Goal: Task Accomplishment & Management: Complete application form

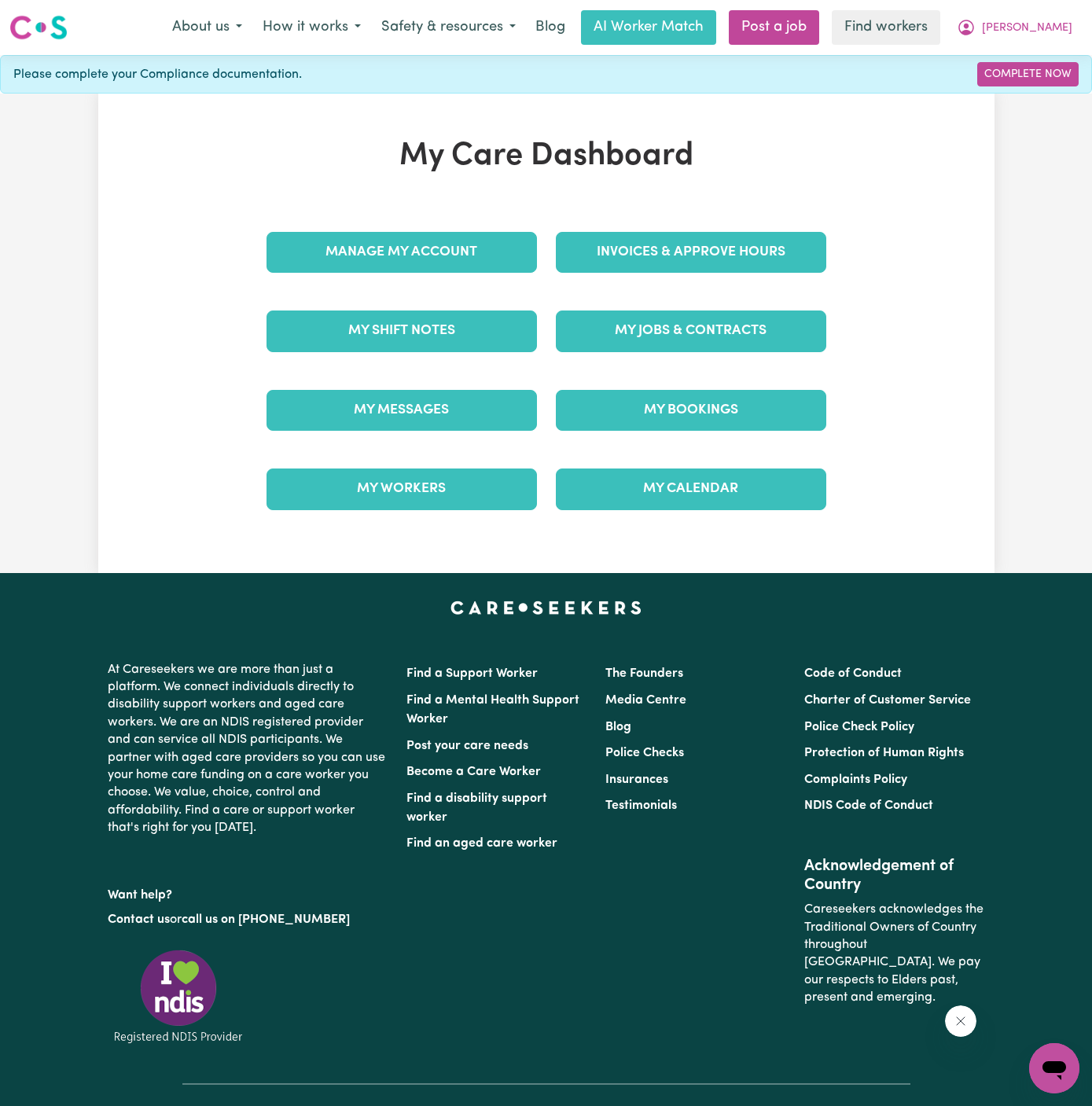
click at [673, 298] on div "My Jobs & Contracts" at bounding box center [690, 331] width 290 height 79
click at [678, 325] on link "My Jobs & Contracts" at bounding box center [690, 331] width 270 height 41
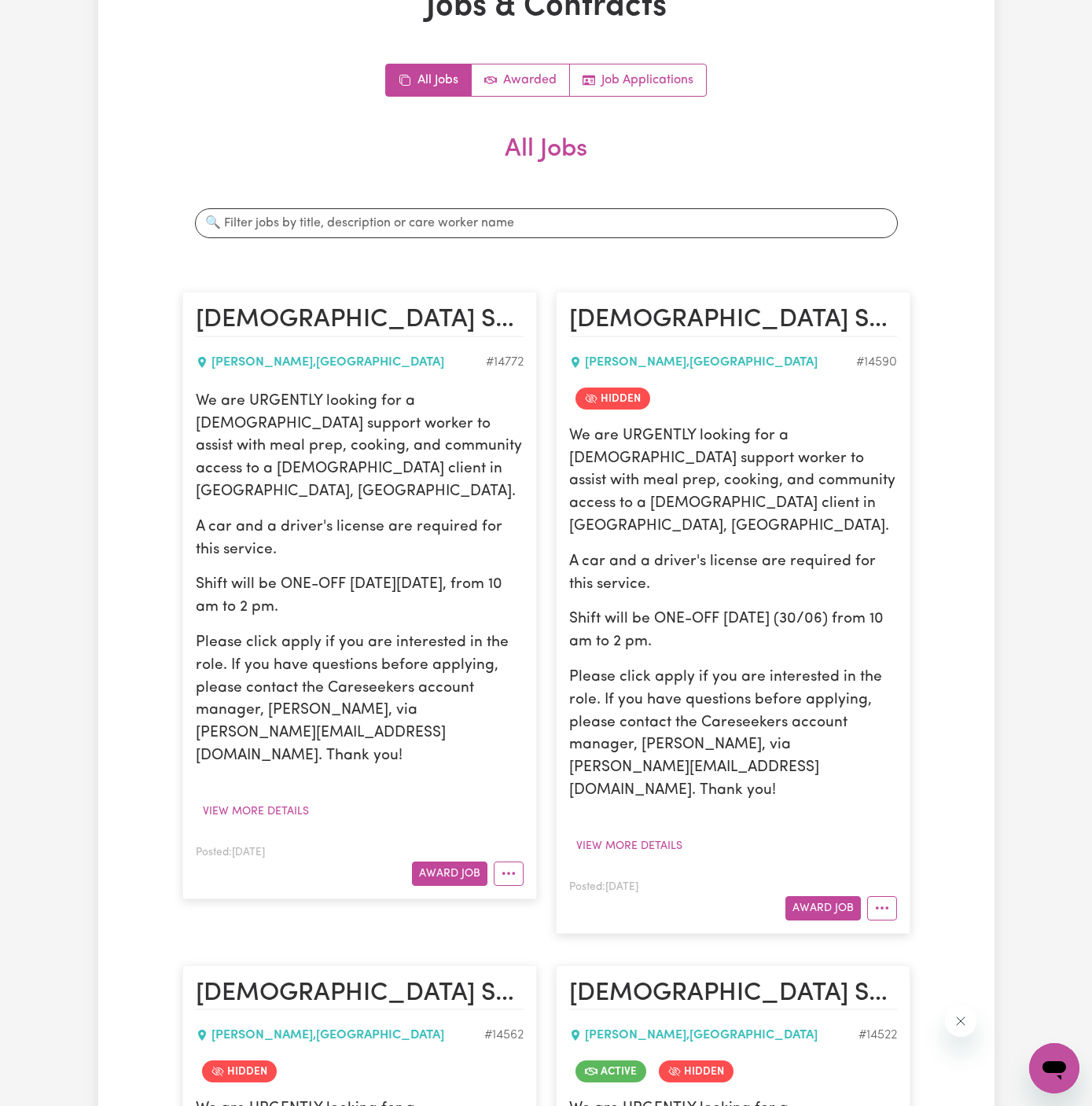
scroll to position [131, 0]
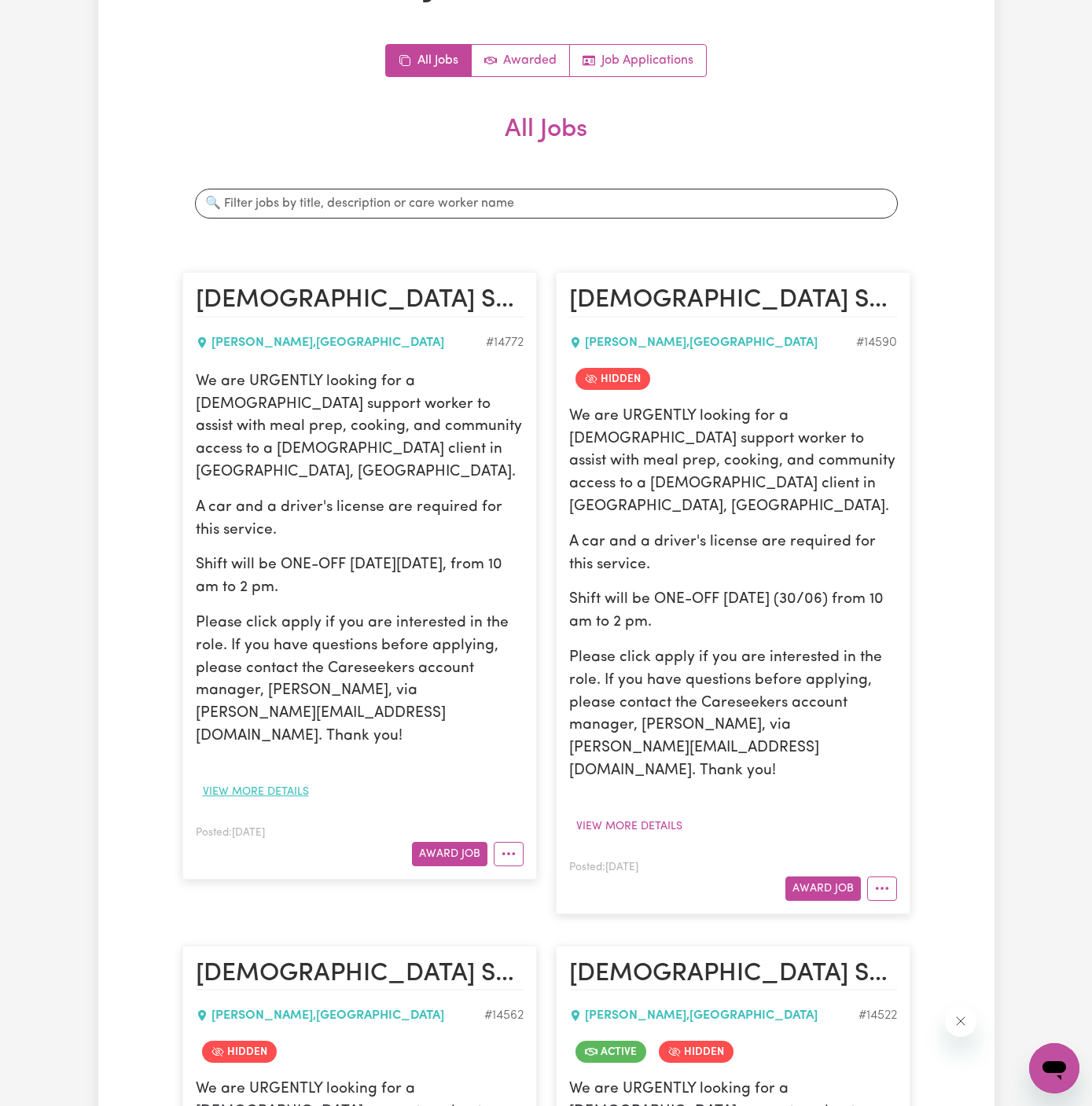
click at [270, 780] on button "View more details" at bounding box center [255, 792] width 120 height 25
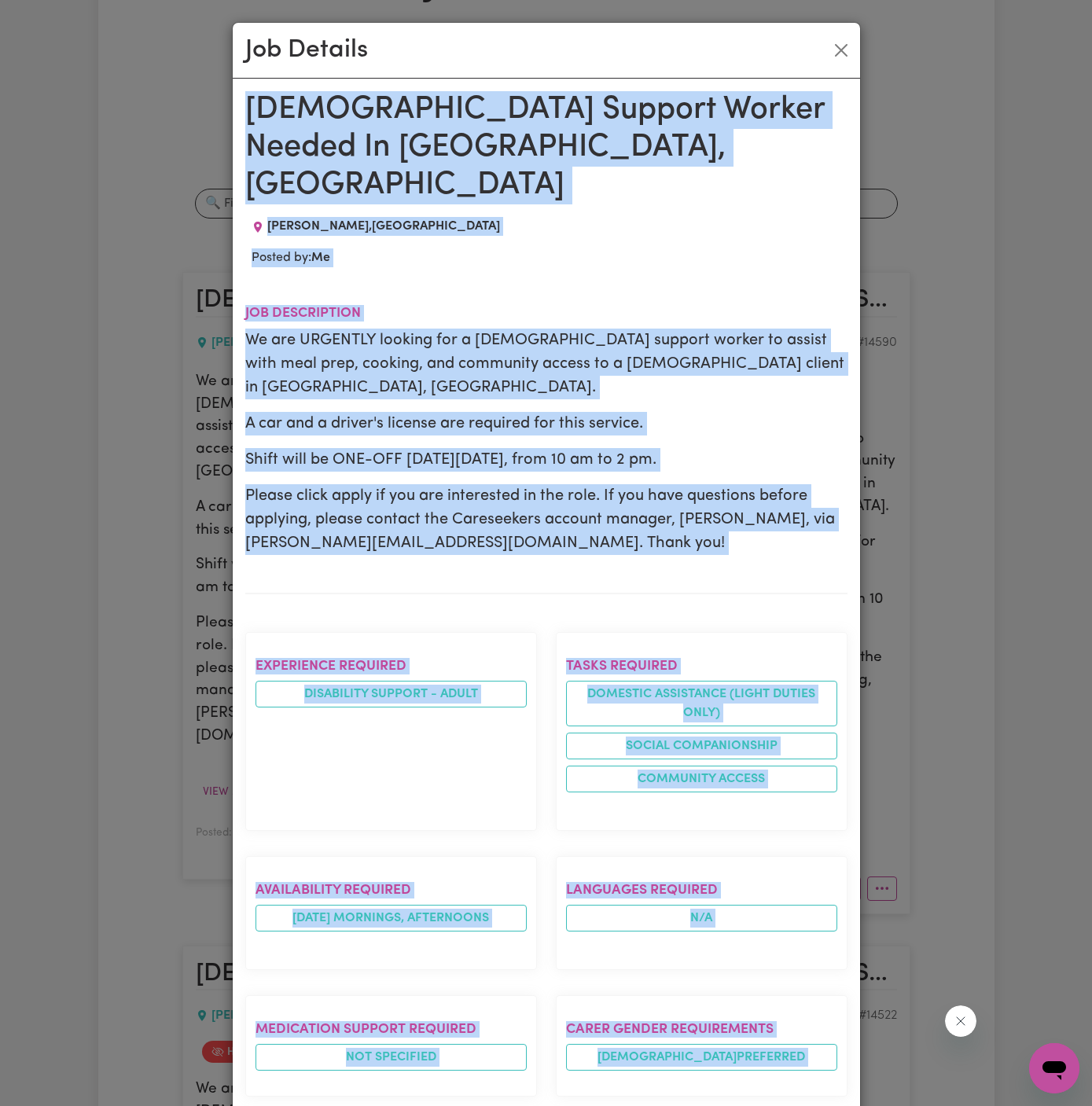
drag, startPoint x: 248, startPoint y: 97, endPoint x: 435, endPoint y: 1105, distance: 1025.2
click at [435, 1105] on div "Female Support Worker Needed In Hornsby, NSW HORNSBY , New South Wales Posted b…" at bounding box center [546, 919] width 602 height 1657
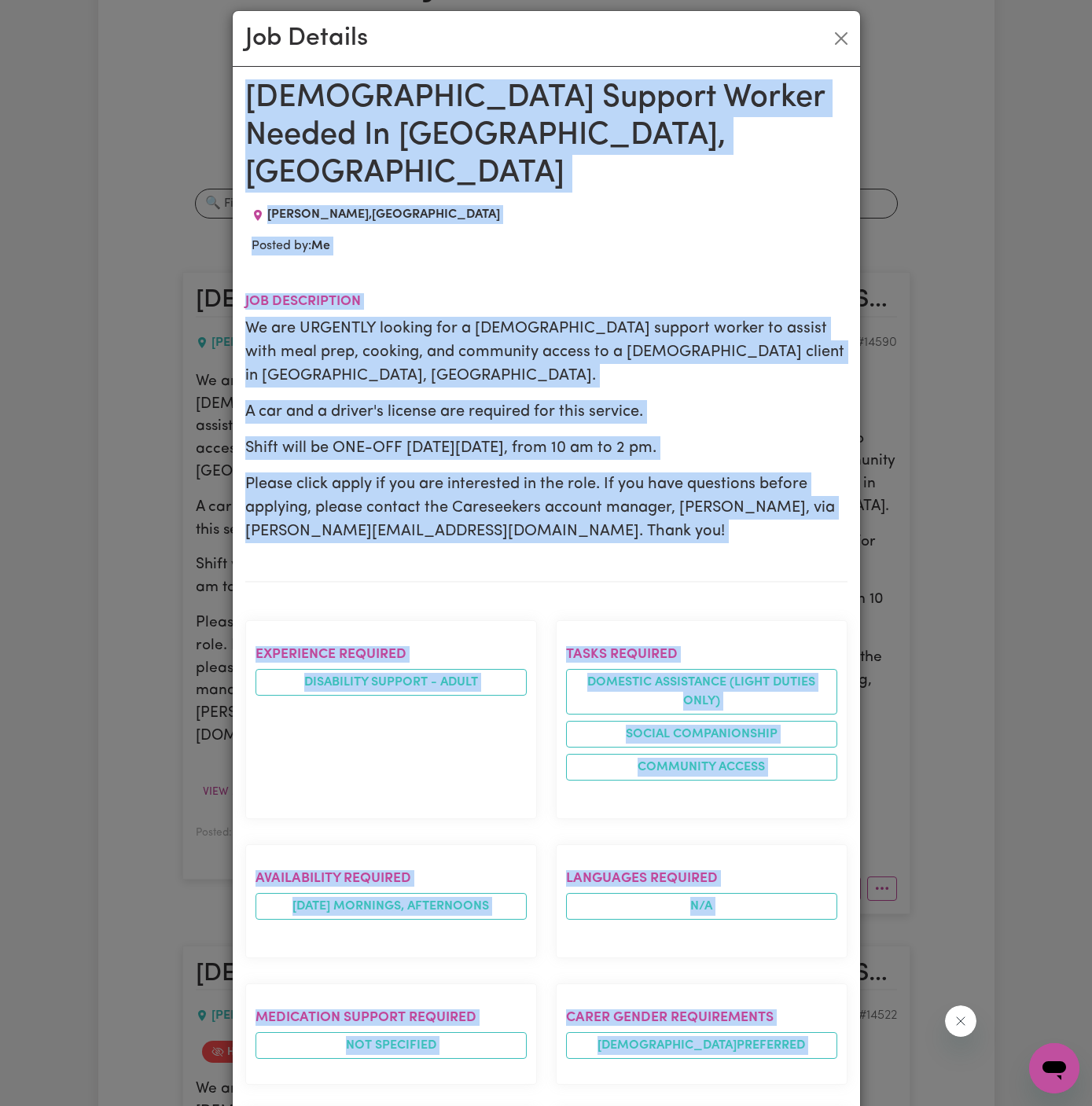
scroll to position [583, 0]
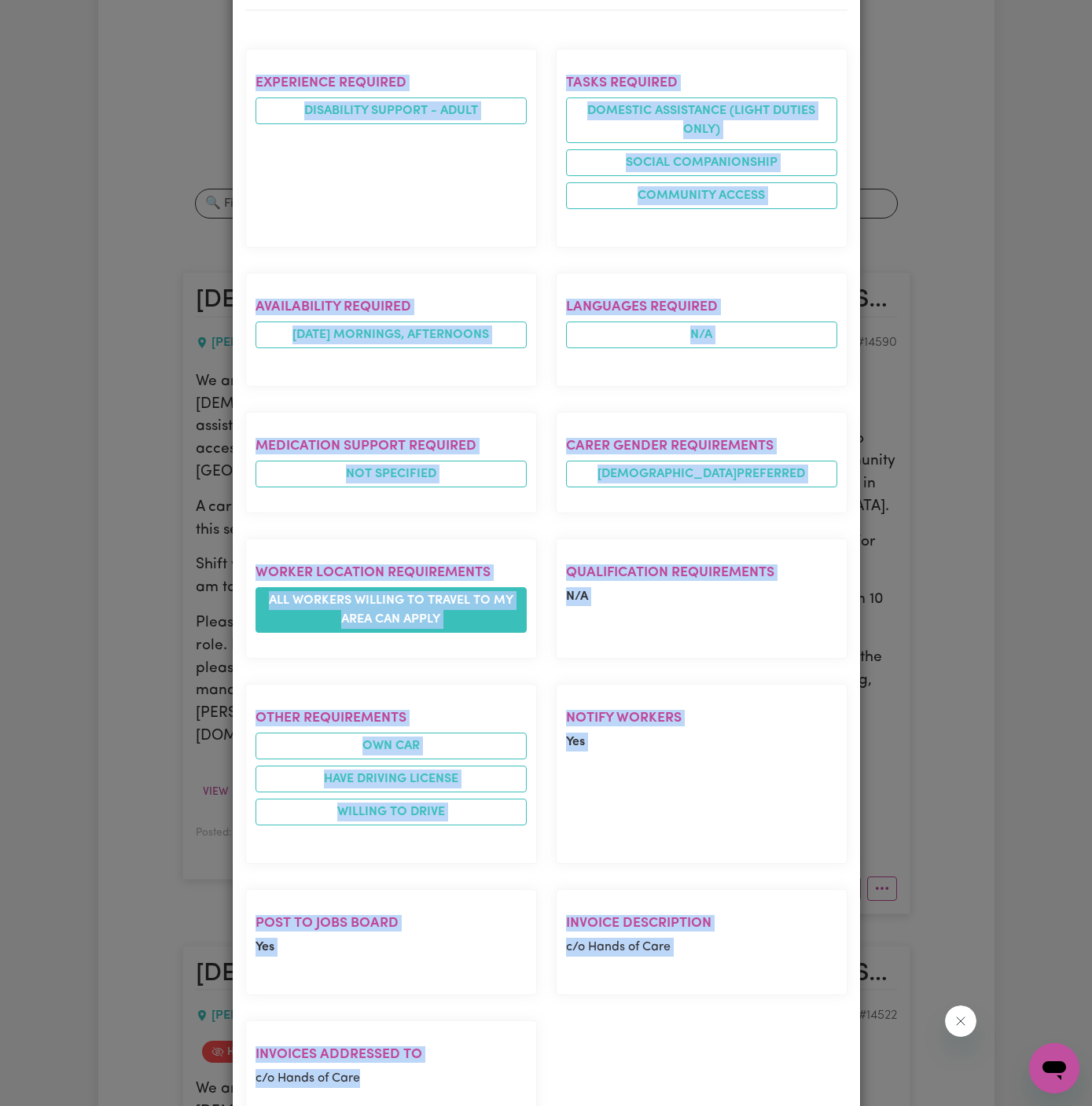
copy div "Female Support Worker Needed In Hornsby, NSW HORNSBY , New South Wales Posted b…"
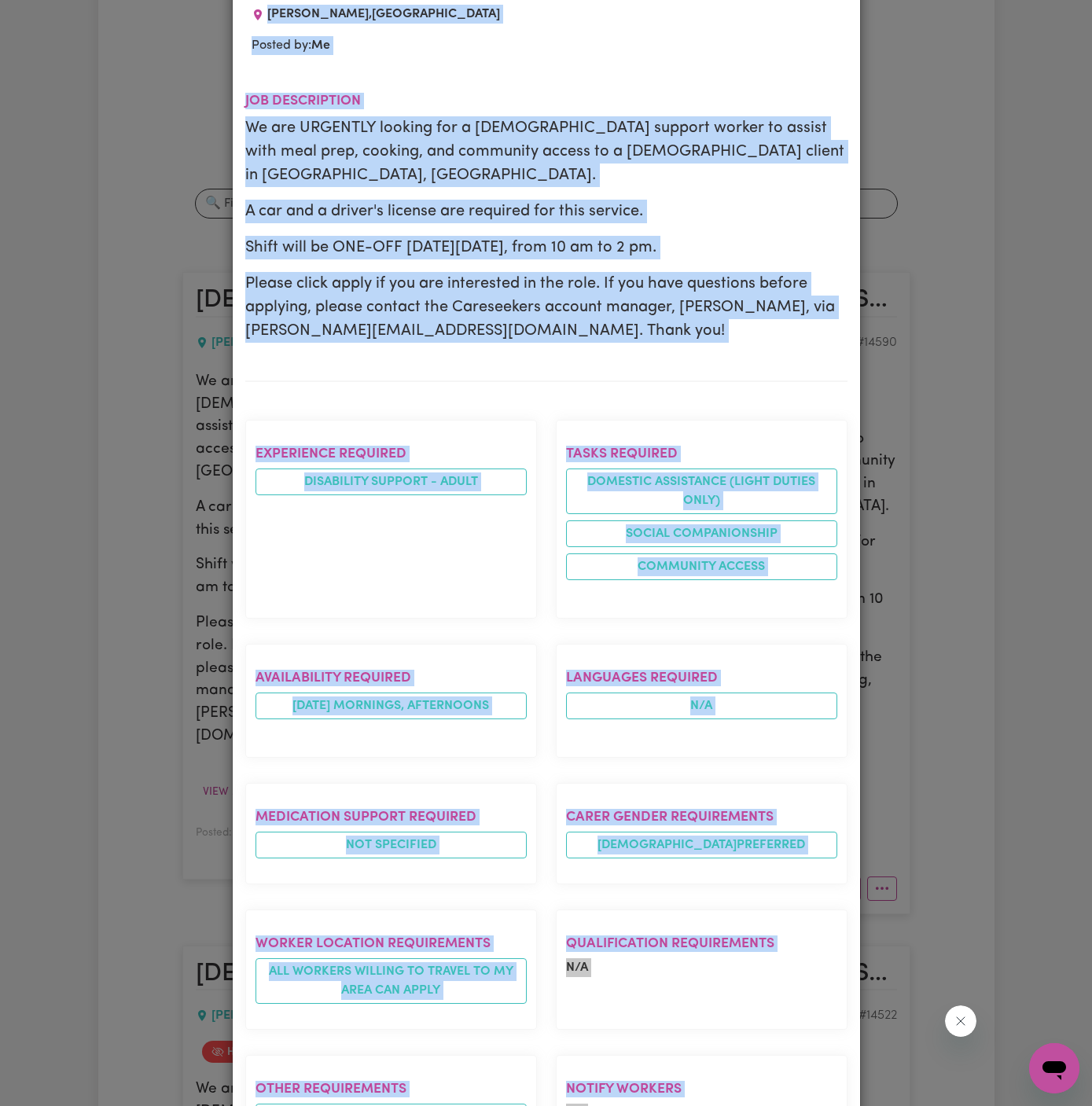
scroll to position [0, 0]
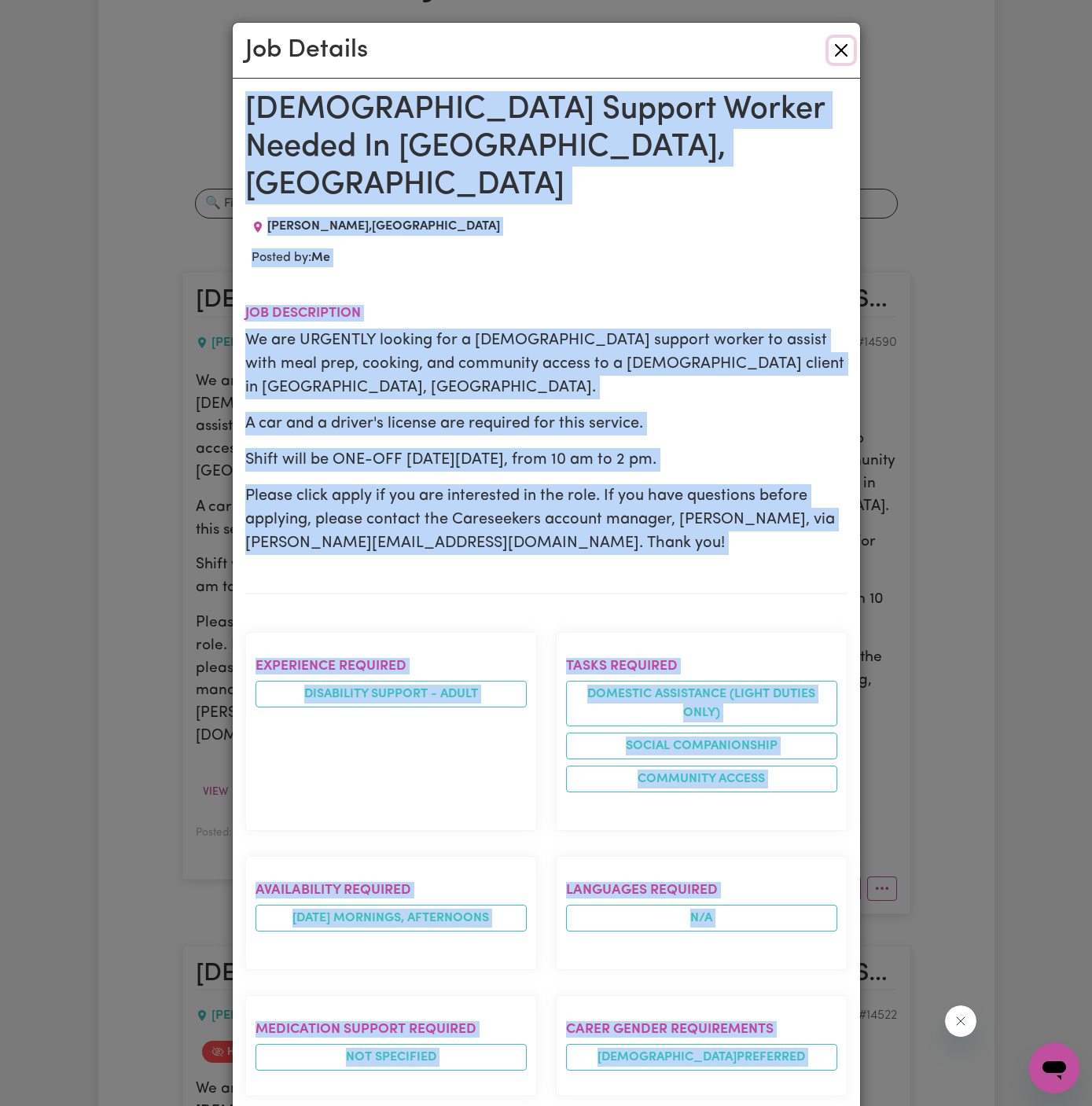
click at [846, 46] on button "Close" at bounding box center [842, 50] width 26 height 26
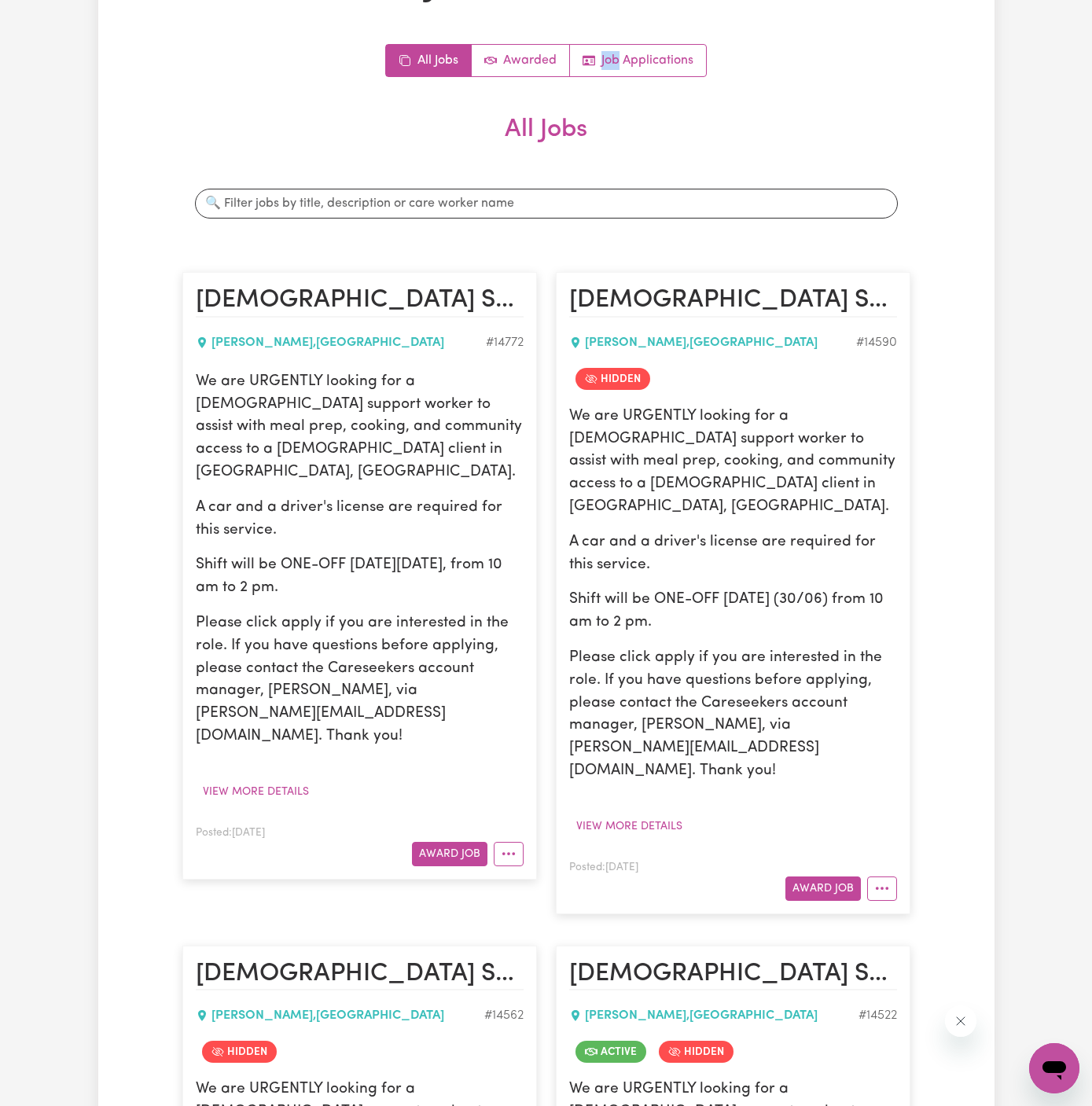
click at [846, 46] on div "All Jobs Awarded Job Applications" at bounding box center [546, 61] width 728 height 33
click at [519, 842] on button "More options" at bounding box center [509, 854] width 29 height 25
click at [571, 874] on link "Hide Job" at bounding box center [557, 890] width 124 height 31
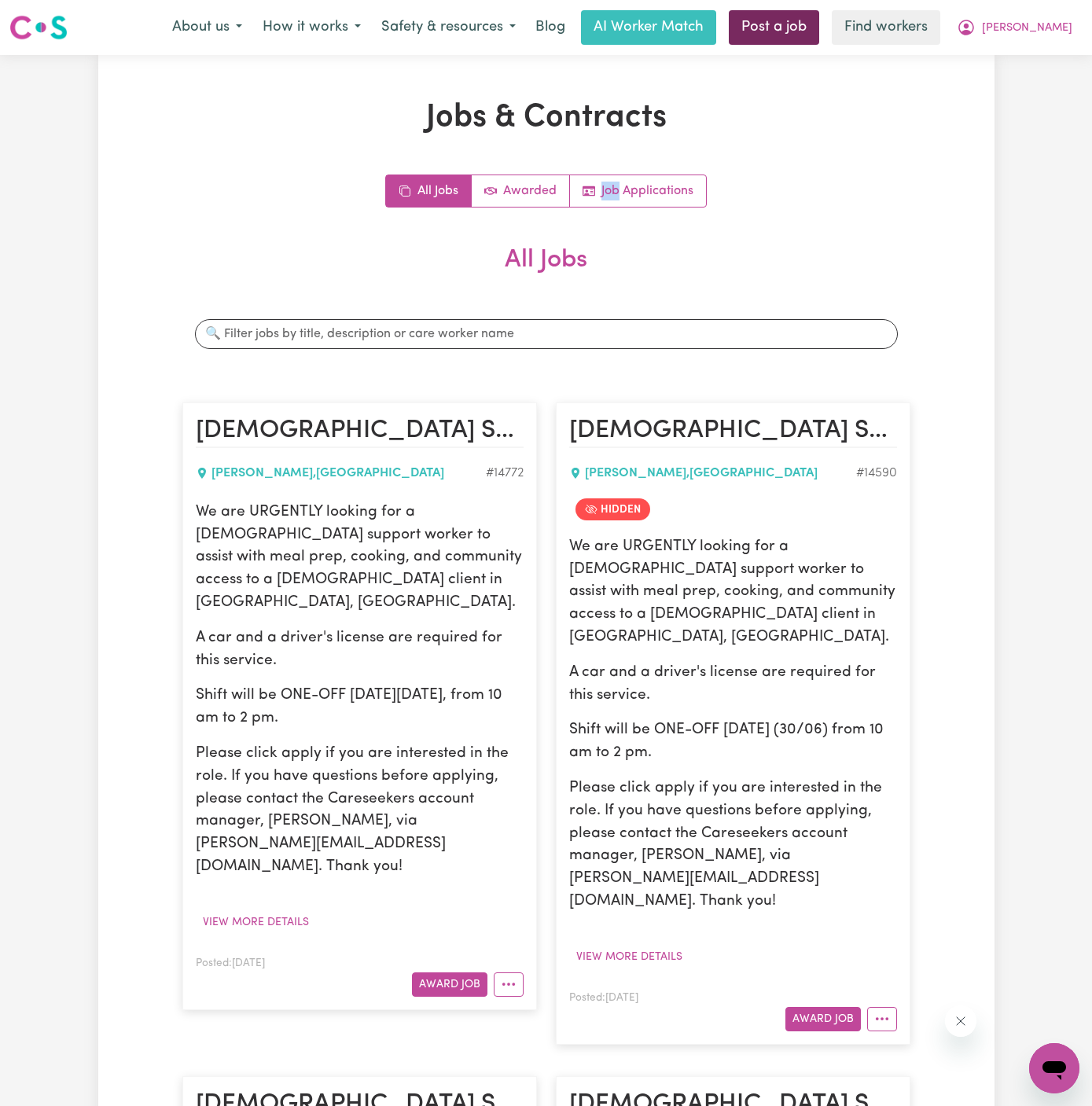
click at [819, 27] on link "Post a job" at bounding box center [774, 27] width 90 height 34
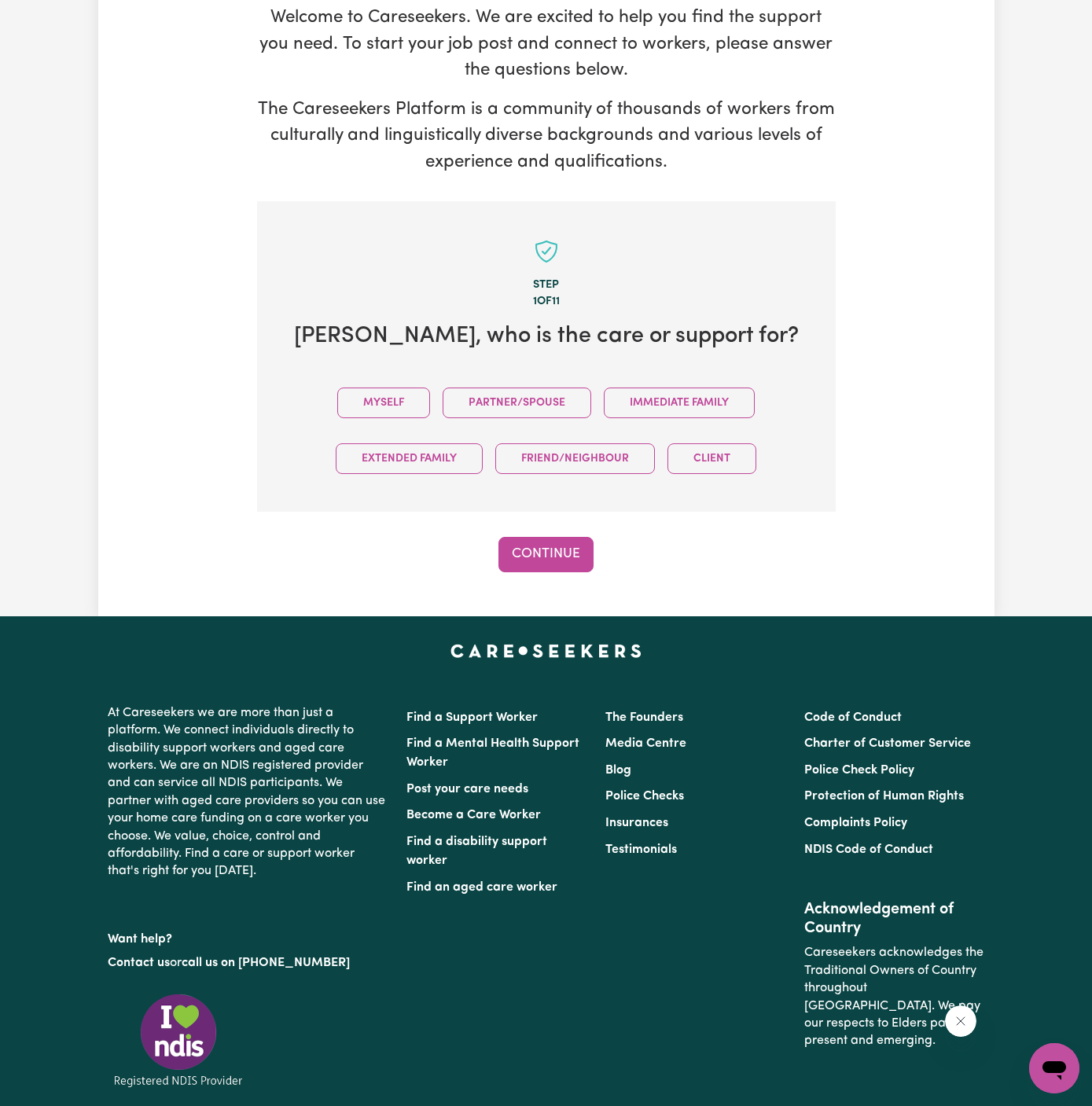
scroll to position [184, 0]
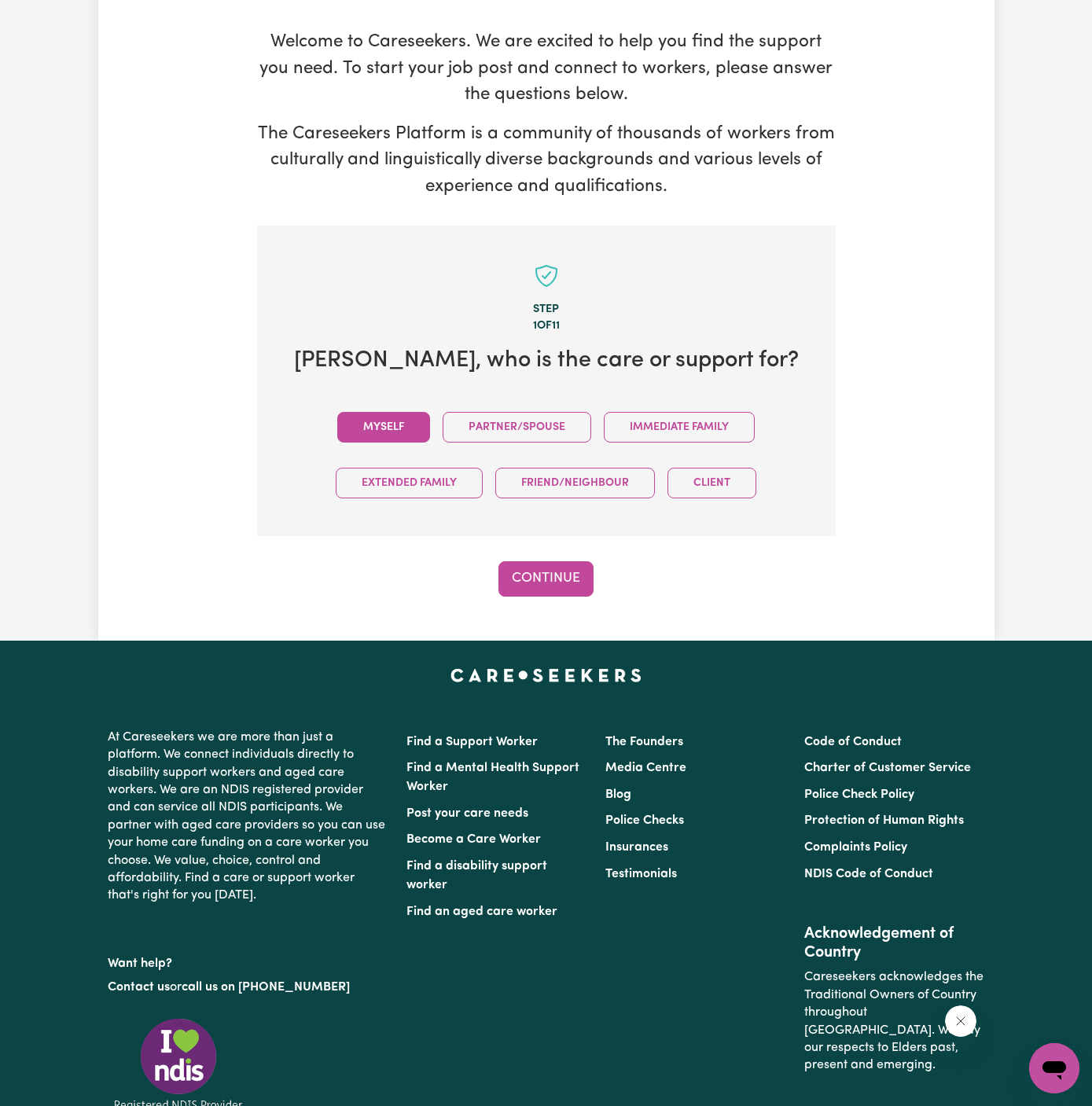
click at [406, 419] on button "Myself" at bounding box center [383, 426] width 92 height 30
click at [564, 592] on button "Continue" at bounding box center [546, 579] width 95 height 34
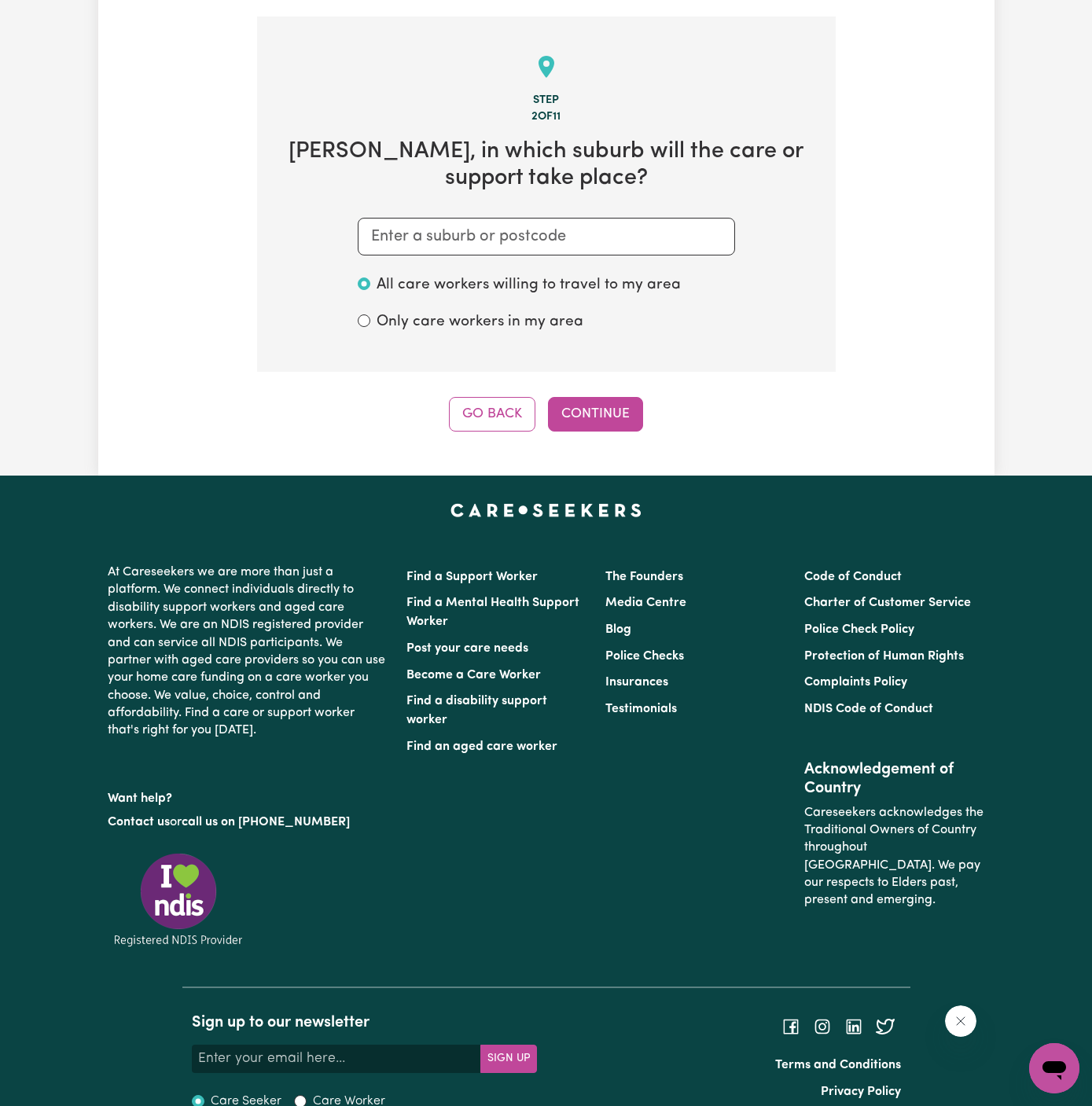
scroll to position [408, 0]
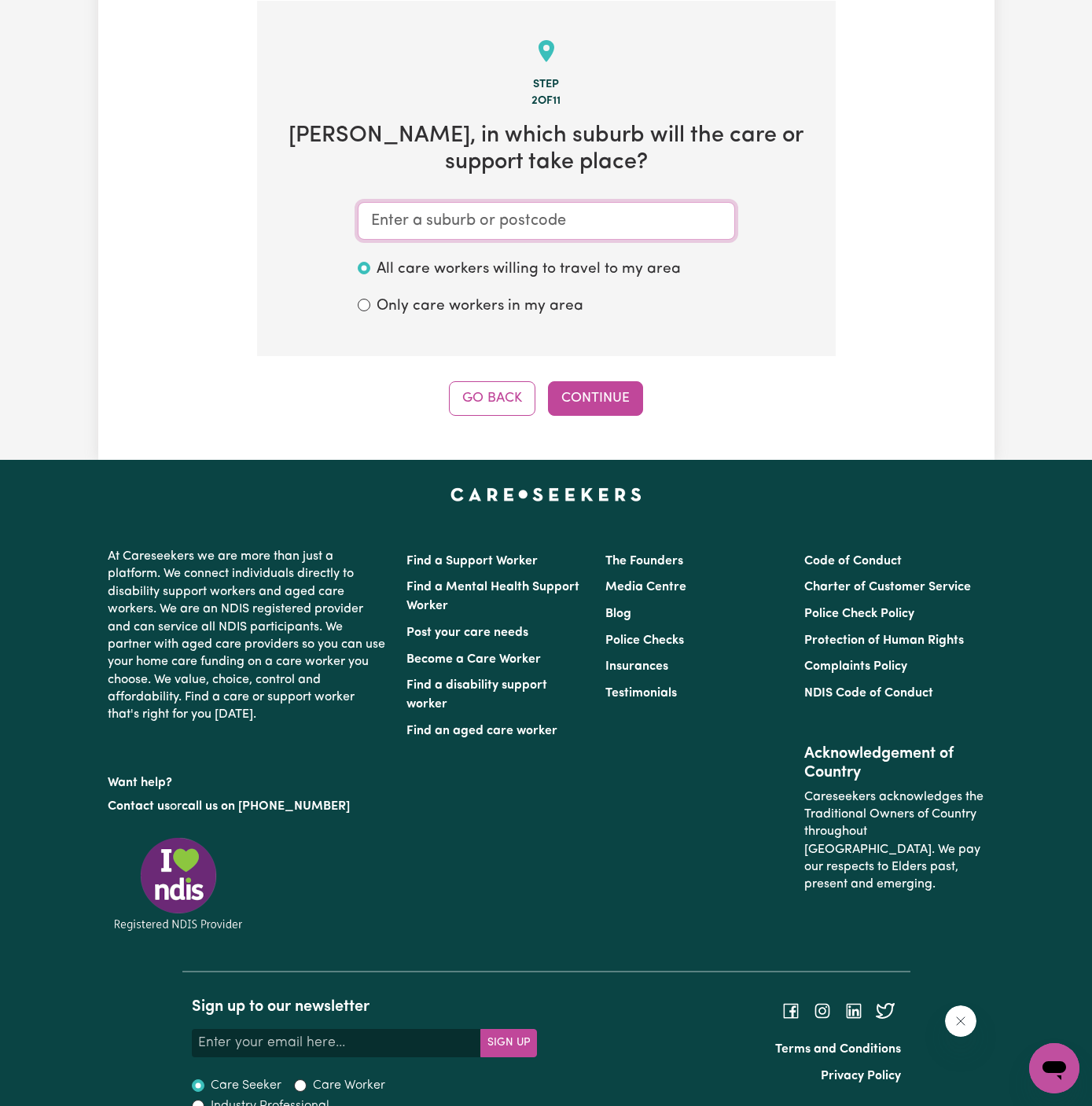
click at [604, 232] on input "text" at bounding box center [546, 221] width 377 height 37
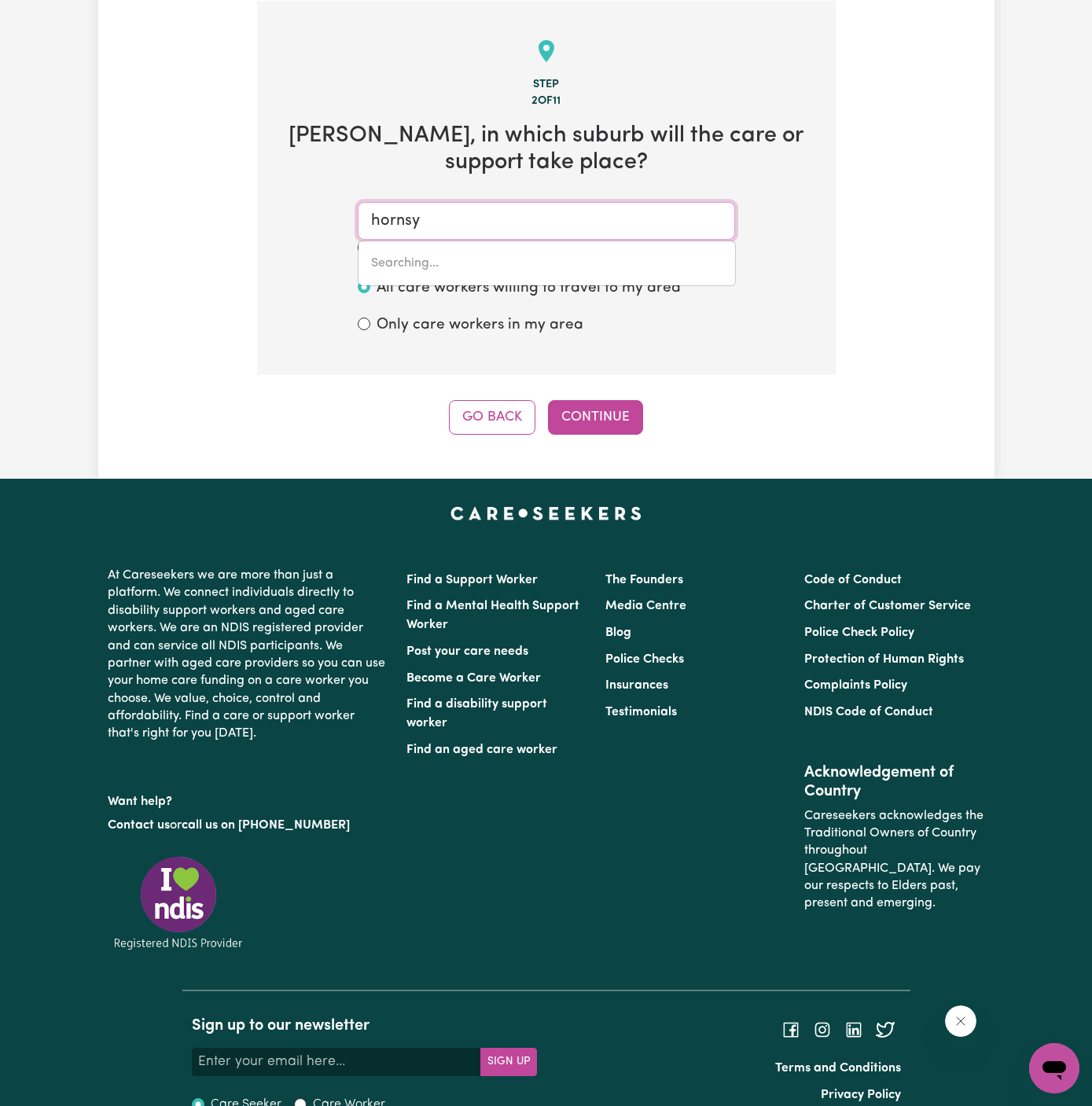
type input "horns"
type input "hornsBY, New South Wales, 2077"
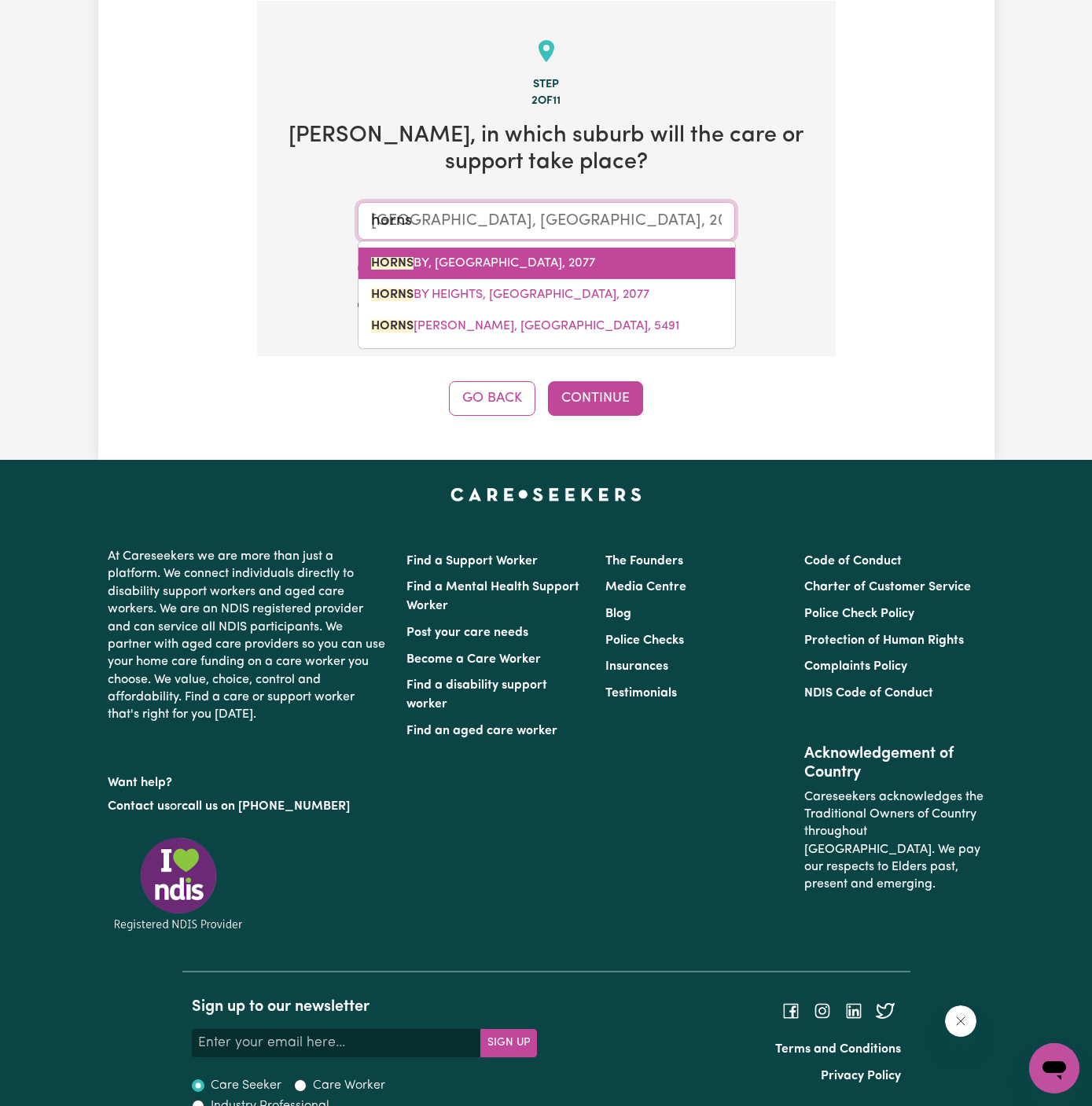
click at [542, 262] on span "HORNS BY, New South Wales, 2077" at bounding box center [483, 263] width 224 height 13
type input "HORNSBY, New South Wales, 2077"
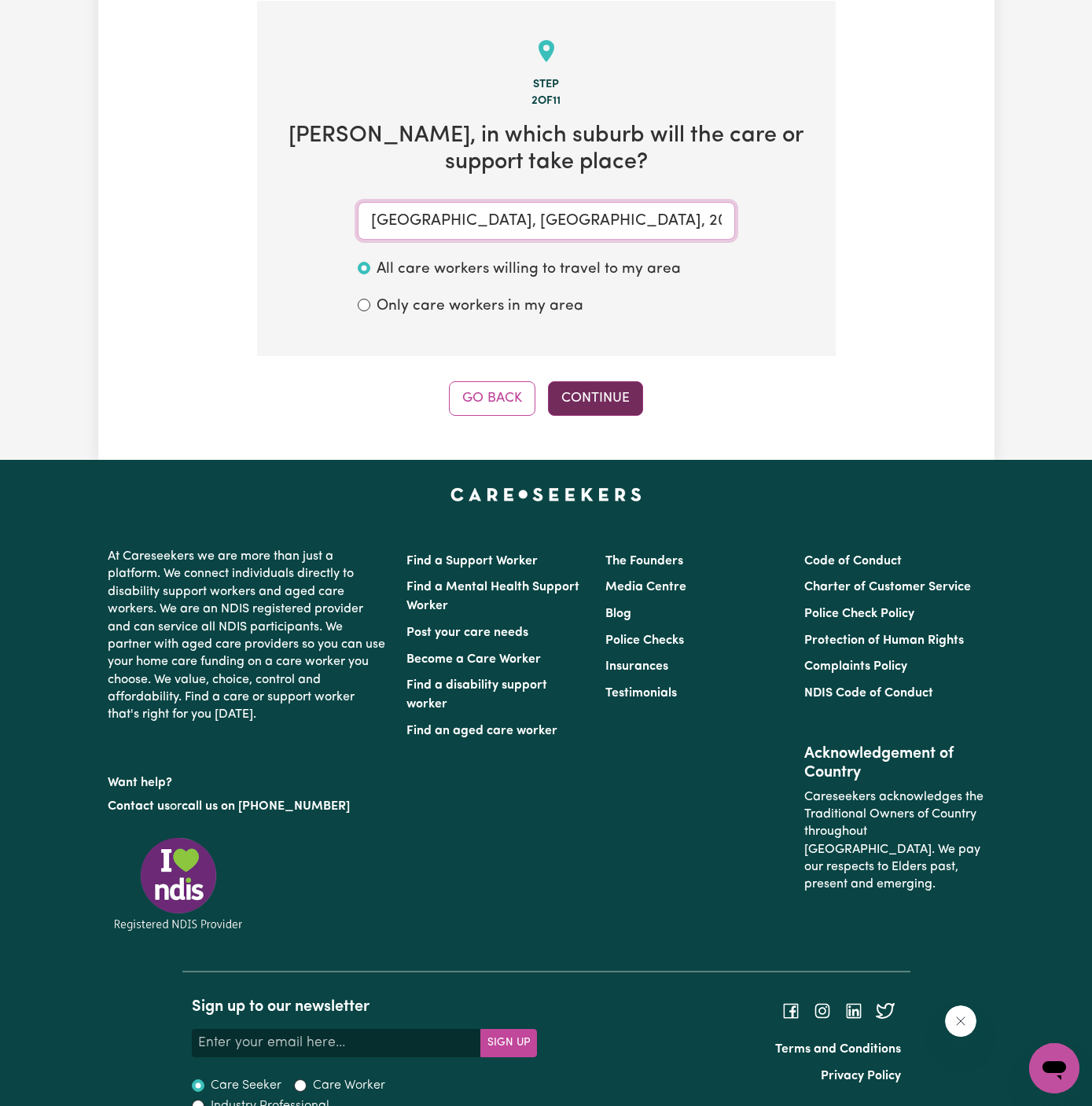
type input "HORNSBY, New South Wales, 2077"
click at [588, 388] on button "Continue" at bounding box center [595, 398] width 95 height 34
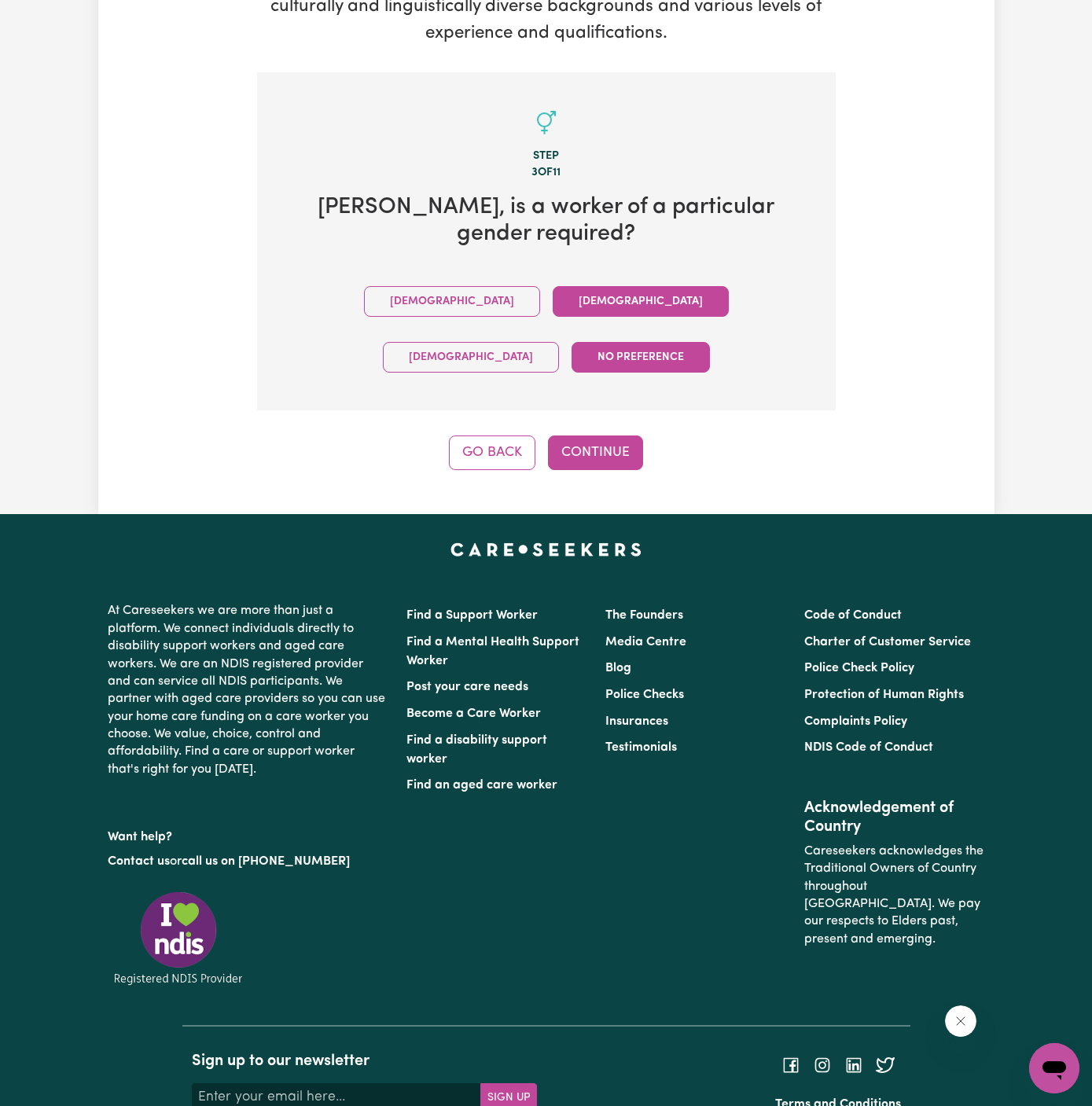
click at [553, 286] on button "Female" at bounding box center [640, 301] width 176 height 30
click at [565, 435] on button "Continue" at bounding box center [595, 452] width 95 height 34
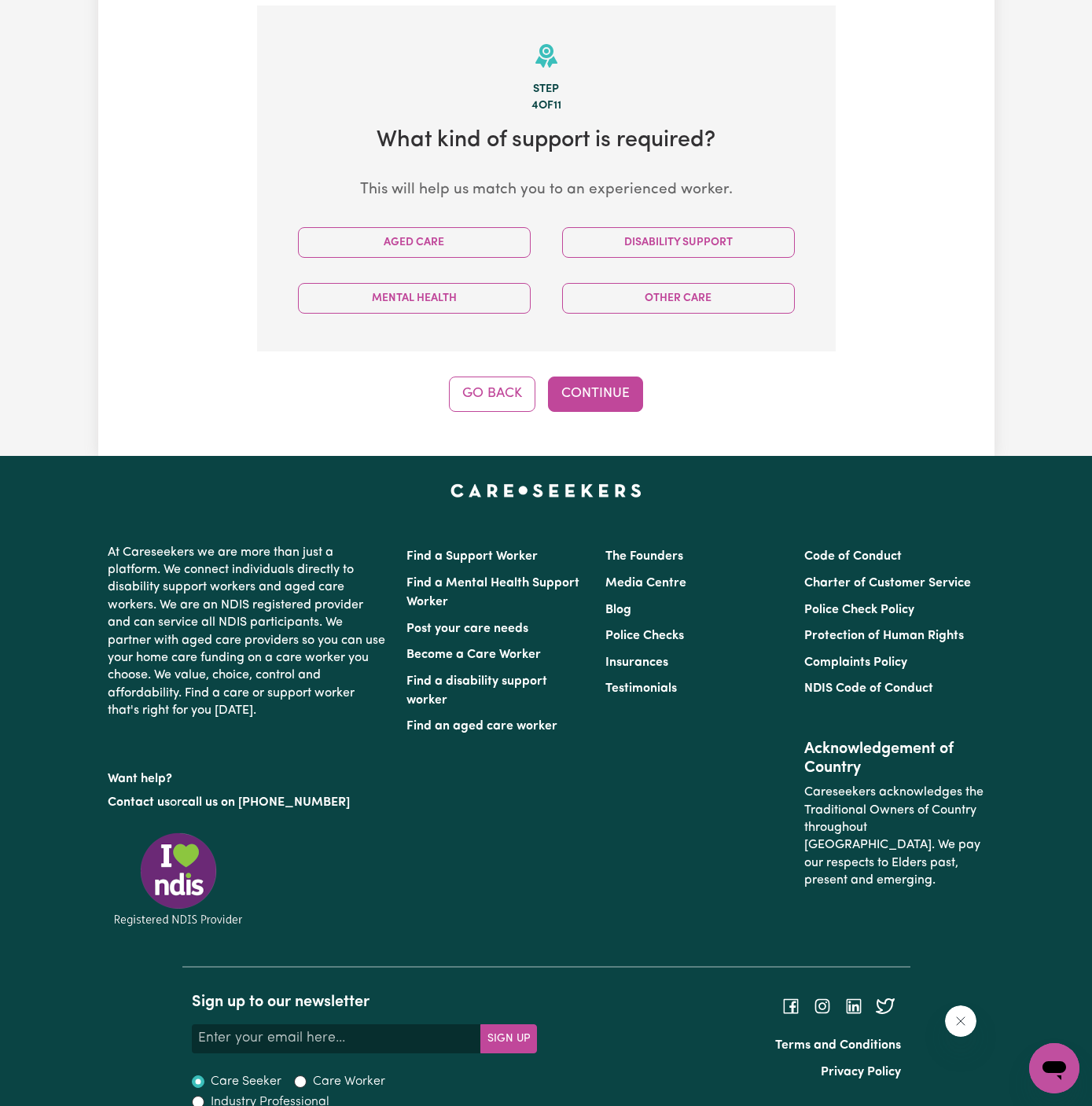
scroll to position [408, 0]
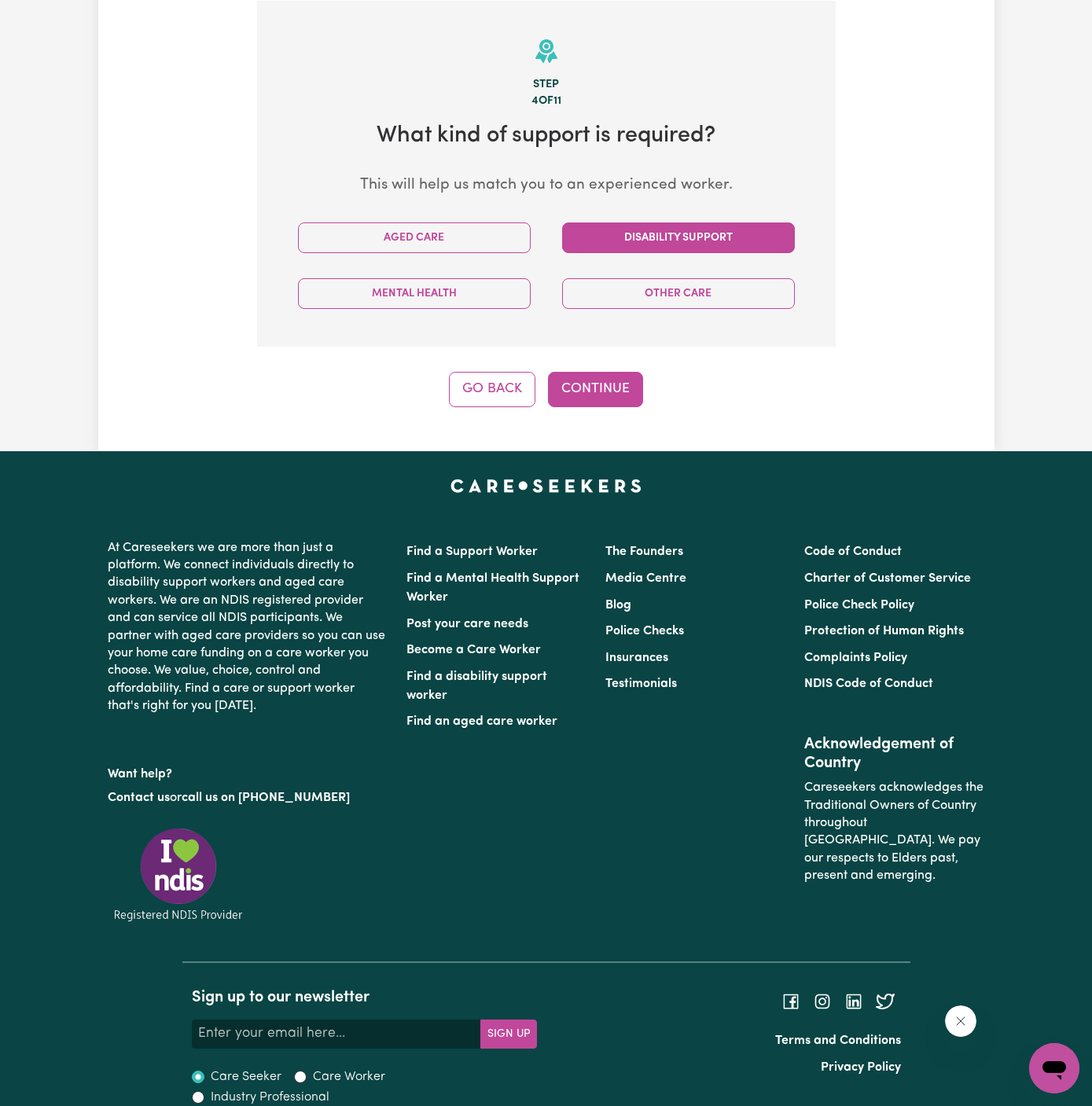
click at [635, 243] on button "Disability Support" at bounding box center [678, 238] width 233 height 30
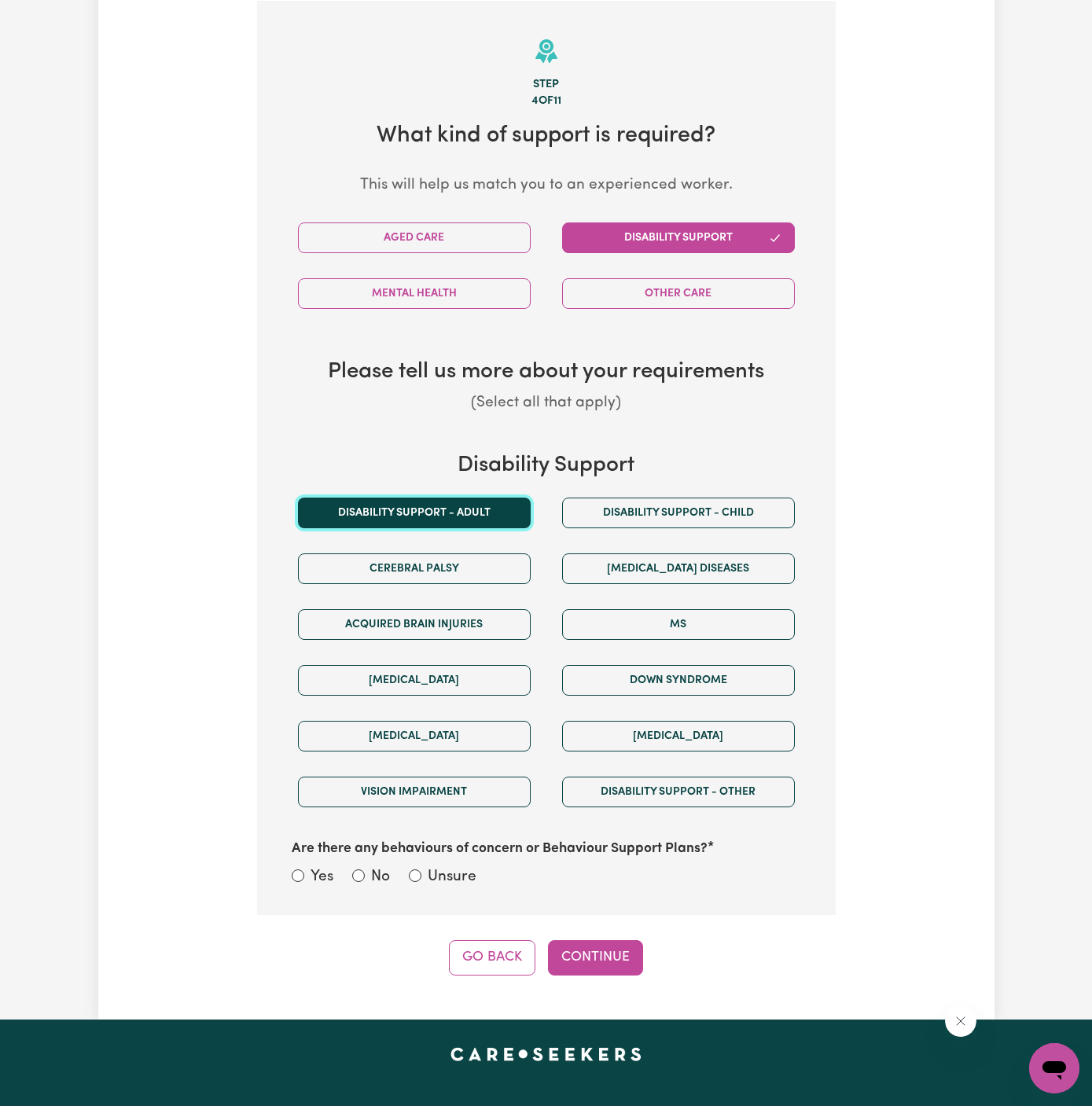
click at [473, 506] on button "Disability support - Adult" at bounding box center [413, 513] width 233 height 30
click at [448, 866] on label "Unsure" at bounding box center [452, 877] width 49 height 23
click at [421, 869] on input "Unsure" at bounding box center [414, 875] width 13 height 13
radio input "true"
click at [582, 948] on button "Continue" at bounding box center [595, 957] width 95 height 34
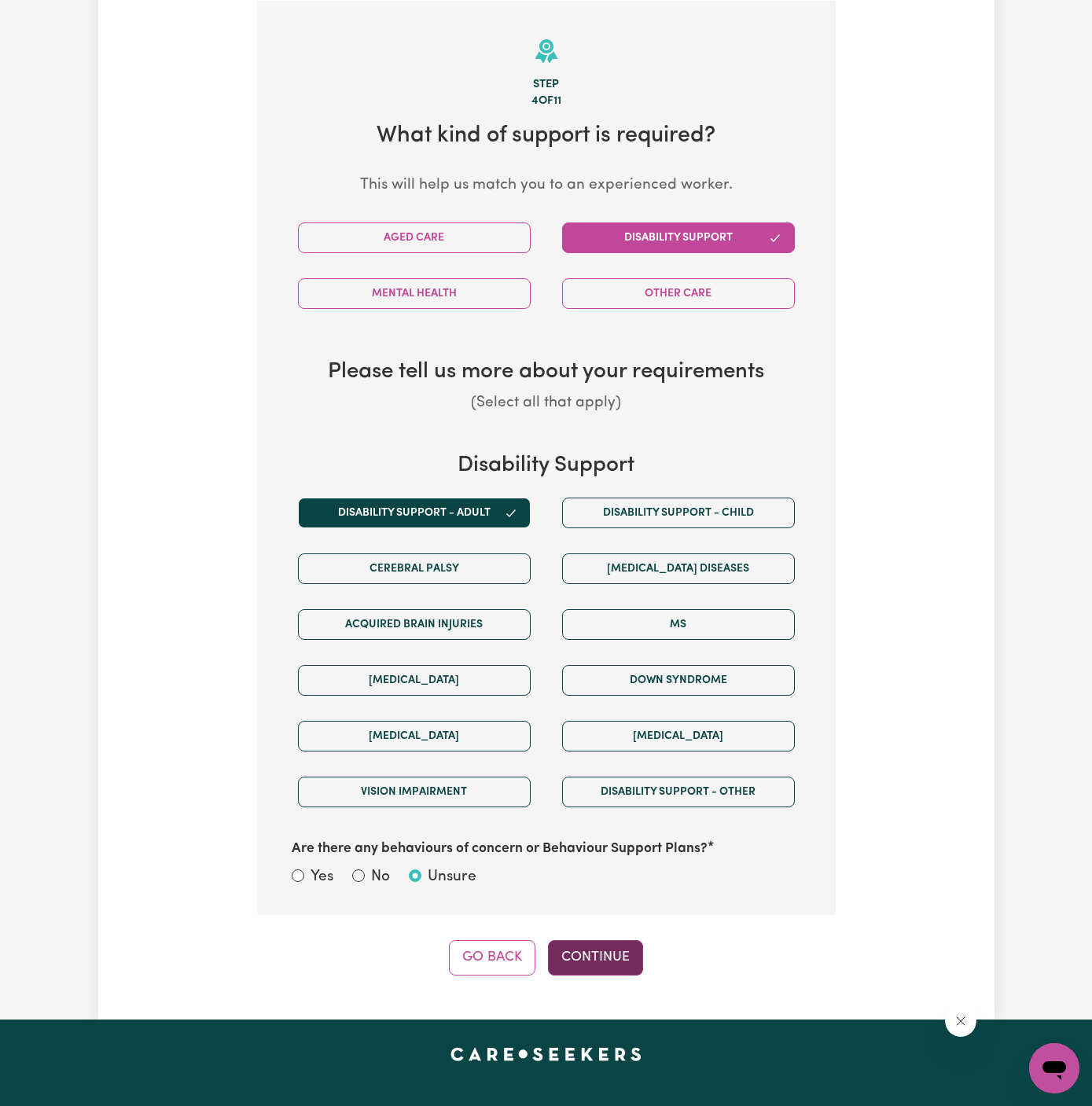
select select "PRIVATELY"
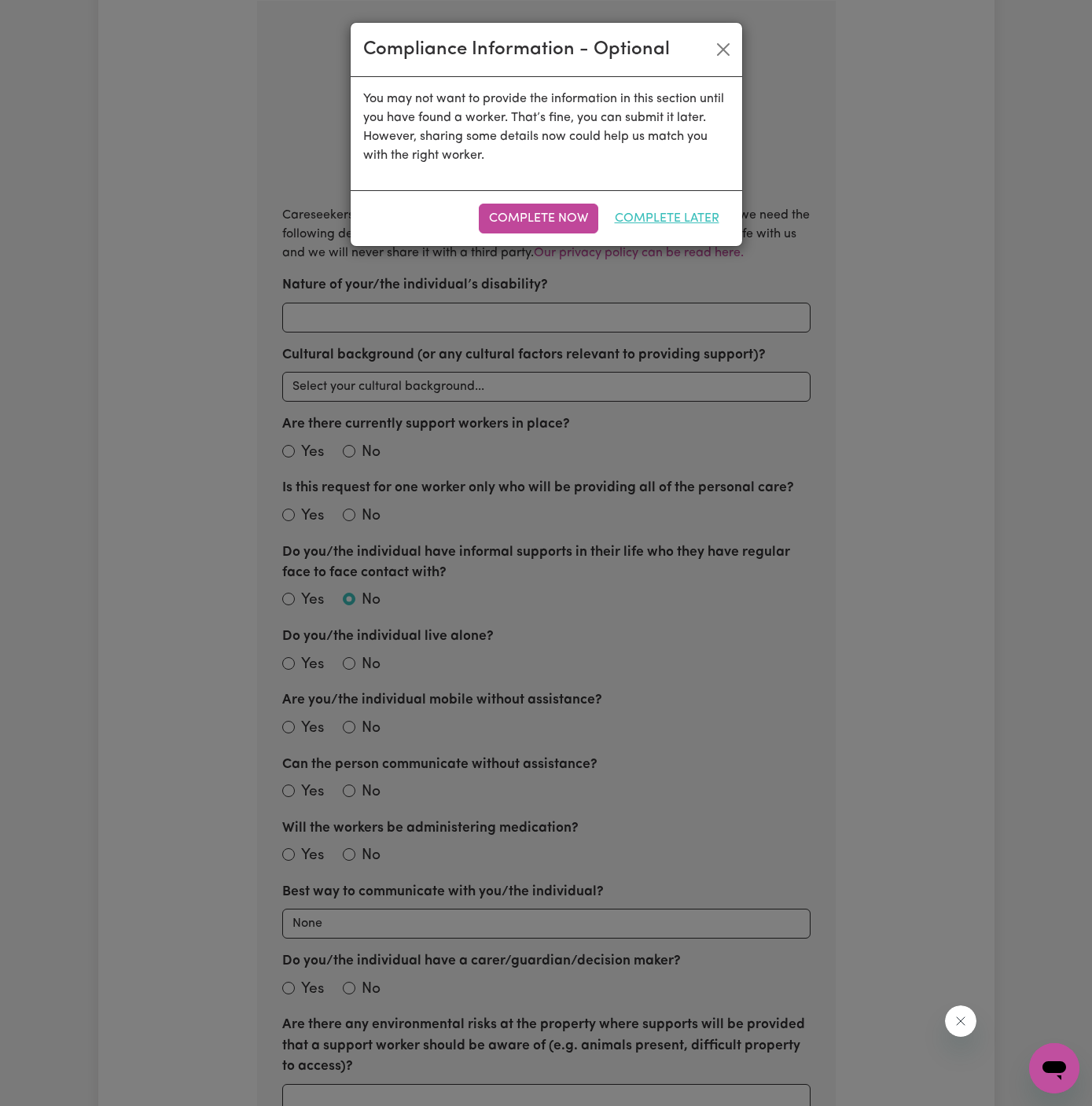
click at [697, 215] on button "Complete Later" at bounding box center [667, 218] width 125 height 29
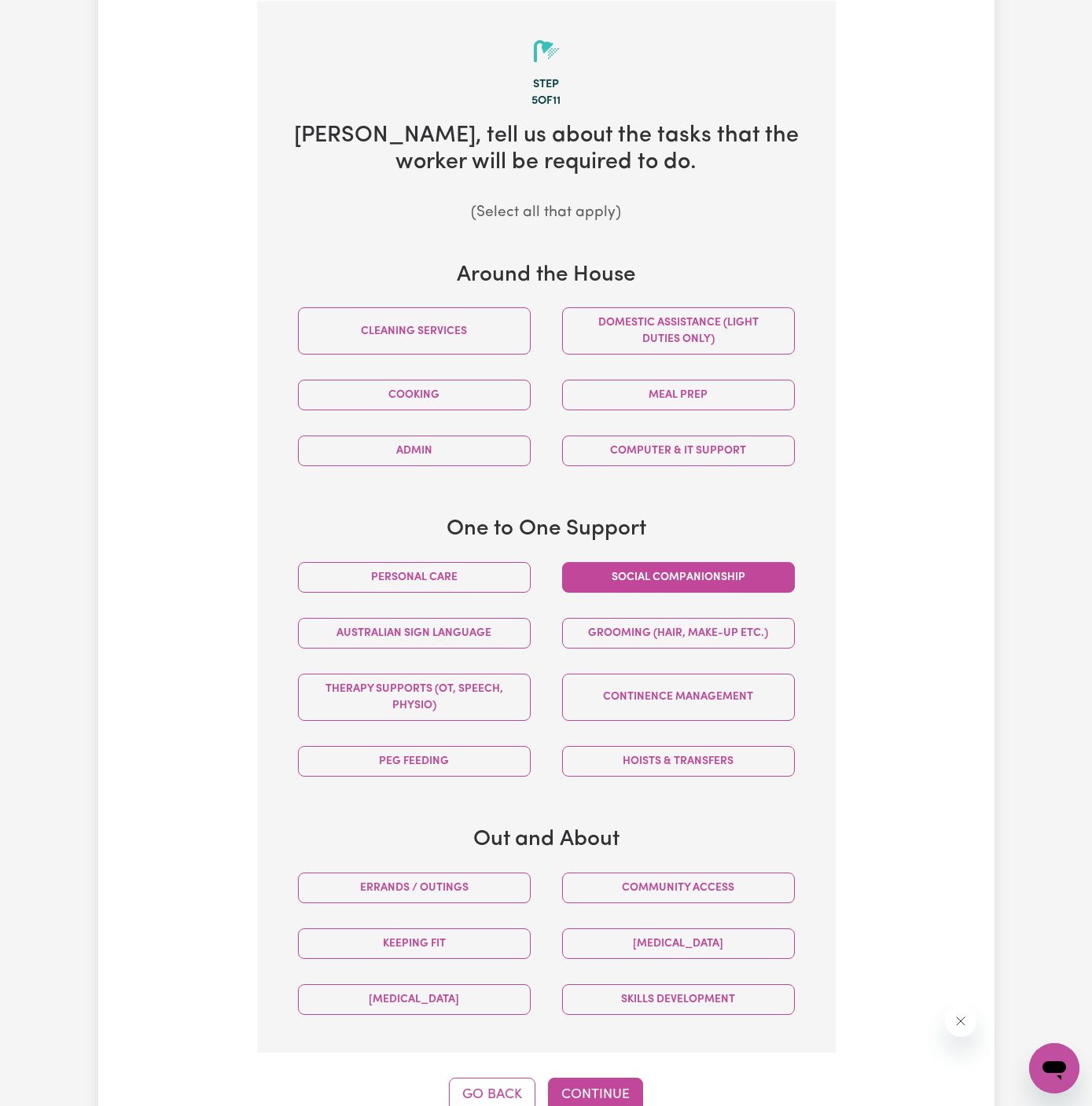
click at [709, 570] on button "Social companionship" at bounding box center [678, 577] width 233 height 30
click at [708, 889] on button "Community access" at bounding box center [678, 888] width 233 height 30
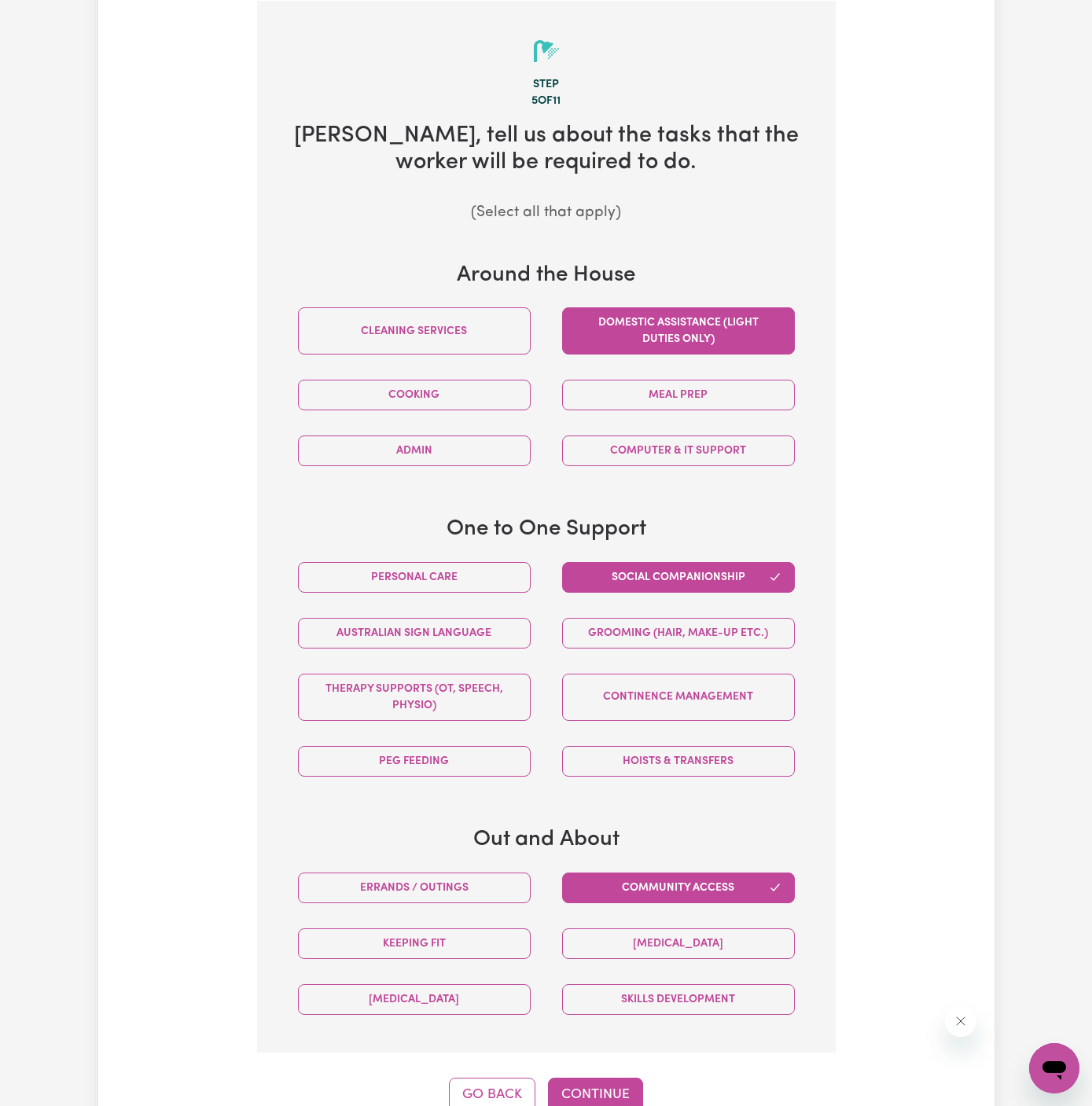
click at [711, 324] on button "Domestic assistance (light duties only)" at bounding box center [678, 331] width 233 height 47
click at [711, 405] on button "Meal prep" at bounding box center [678, 395] width 233 height 30
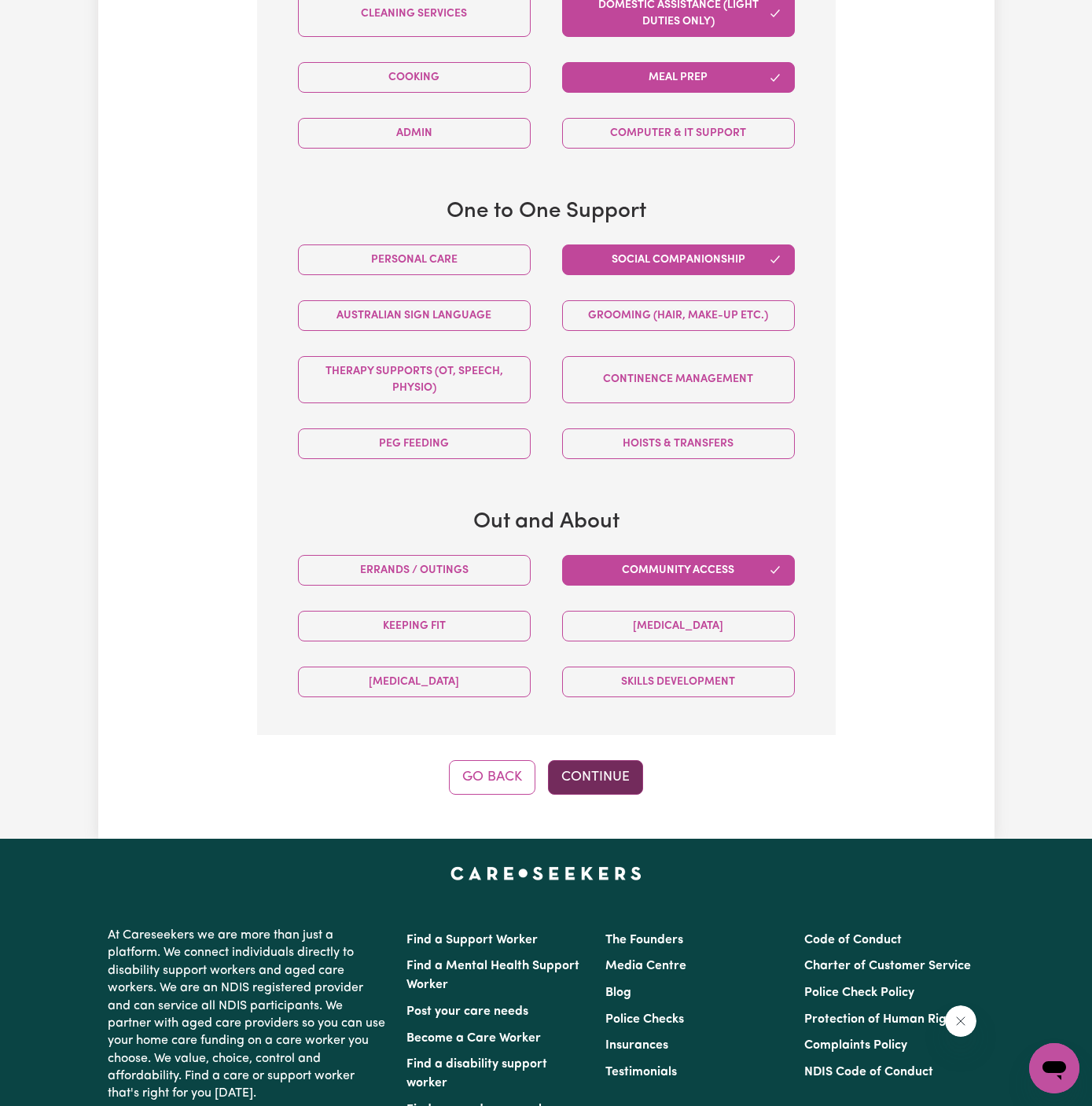
click at [619, 772] on button "Continue" at bounding box center [595, 777] width 95 height 34
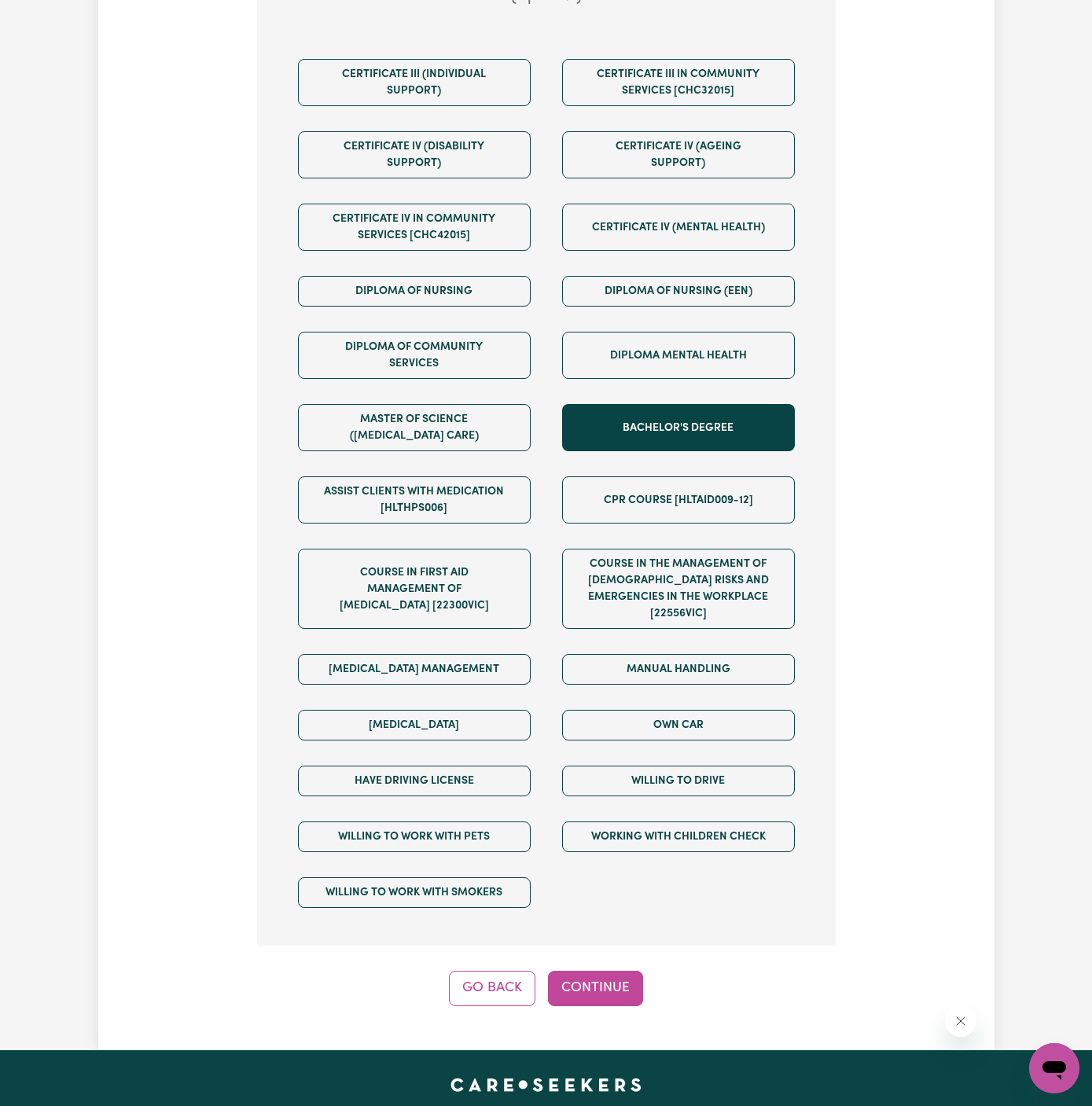
scroll to position [787, 0]
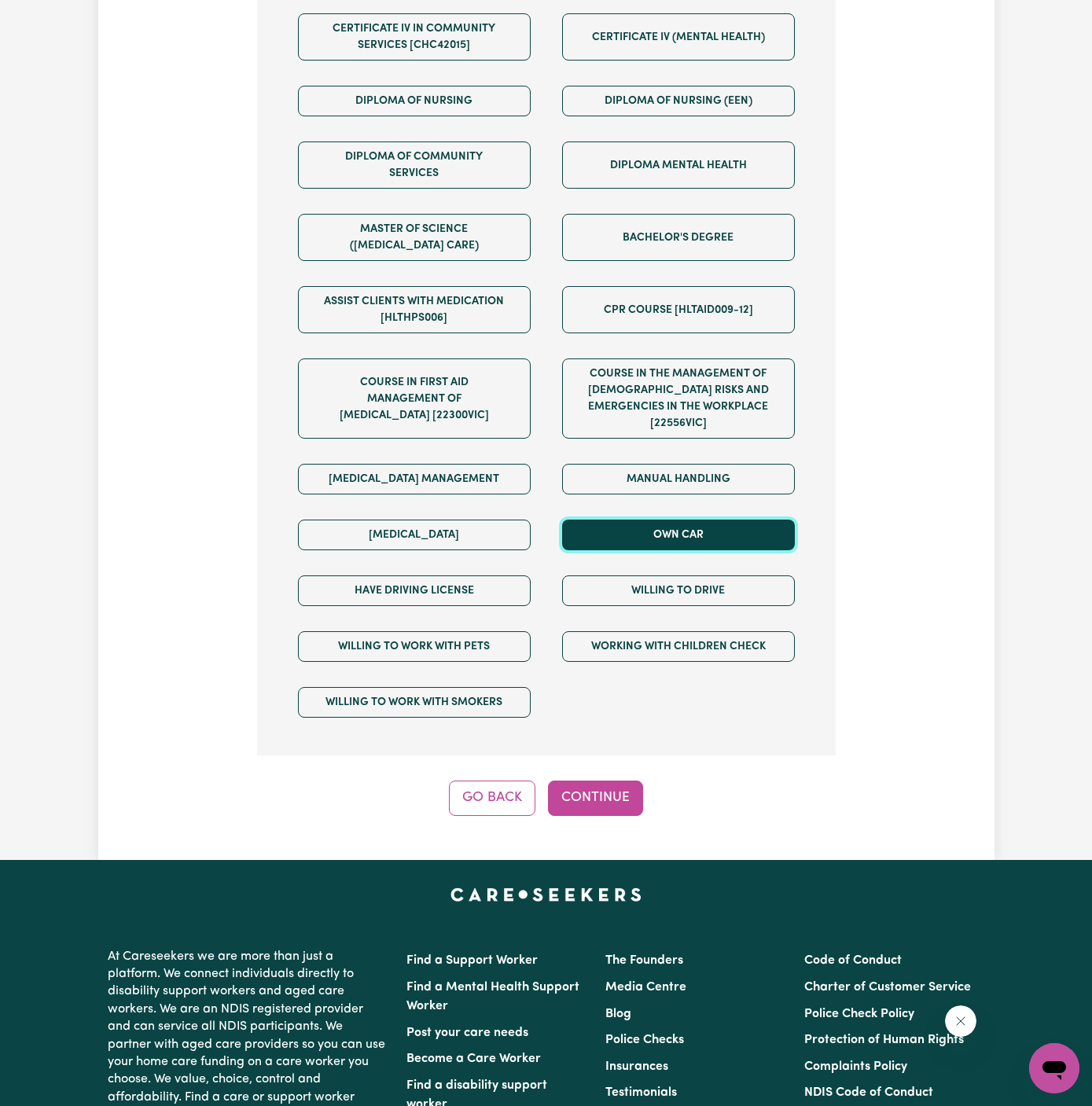
click at [688, 520] on button "Own Car" at bounding box center [678, 534] width 233 height 30
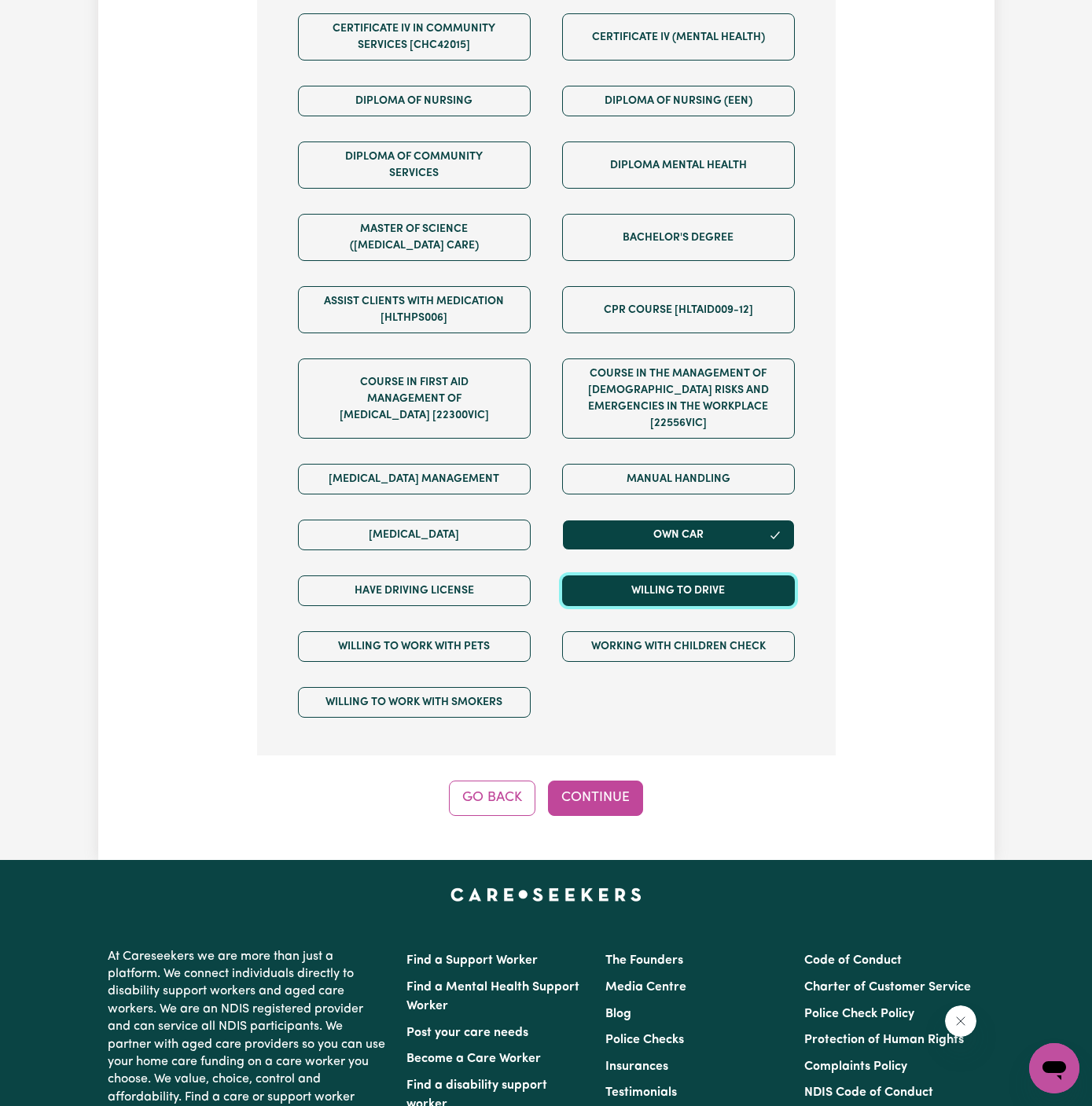
click at [688, 576] on button "Willing to drive" at bounding box center [678, 590] width 233 height 30
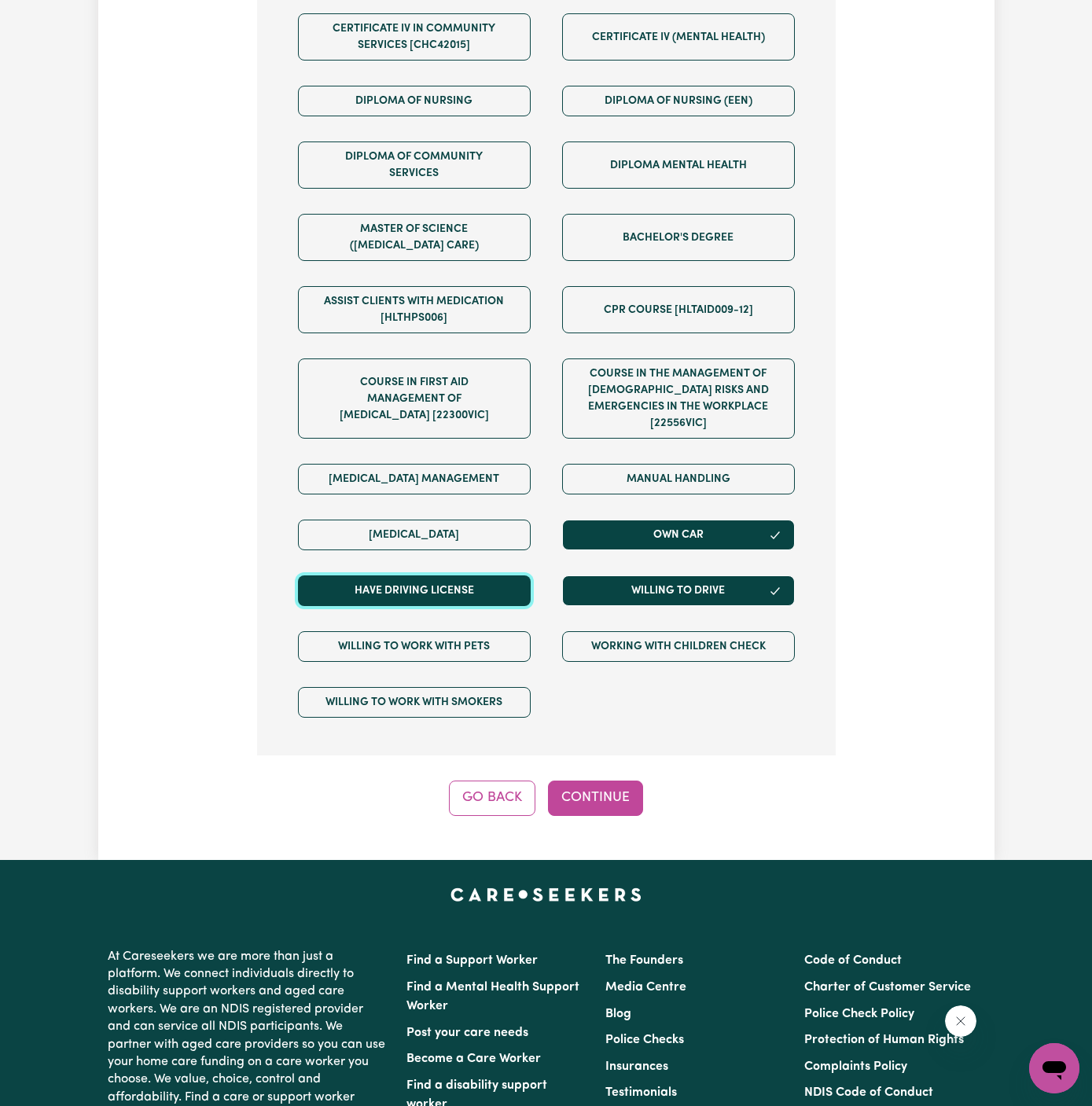
click at [497, 576] on button "Have driving license" at bounding box center [413, 590] width 233 height 30
click at [604, 781] on button "Continue" at bounding box center [595, 798] width 95 height 34
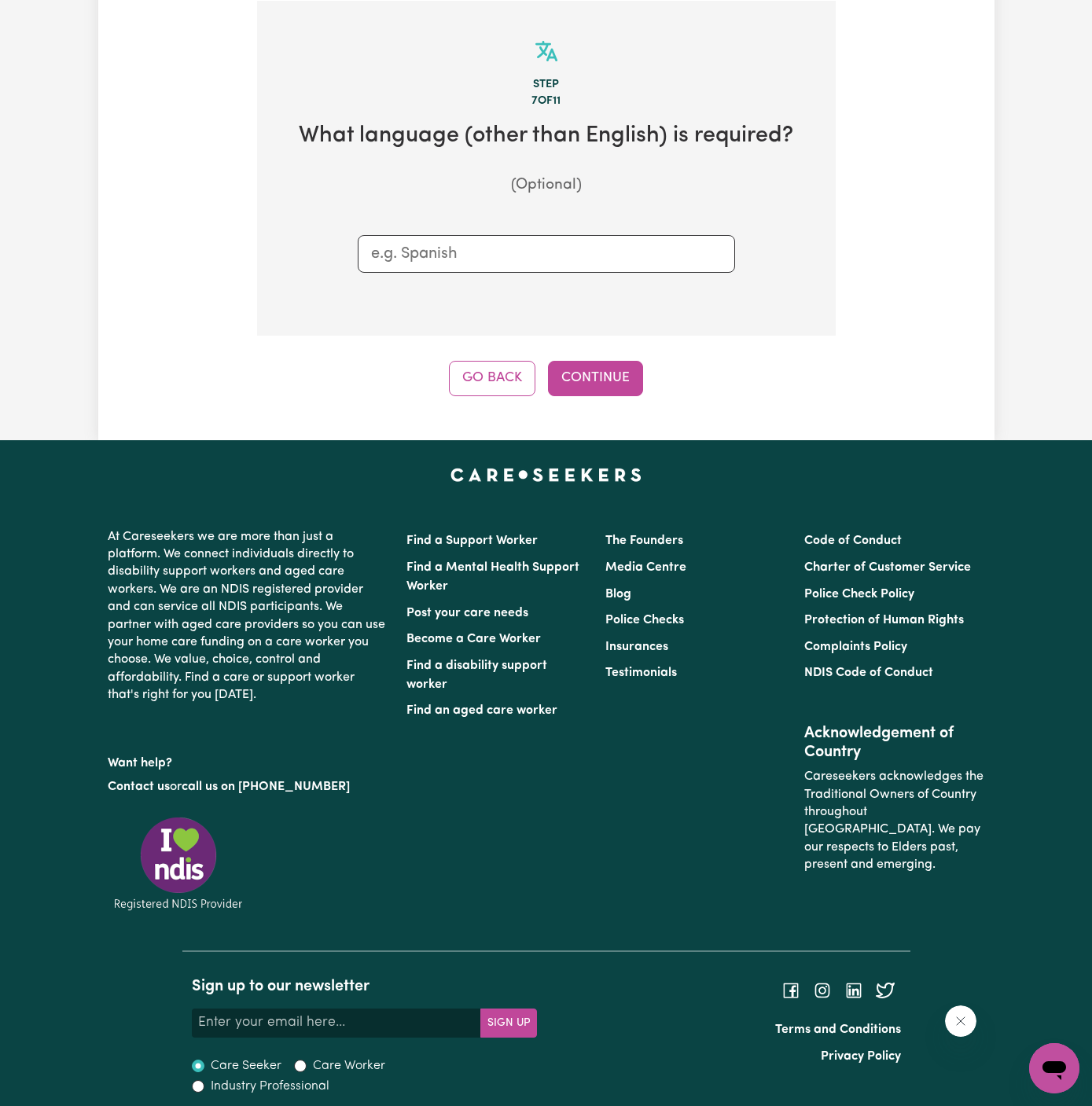
click at [598, 396] on div "Tell us your care and support requirements Welcome to Careseekers. We are excit…" at bounding box center [546, 44] width 897 height 794
click at [640, 369] on button "Continue" at bounding box center [595, 377] width 95 height 34
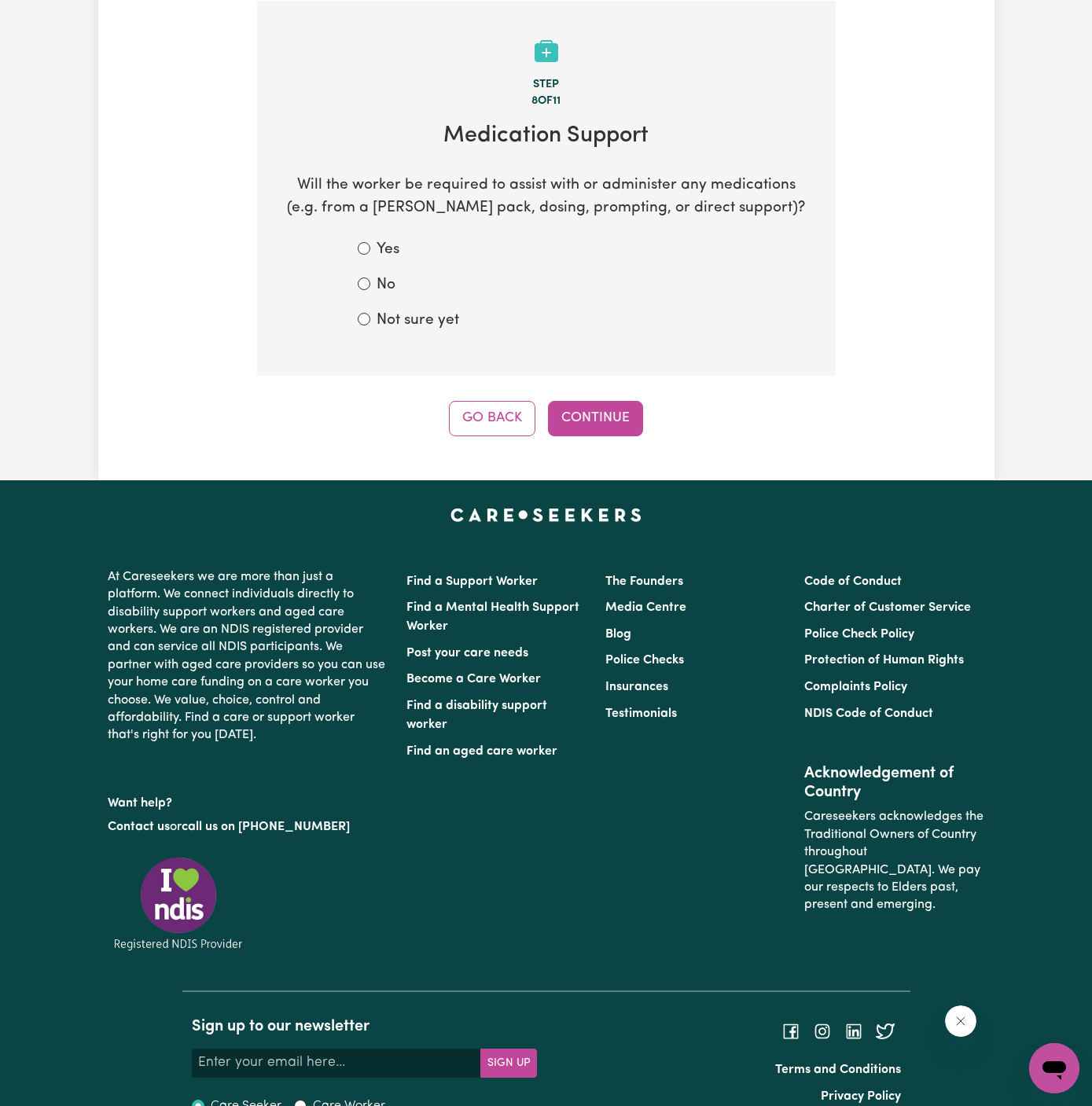
click at [417, 329] on label "Not sure yet" at bounding box center [417, 320] width 82 height 23
click at [370, 325] on input "Not sure yet" at bounding box center [363, 319] width 13 height 13
radio input "true"
click at [612, 392] on div "Step 8 of 11 Medication Support Will the worker be required to assist with or a…" at bounding box center [546, 218] width 578 height 435
click at [612, 423] on button "Continue" at bounding box center [595, 417] width 95 height 34
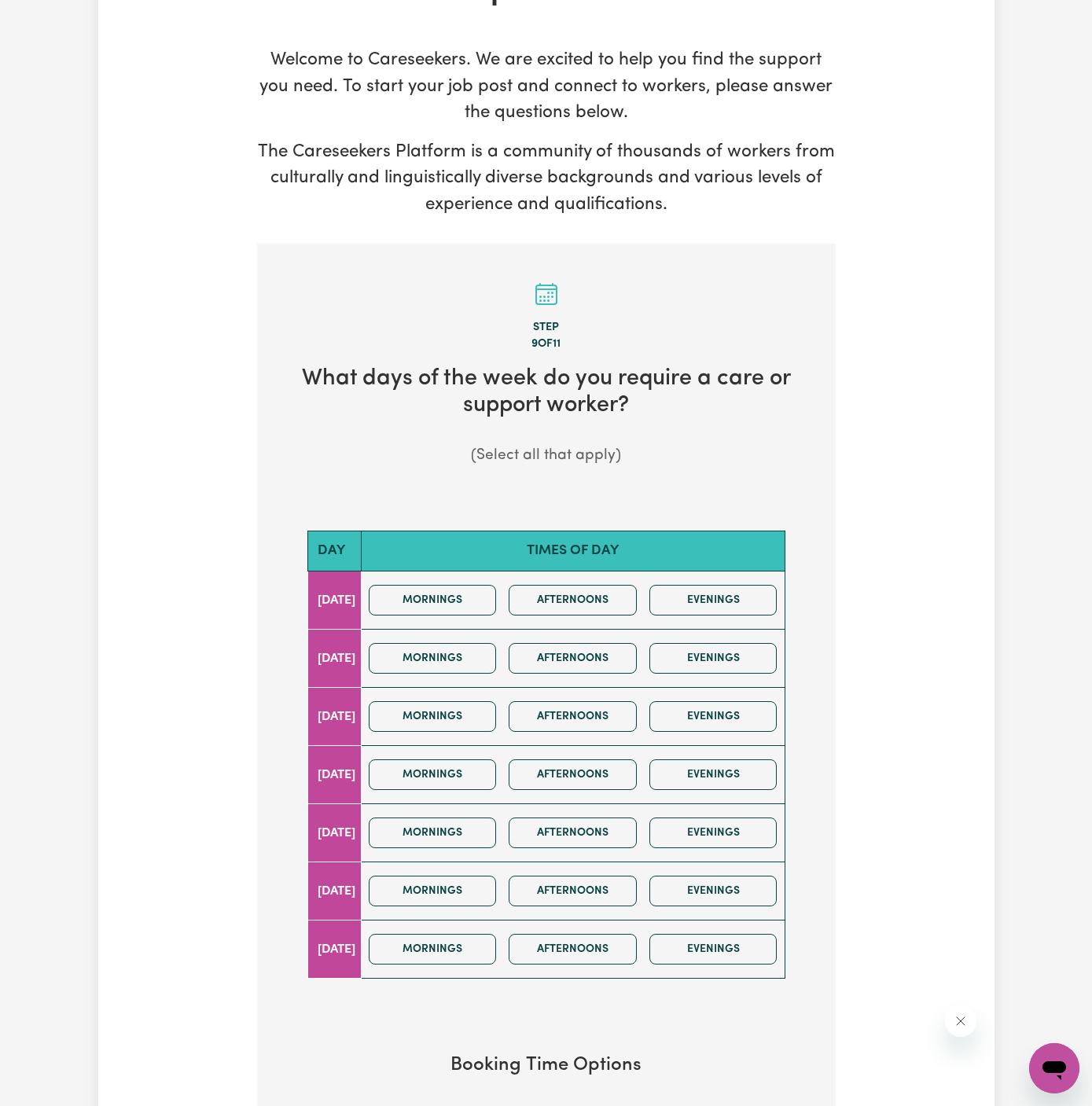
scroll to position [300, 0]
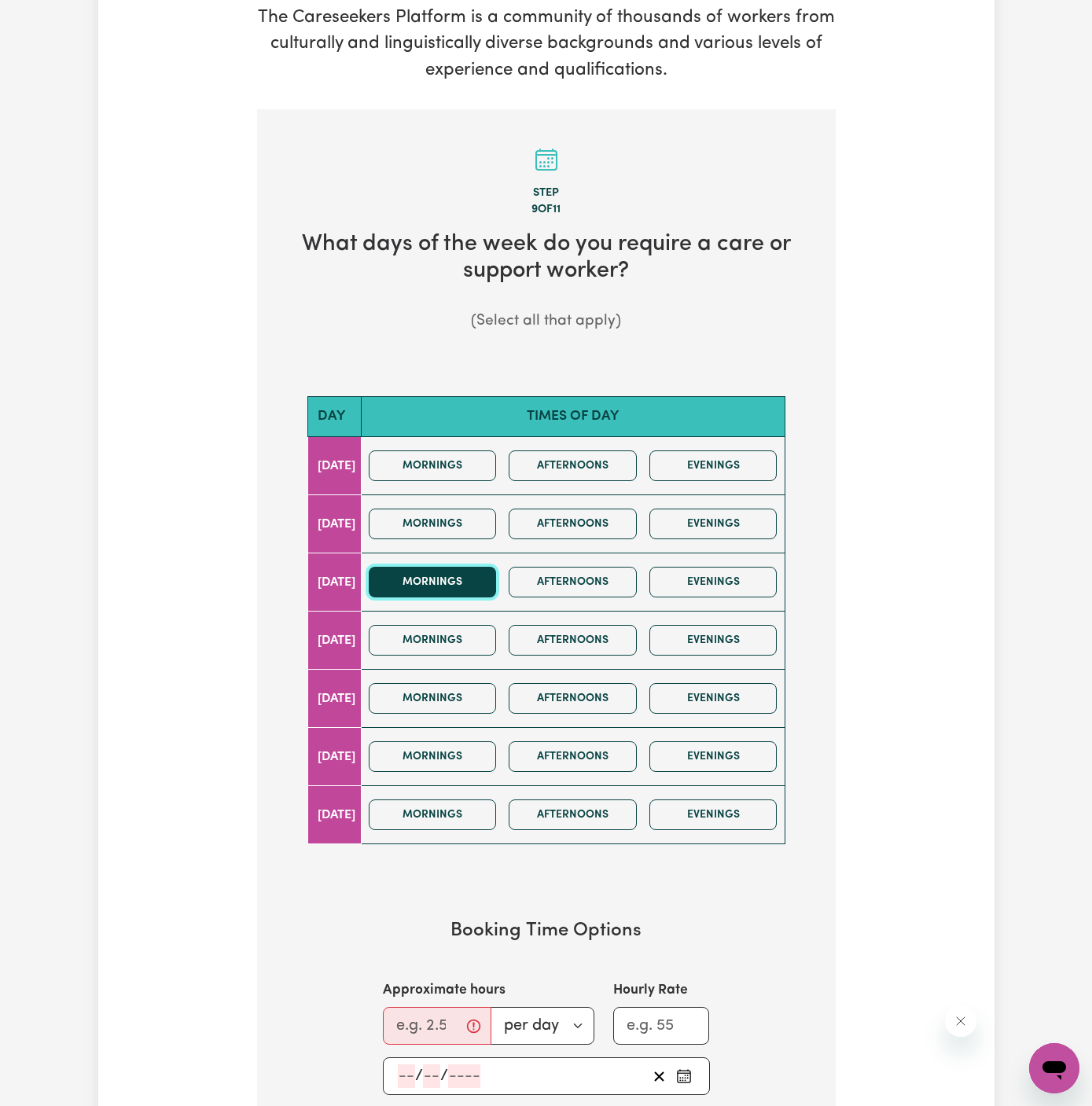
click at [465, 584] on button "Mornings" at bounding box center [432, 581] width 128 height 30
click at [589, 584] on button "Afternoons" at bounding box center [573, 581] width 128 height 30
click at [431, 1012] on input "Approximate hours" at bounding box center [437, 1025] width 108 height 37
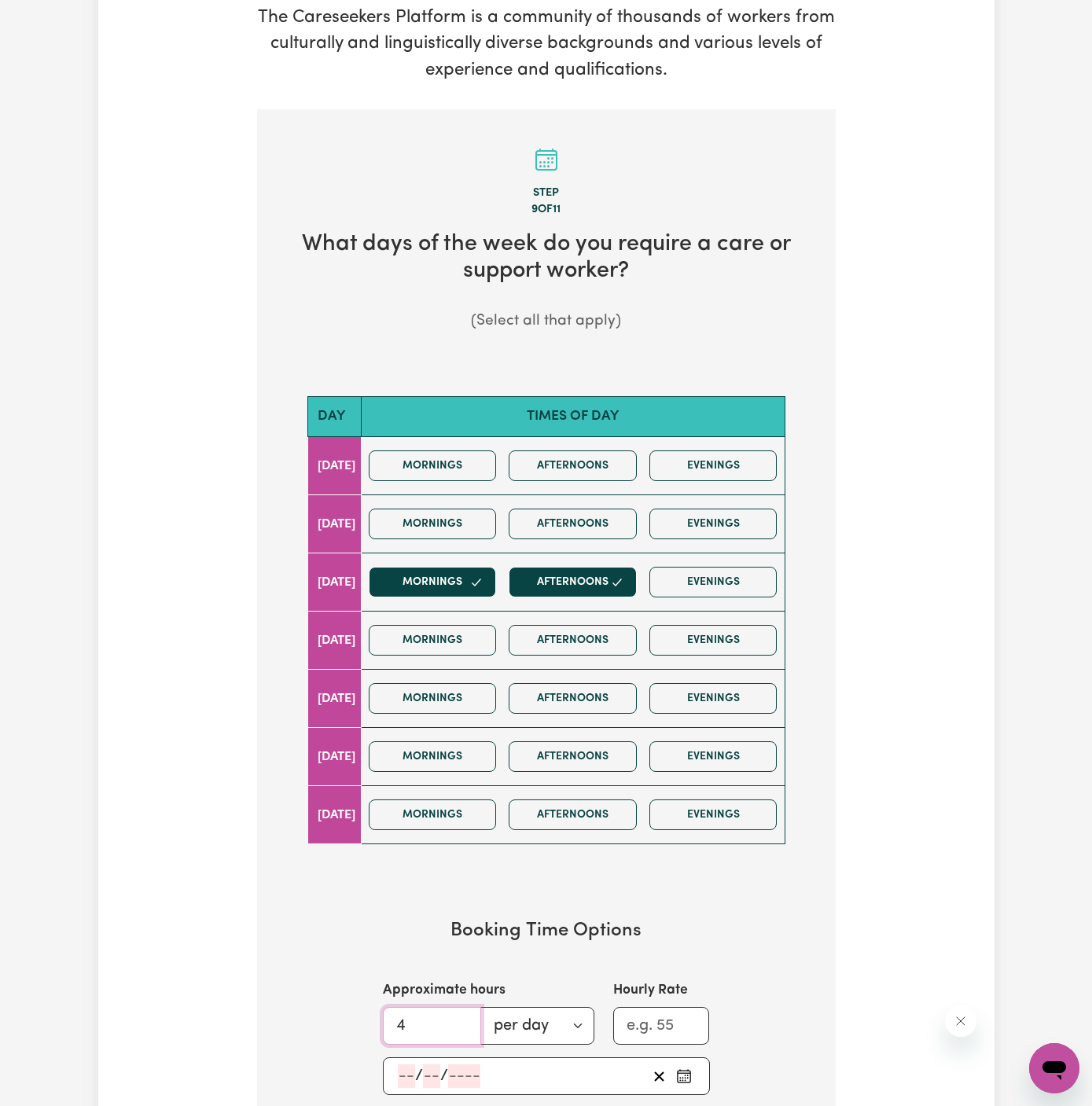
type input "4"
click at [403, 1074] on input "number" at bounding box center [407, 1077] width 18 height 24
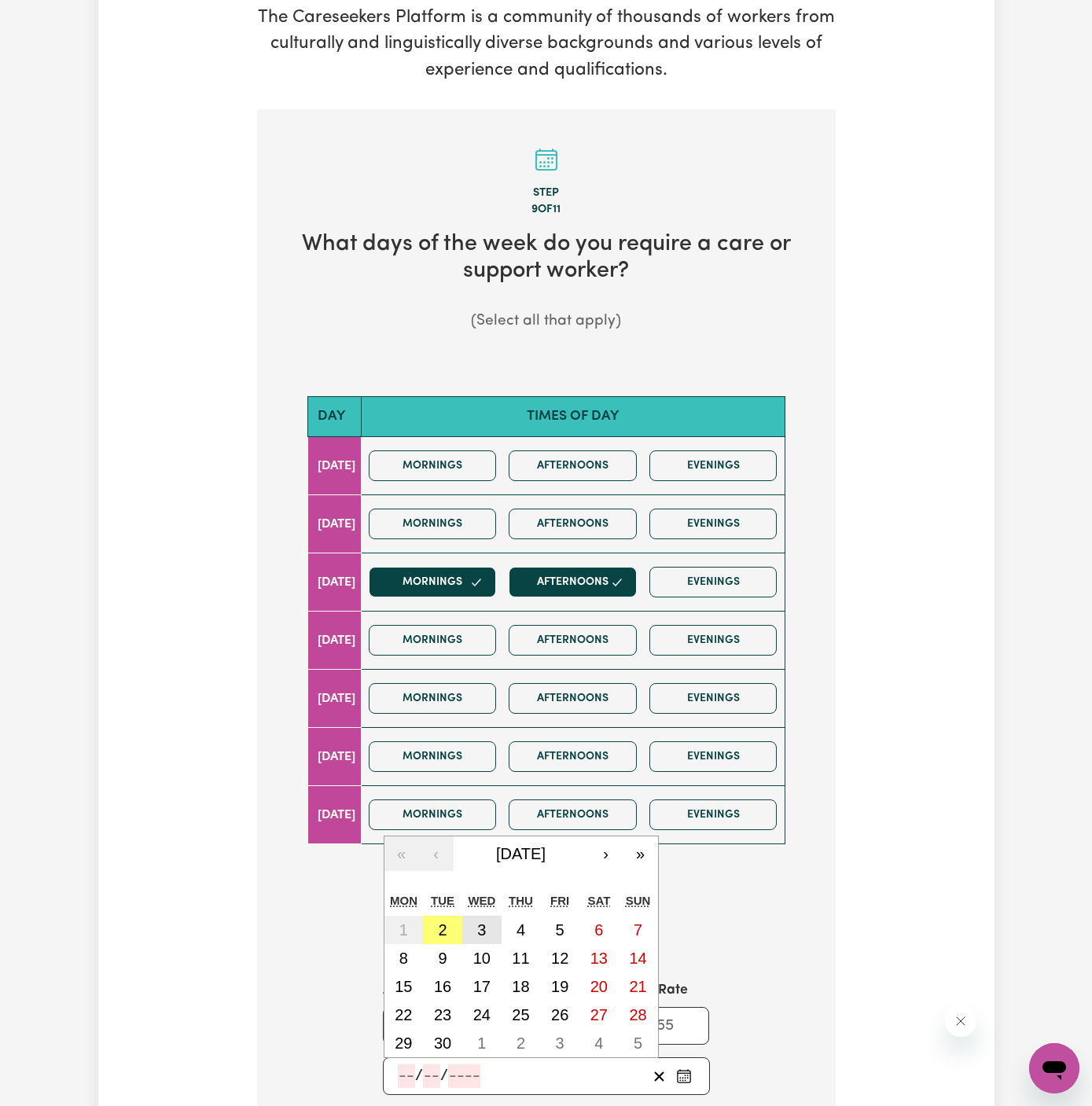
click at [472, 924] on button "3" at bounding box center [482, 930] width 39 height 28
type input "2025-09-03"
type input "3"
type input "9"
type input "2025"
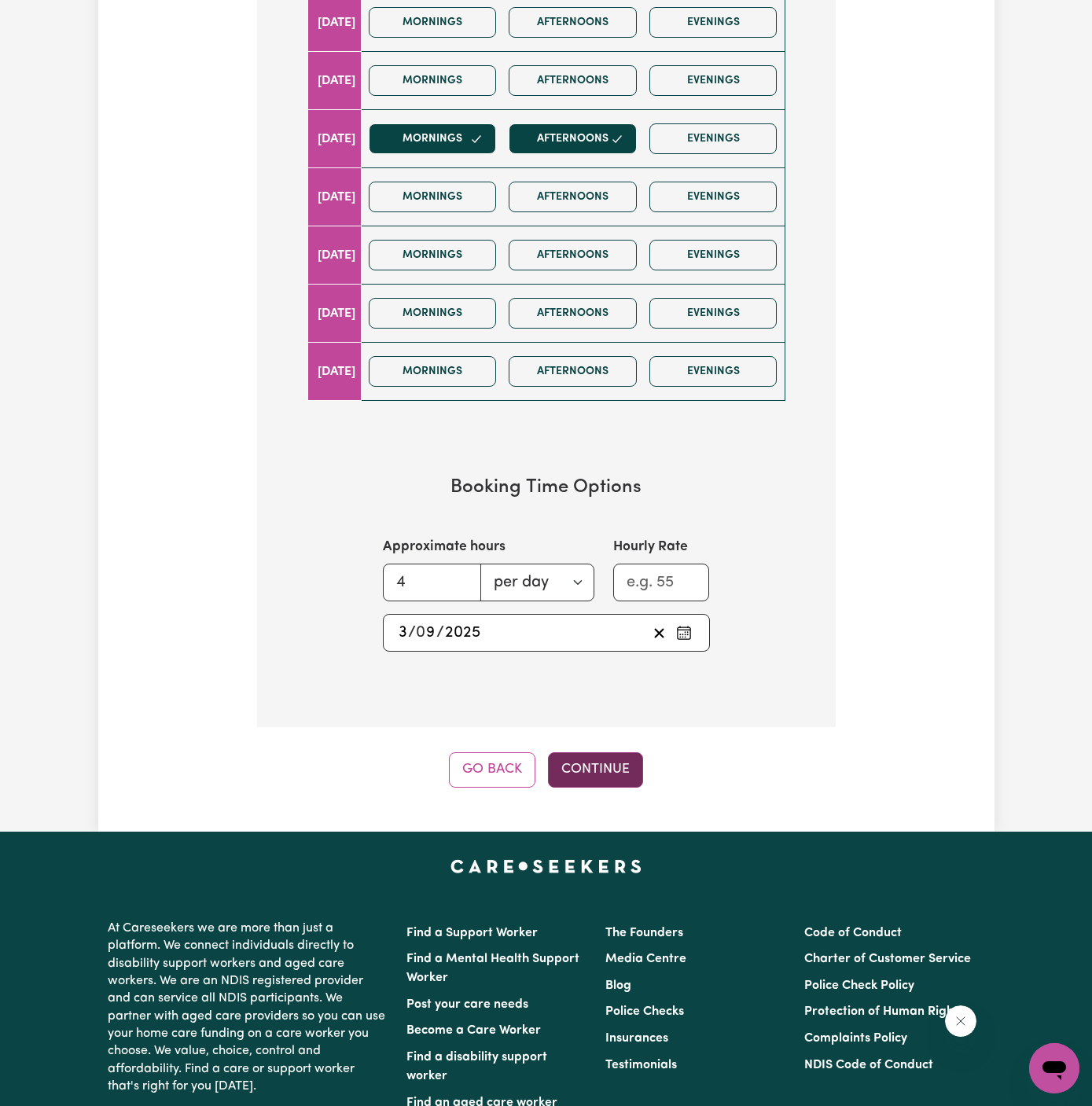
click at [584, 778] on button "Continue" at bounding box center [595, 769] width 95 height 34
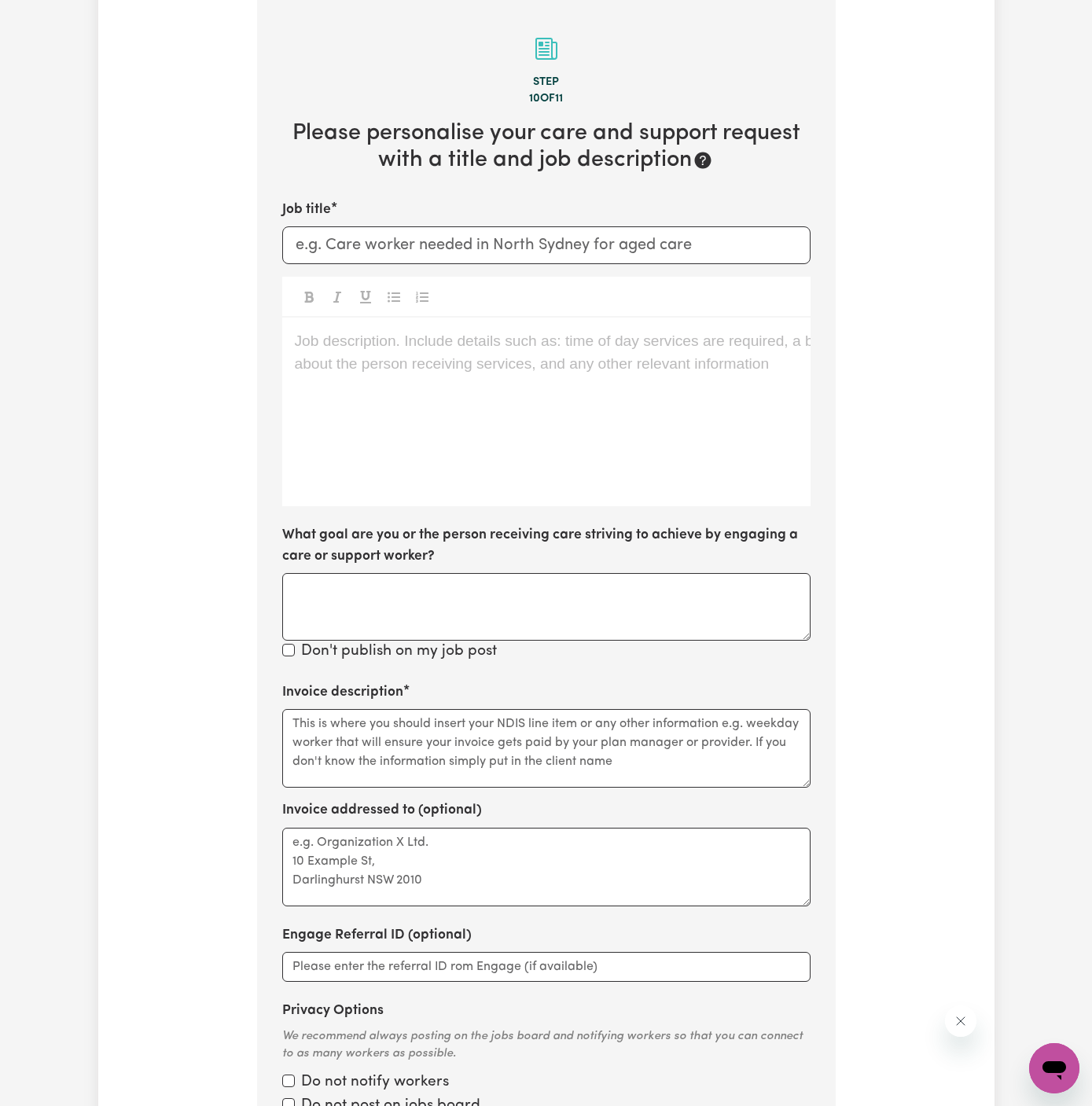
scroll to position [408, 0]
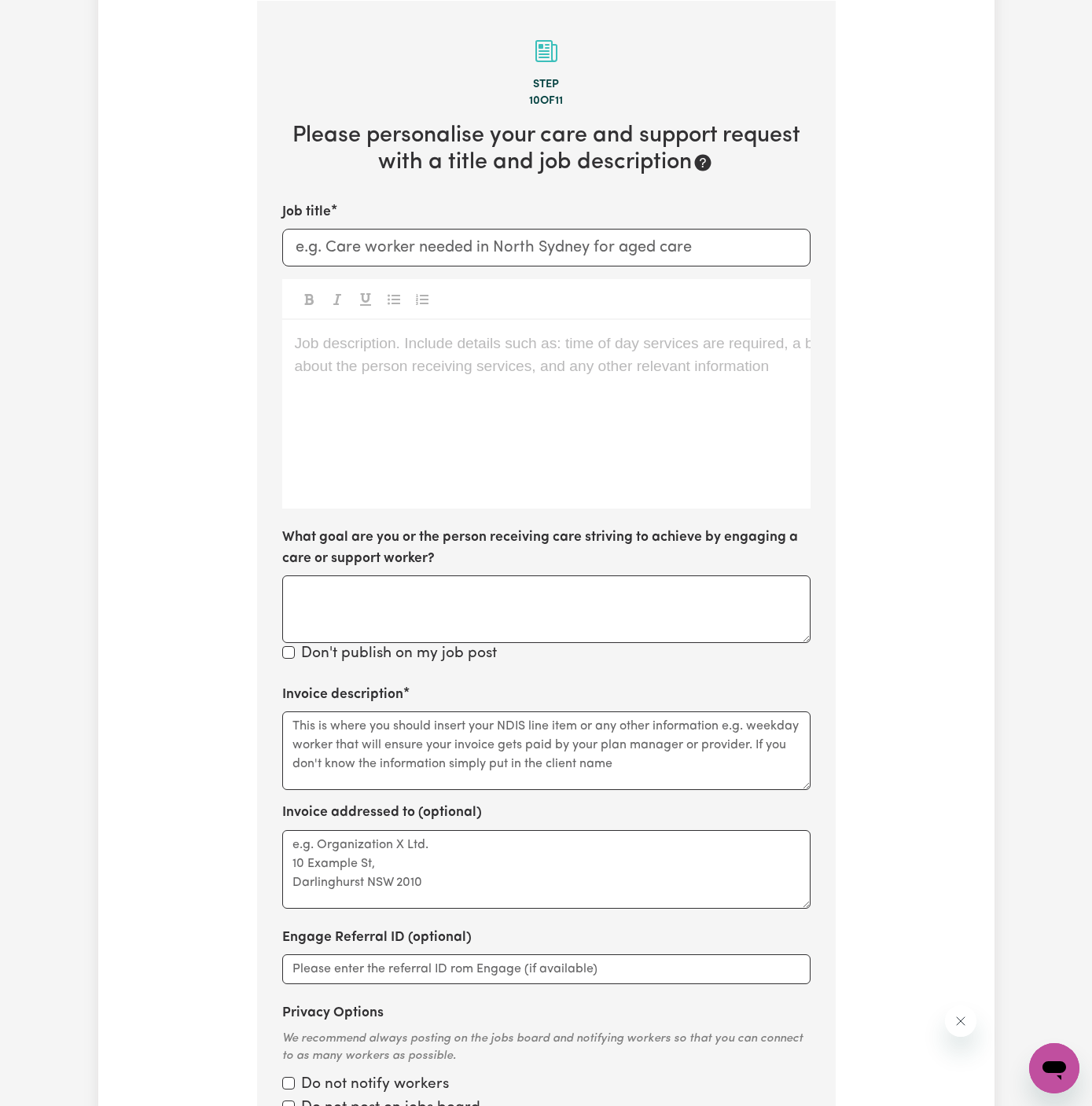
click at [766, 380] on div "Job description. Include details such as: time of day services are required, a …" at bounding box center [546, 415] width 528 height 189
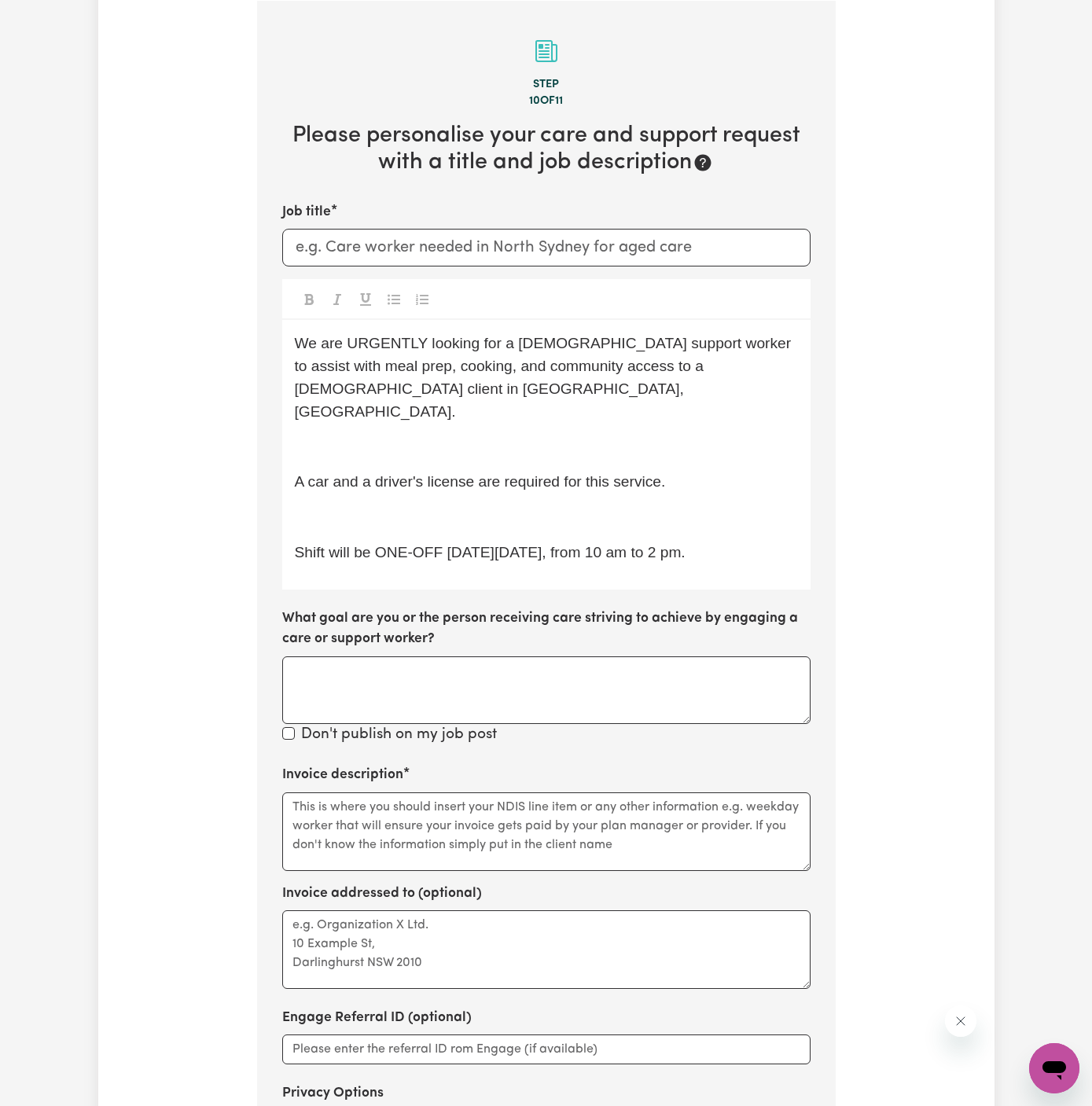
click at [571, 436] on p "﻿" at bounding box center [546, 447] width 503 height 23
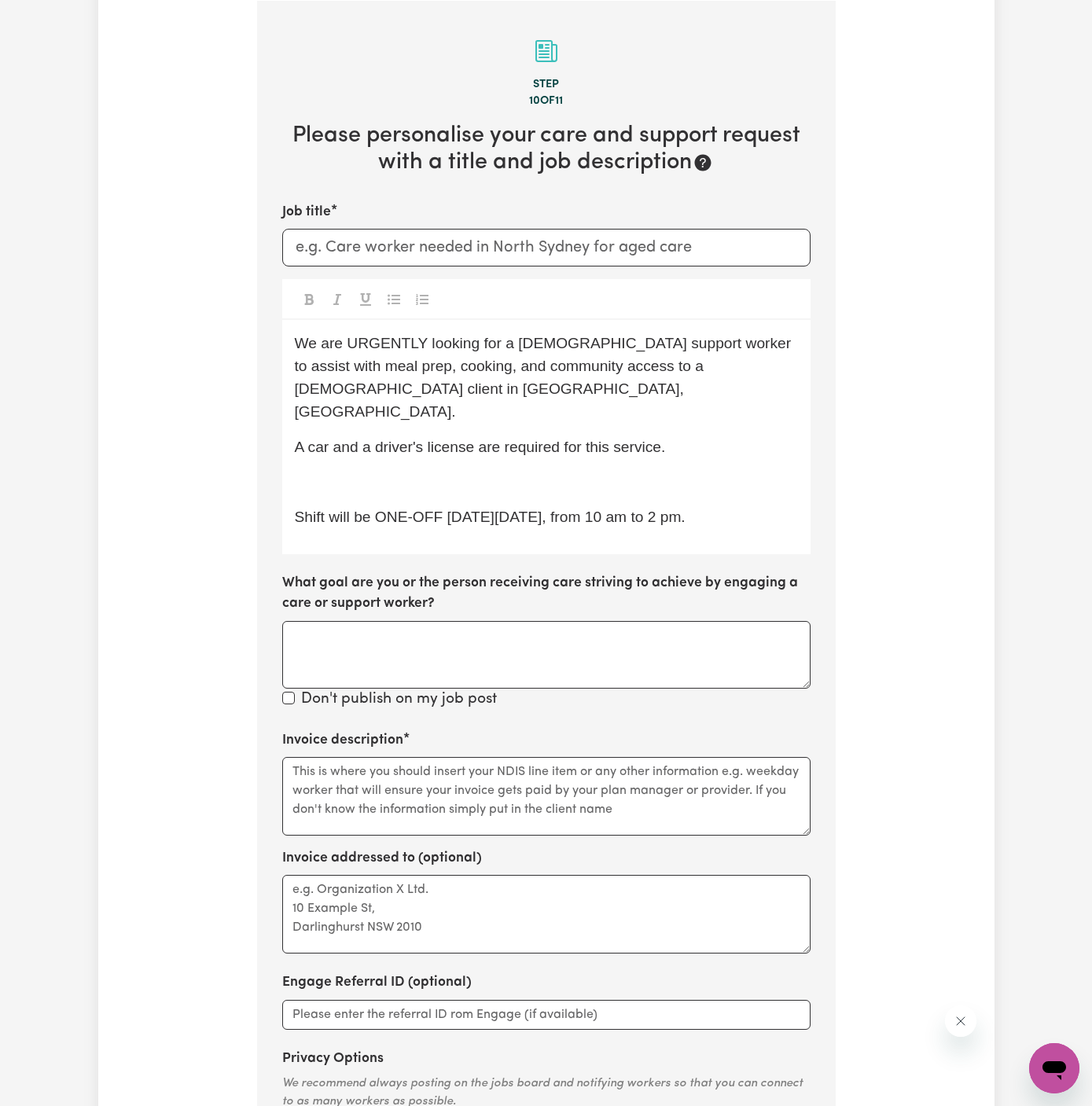
click at [558, 470] on p "﻿" at bounding box center [546, 481] width 503 height 23
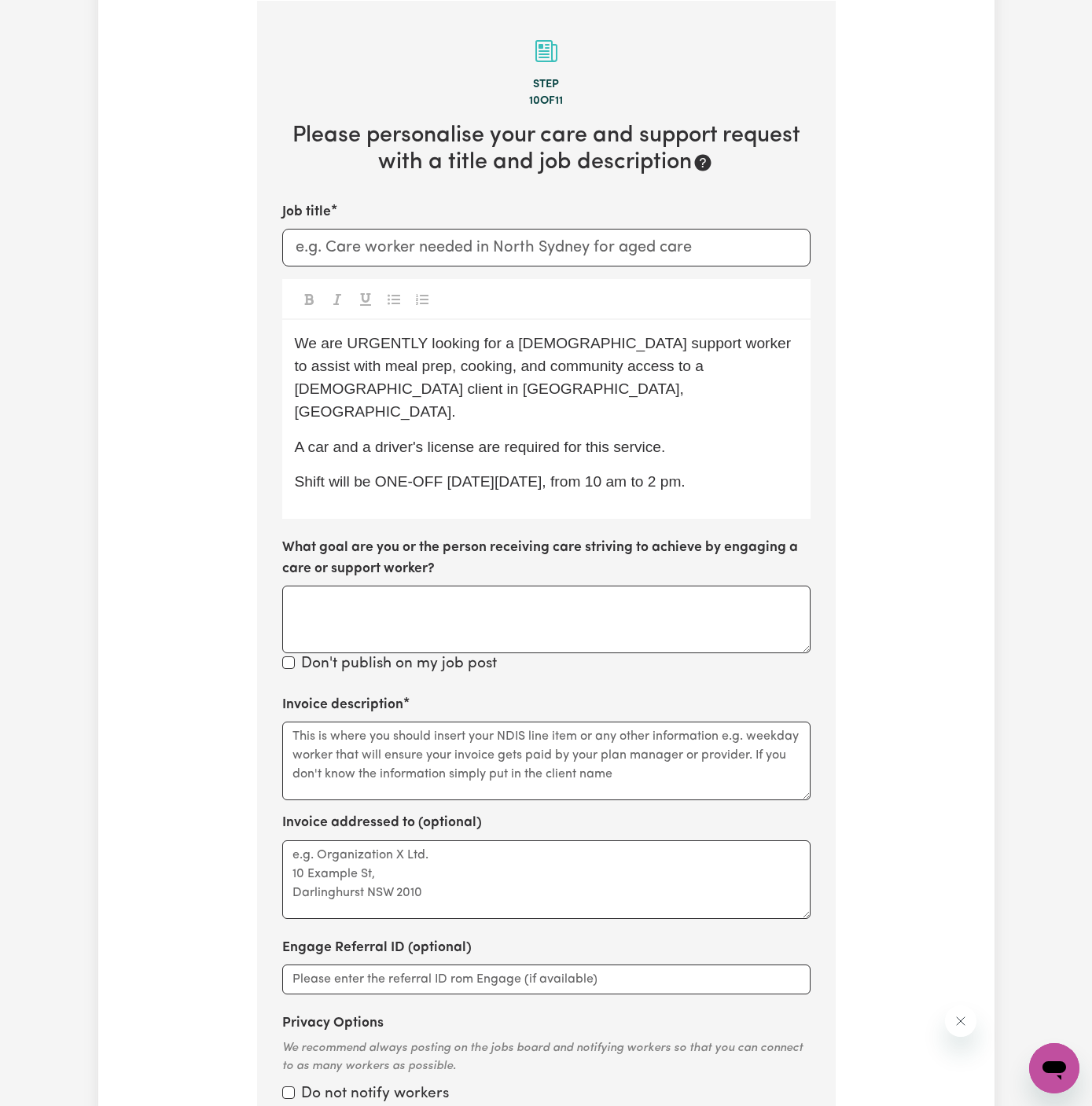
click at [670, 454] on div "We are URGENTLY looking for a female support worker to assist with meal prep, c…" at bounding box center [546, 419] width 528 height 199
click at [747, 470] on p "Shift will be ONE-OFF on Wednesday, 03/09, from 10 am to 2 pm." at bounding box center [546, 481] width 503 height 23
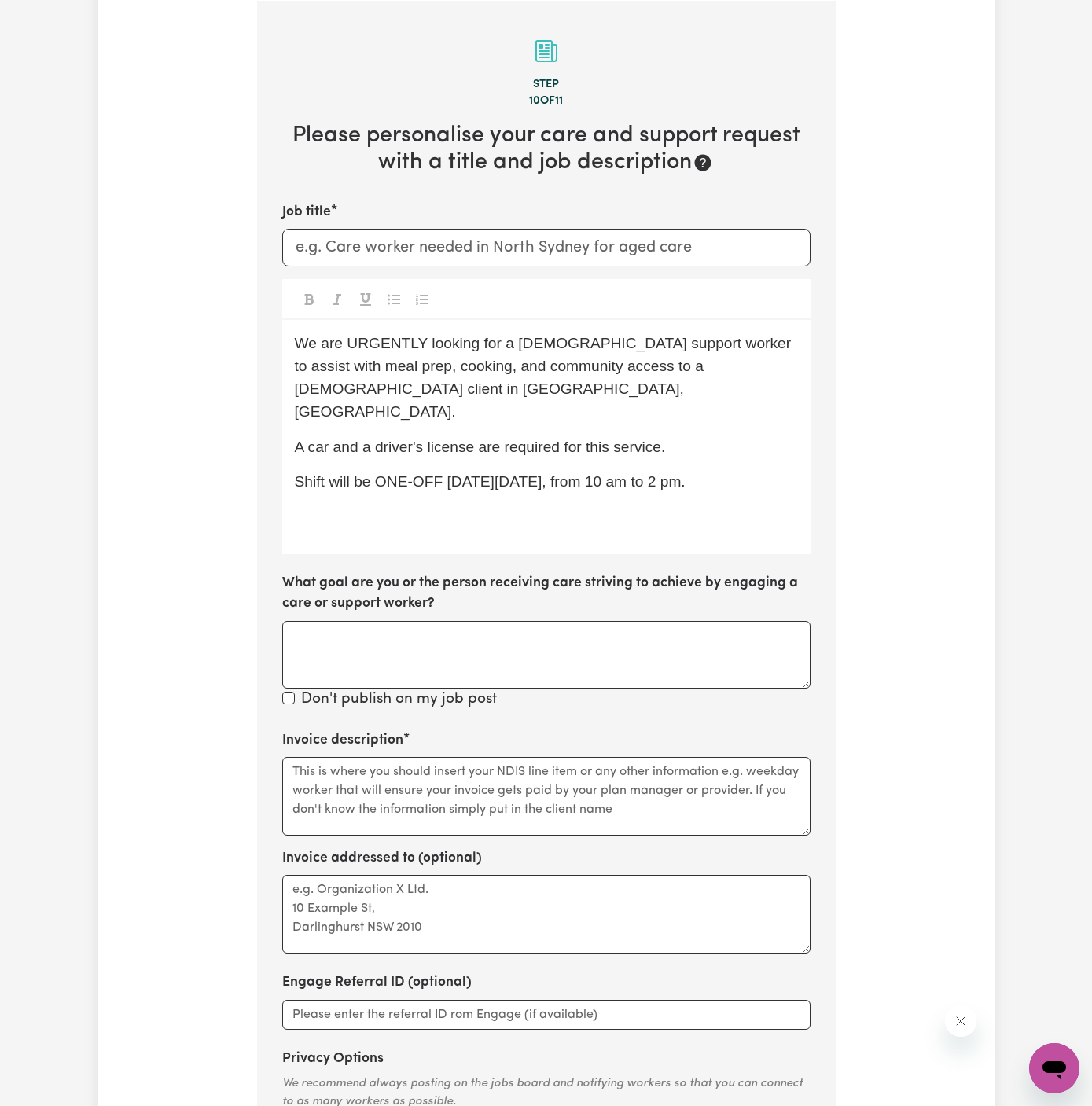
click at [416, 473] on span "Shift will be ONE-OFF on Wednesday, 03/09, from 10 am to 2 pm." at bounding box center [490, 481] width 391 height 17
click at [413, 483] on div "We are URGENTLY looking for a female support worker to assist with meal prep, c…" at bounding box center [546, 437] width 528 height 235
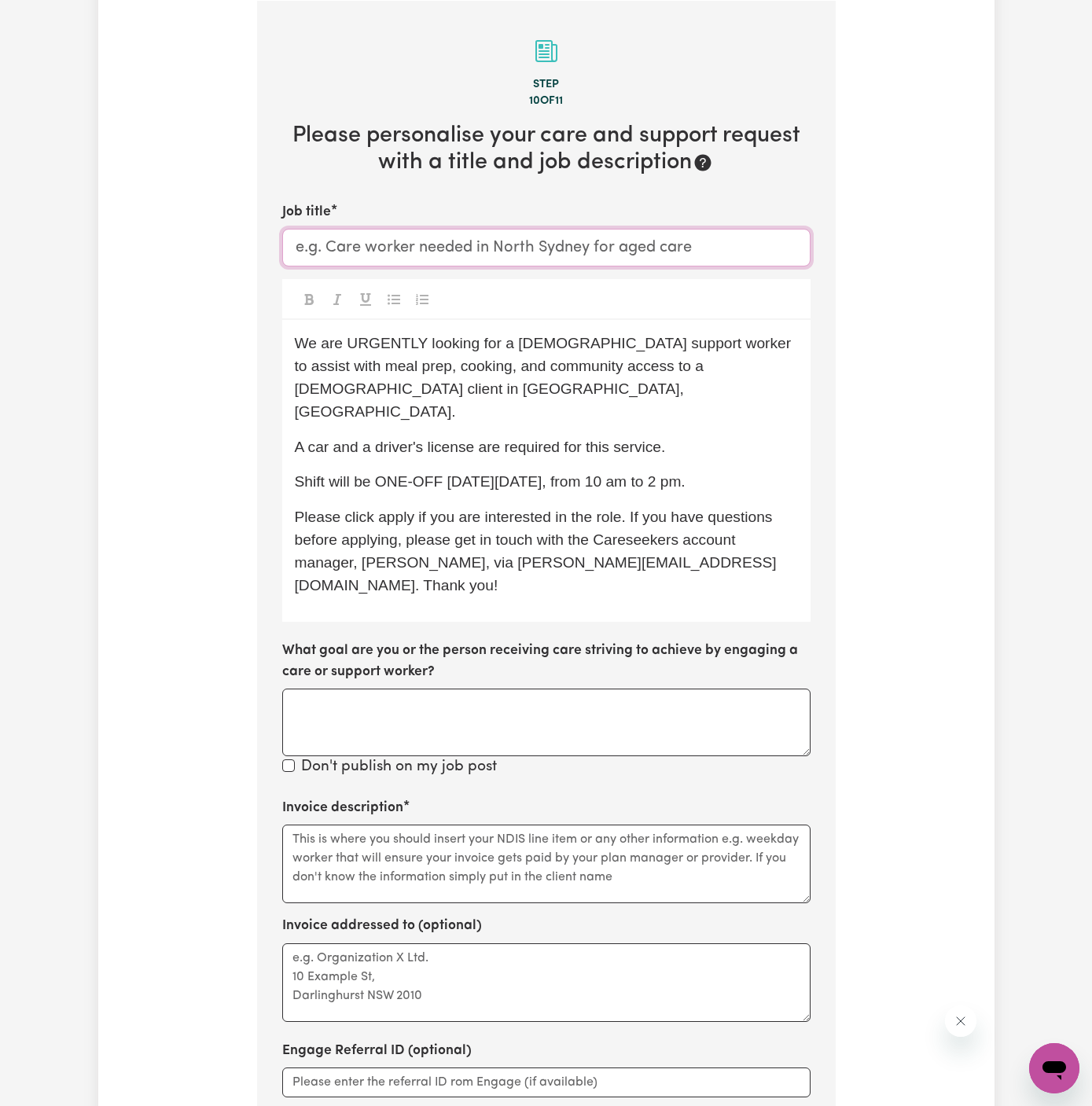
click at [334, 254] on input "Job title" at bounding box center [546, 248] width 528 height 37
click at [658, 360] on span "We are URGENTLY looking for a female support worker to assist with meal prep, c…" at bounding box center [545, 377] width 501 height 84
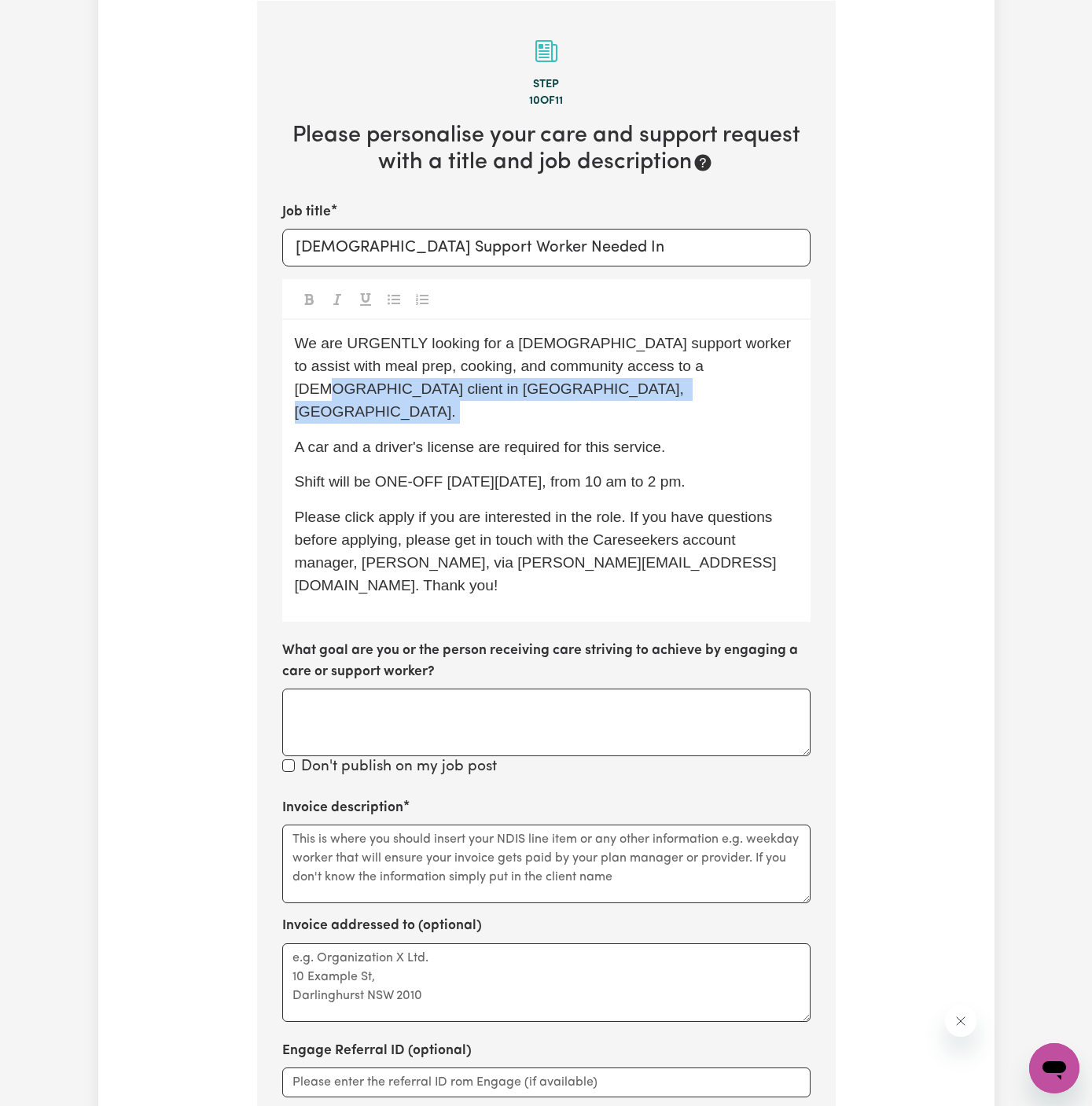
drag, startPoint x: 680, startPoint y: 369, endPoint x: 779, endPoint y: 376, distance: 99.2
click at [779, 376] on div "We are URGENTLY looking for a female support worker to assist with meal prep, c…" at bounding box center [546, 470] width 528 height 302
copy span "Hornsby, NSW."
click at [666, 235] on input "Female Support Worker Needed In" at bounding box center [546, 248] width 528 height 37
click at [666, 265] on input "Female Support Worker Needed In" at bounding box center [546, 248] width 528 height 37
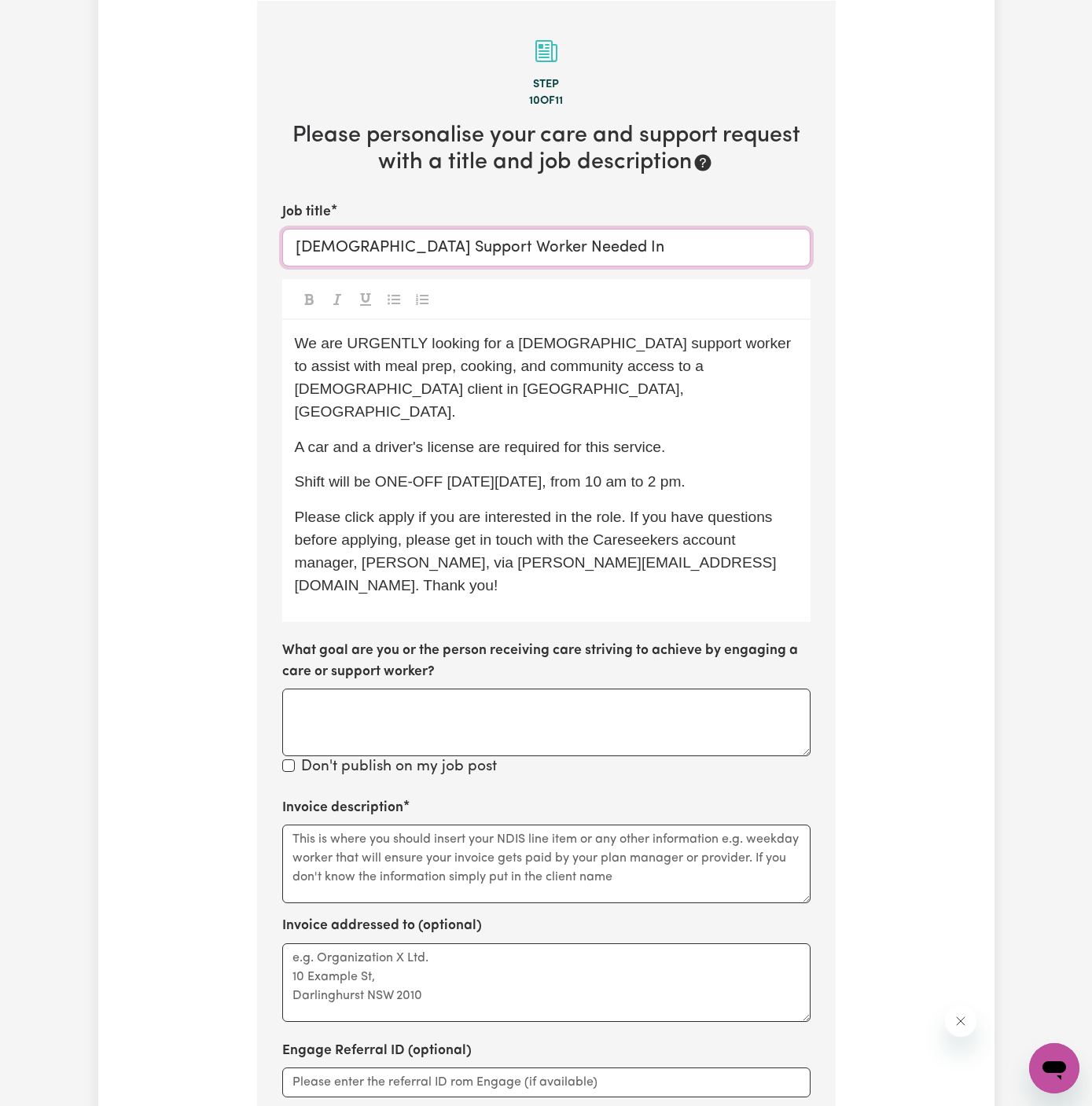
paste input "Hornsby, NSW."
click at [548, 241] on input "Female Support Worker Needed In Hornsby, NSW" at bounding box center [546, 248] width 528 height 37
type input "Female Support Worker Needed In Hornsby, NSW"
click at [501, 825] on textarea "Invoice description" at bounding box center [546, 864] width 528 height 79
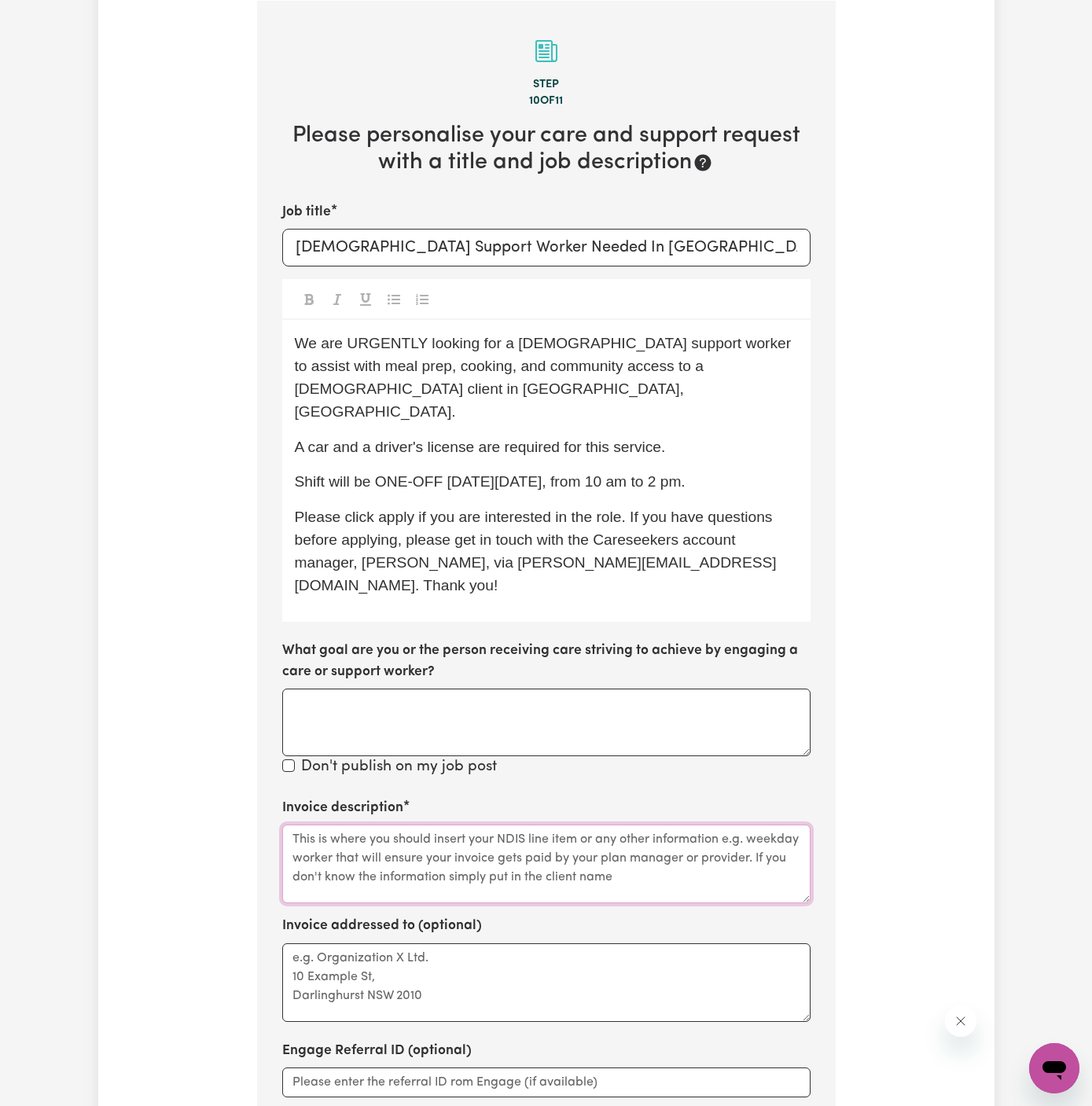
paste textarea "c/o Hands of Care"
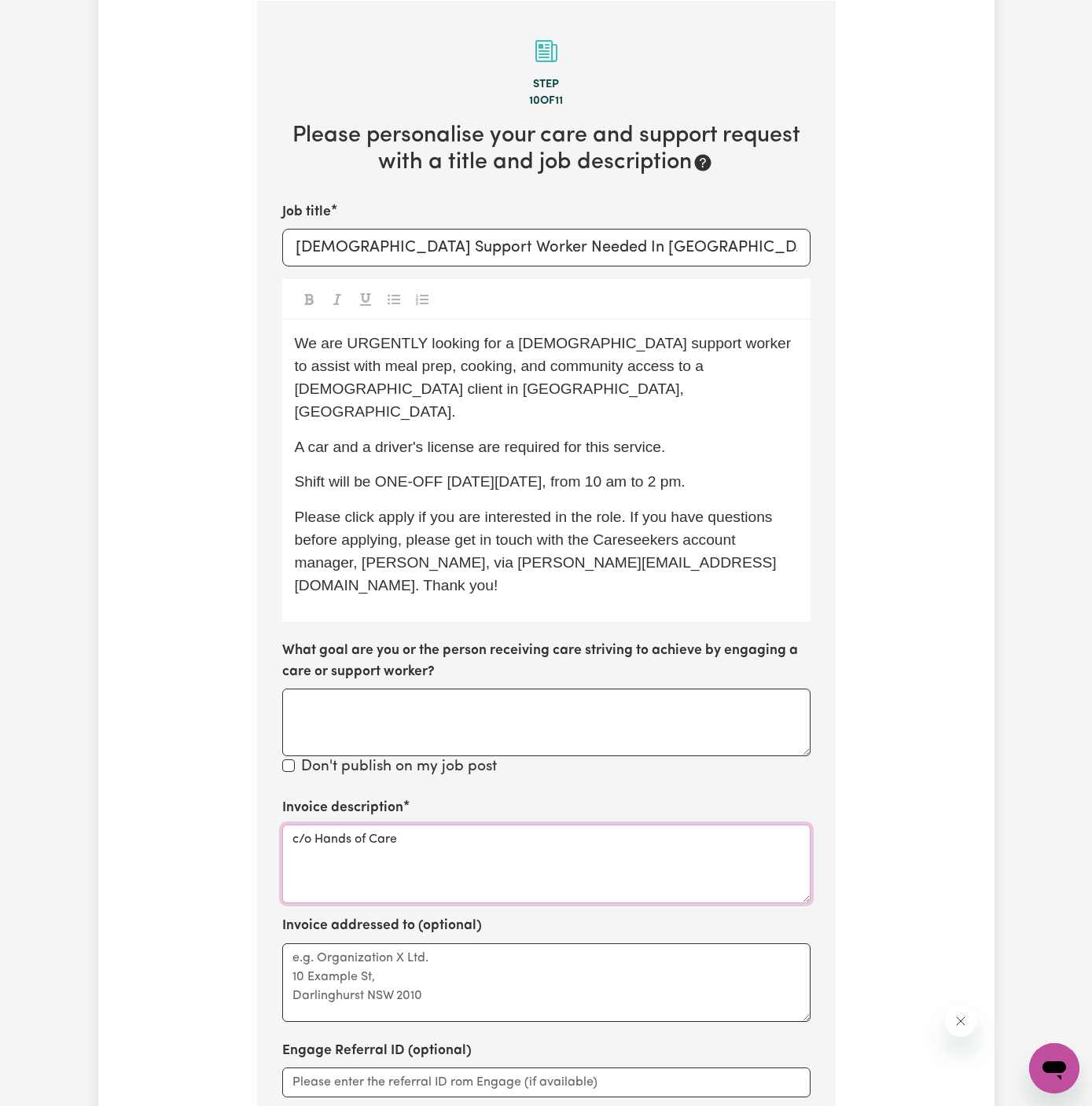
type textarea "c/o Hands of Care"
click at [503, 944] on textarea "Invoice addressed to (optional)" at bounding box center [546, 983] width 528 height 79
paste textarea "c/o Hands of Care"
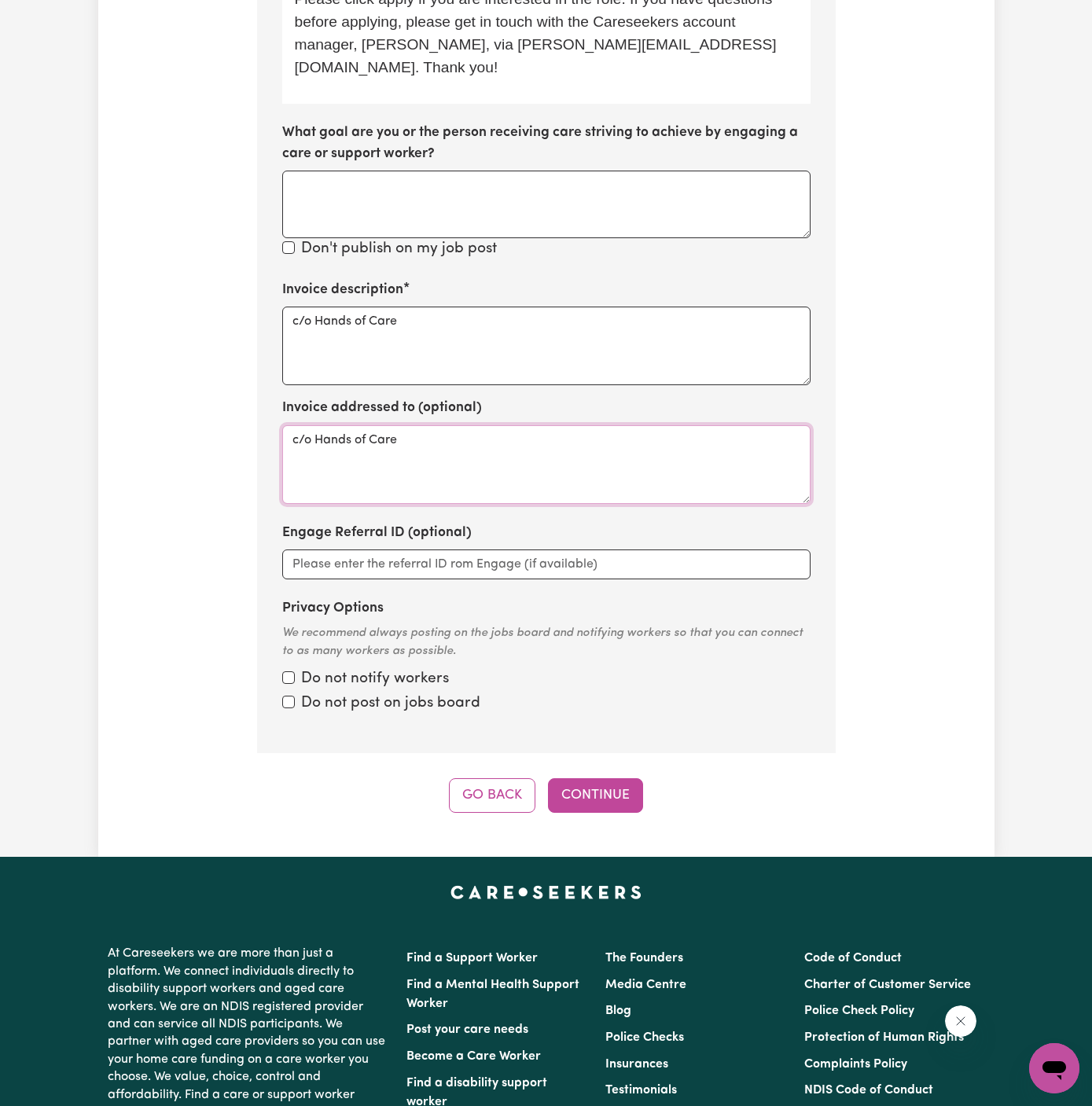
scroll to position [951, 0]
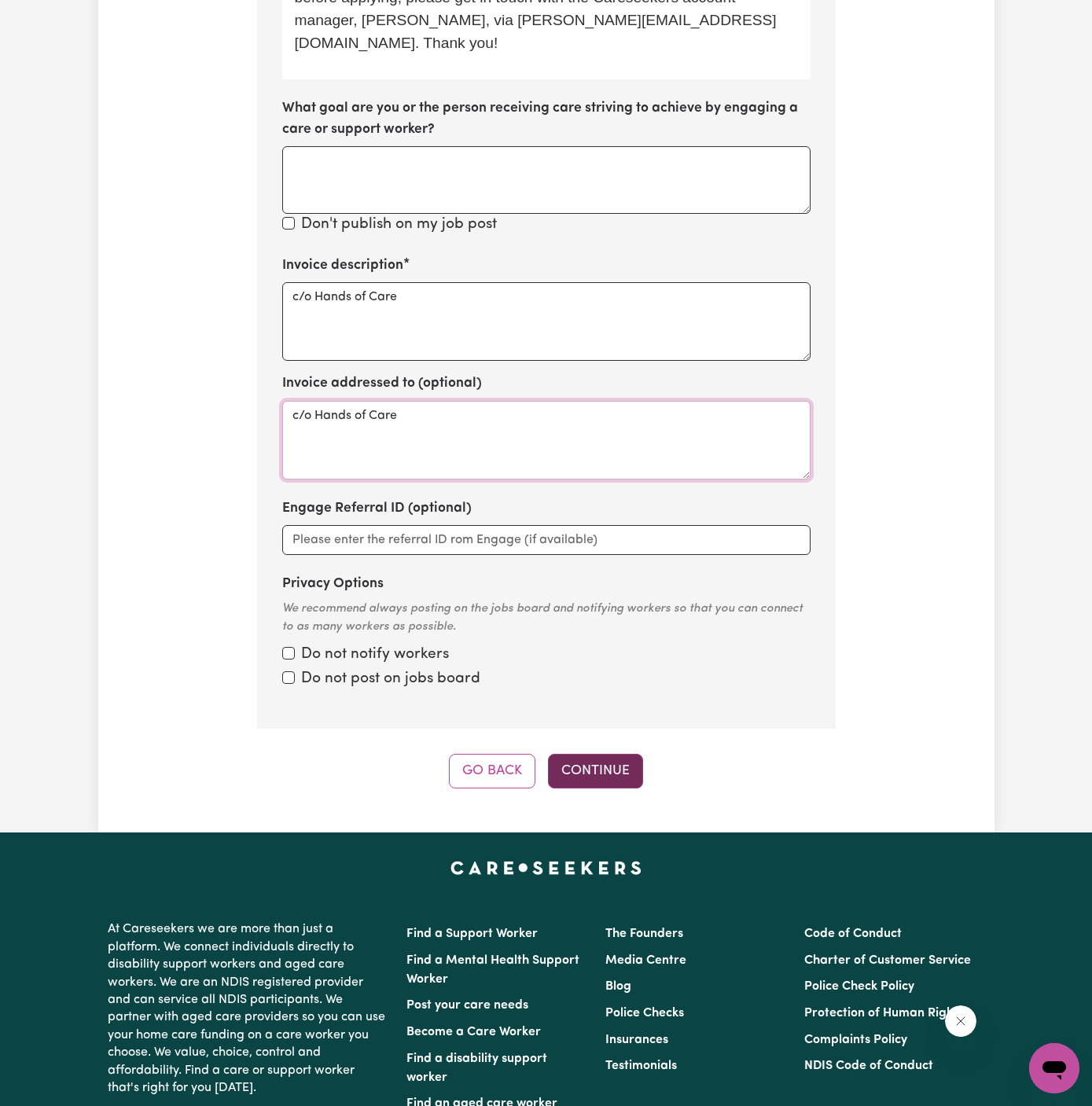
type textarea "c/o Hands of Care"
click at [605, 754] on button "Continue" at bounding box center [595, 771] width 95 height 34
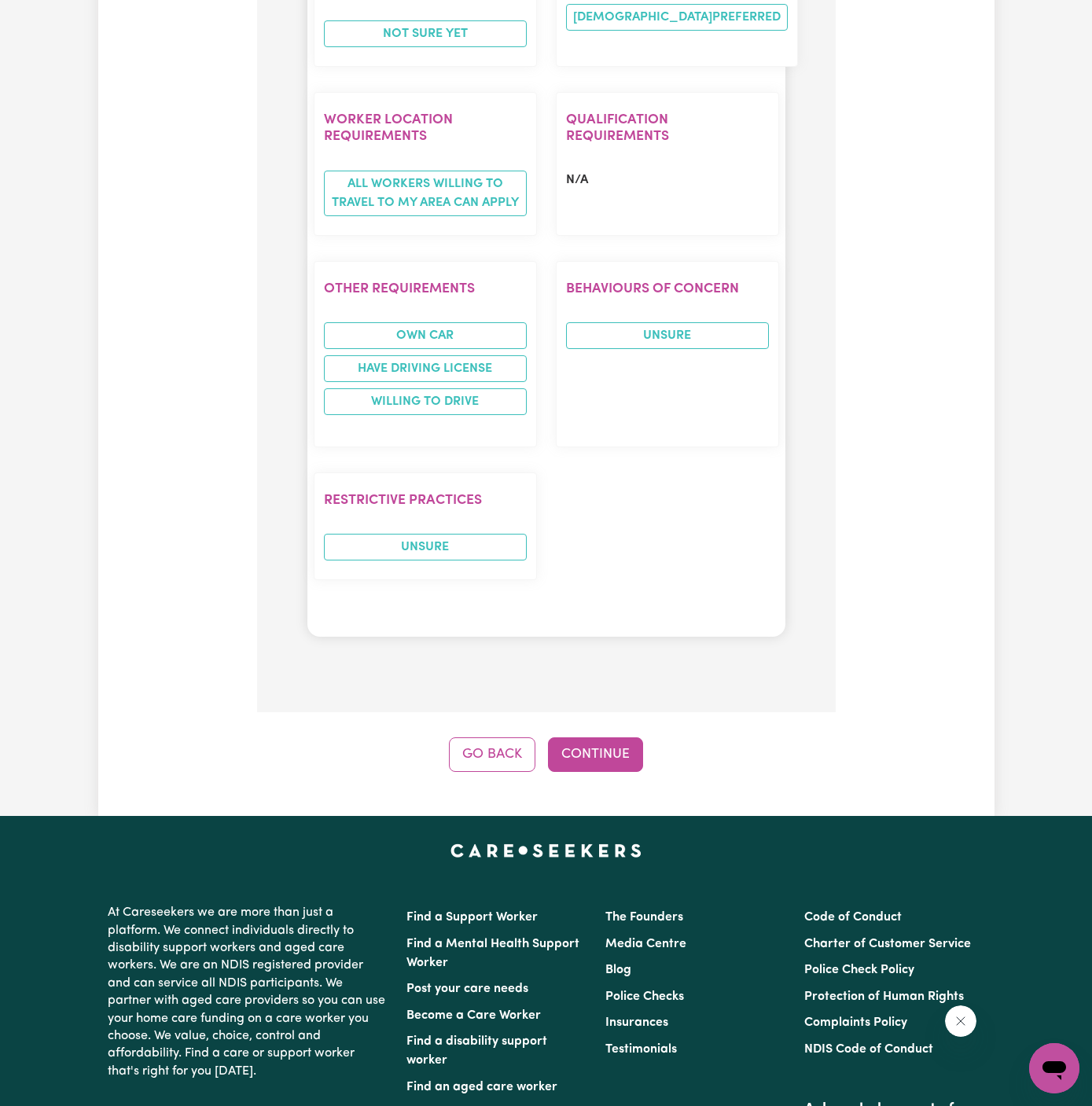
scroll to position [1961, 0]
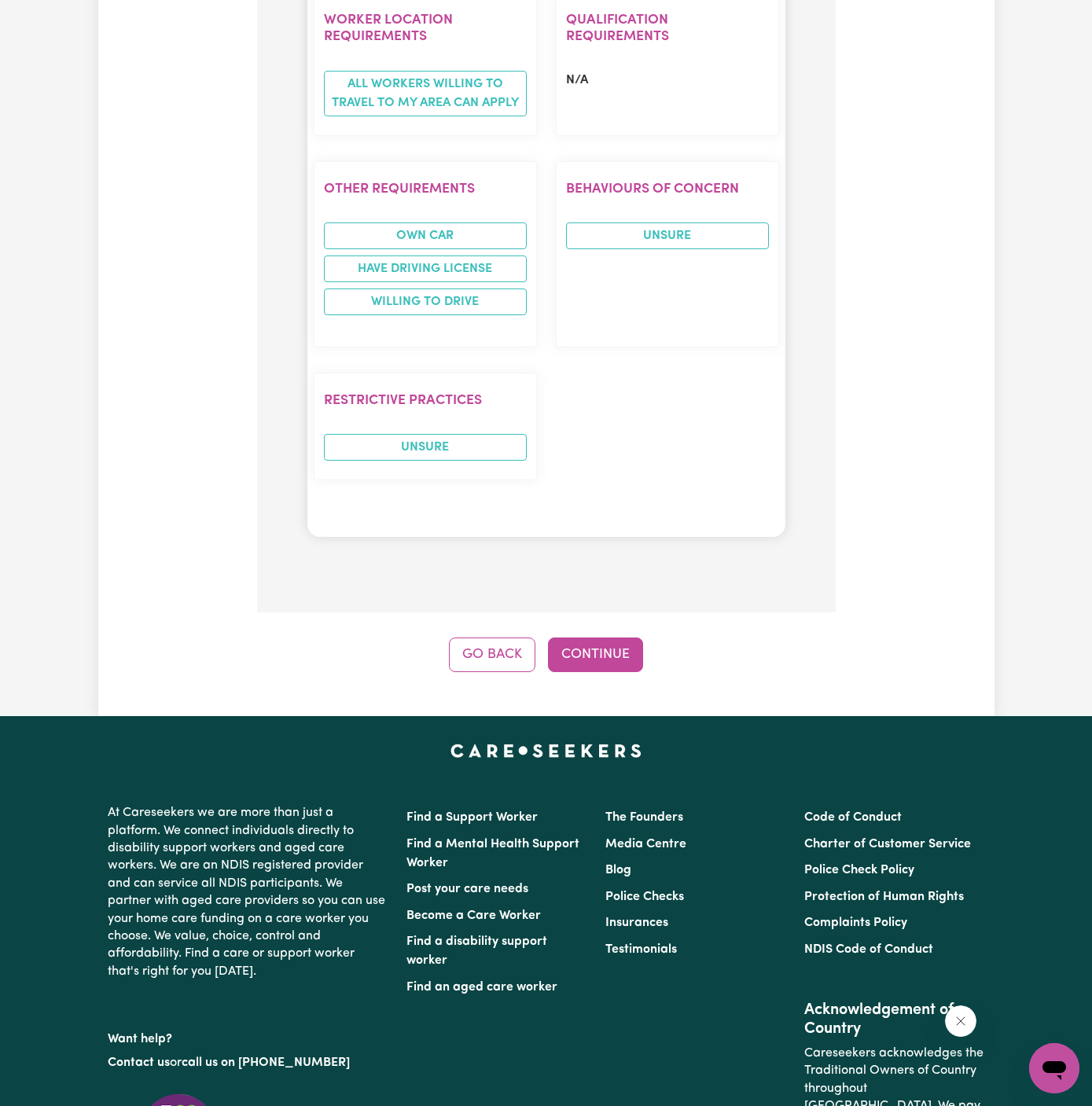
click at [605, 637] on button "Continue" at bounding box center [595, 654] width 95 height 34
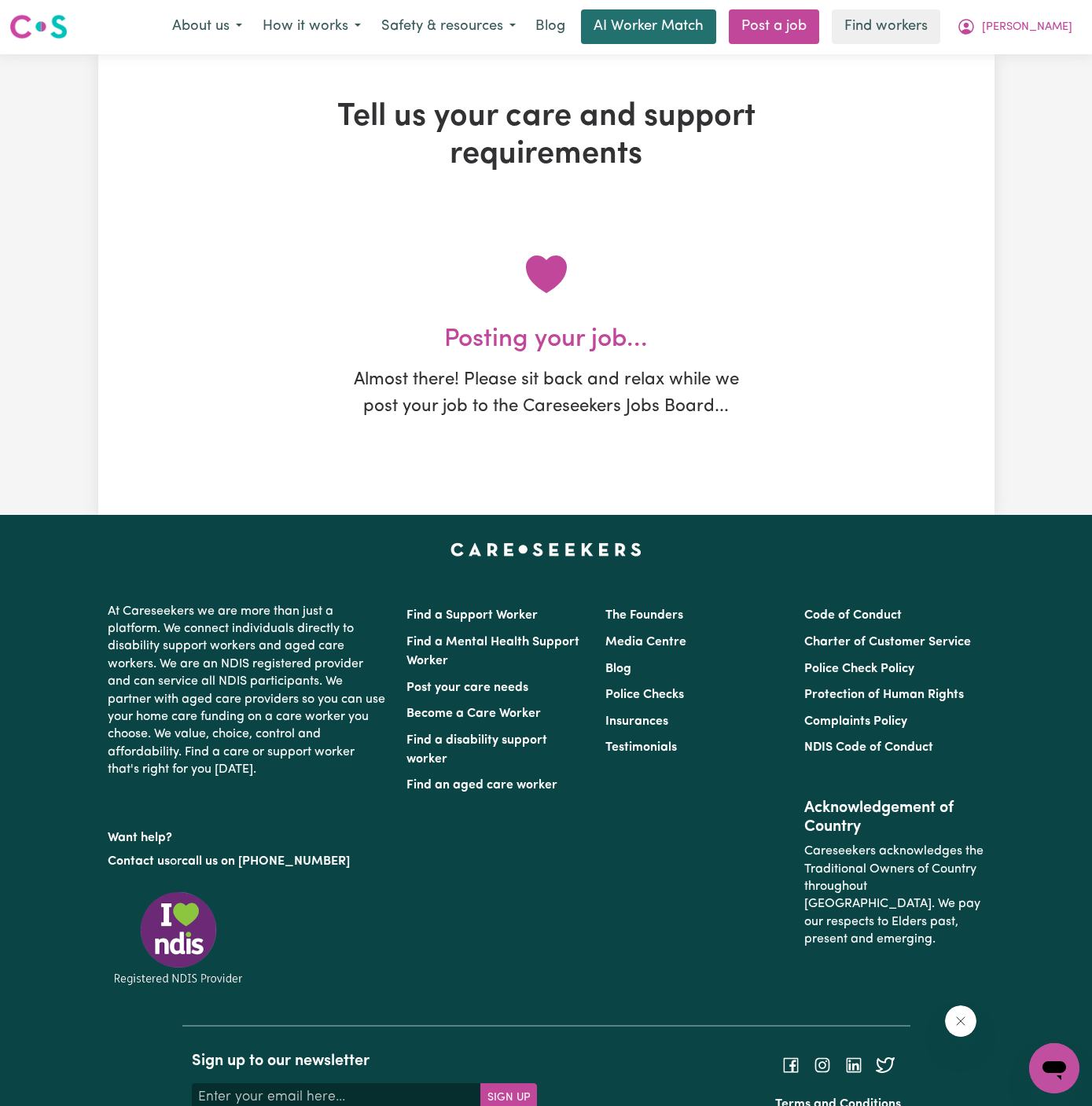
scroll to position [0, 0]
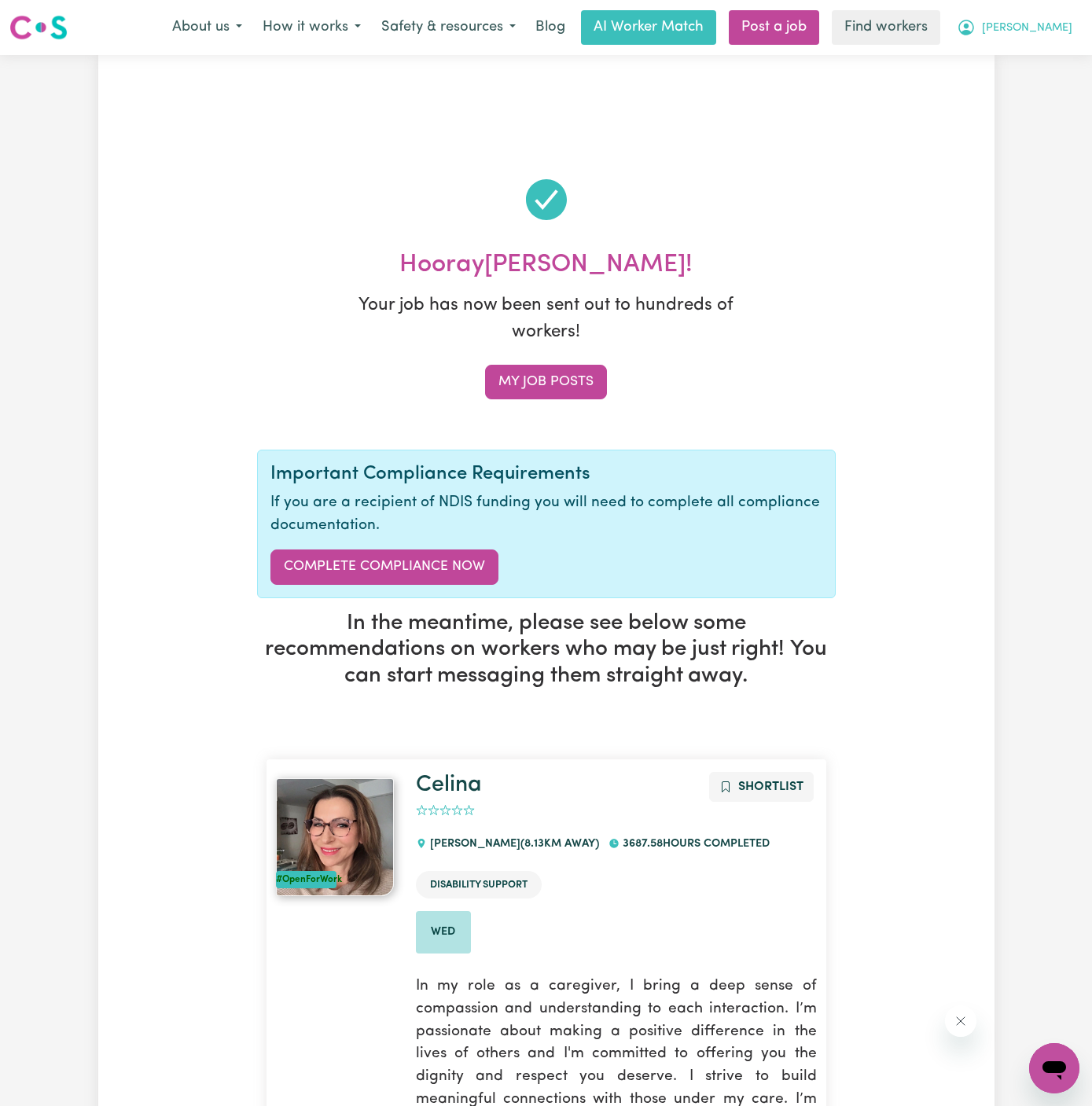
click at [1062, 33] on span "[PERSON_NAME]" at bounding box center [1027, 28] width 90 height 18
click at [1062, 57] on link "My Dashboard" at bounding box center [1019, 61] width 124 height 29
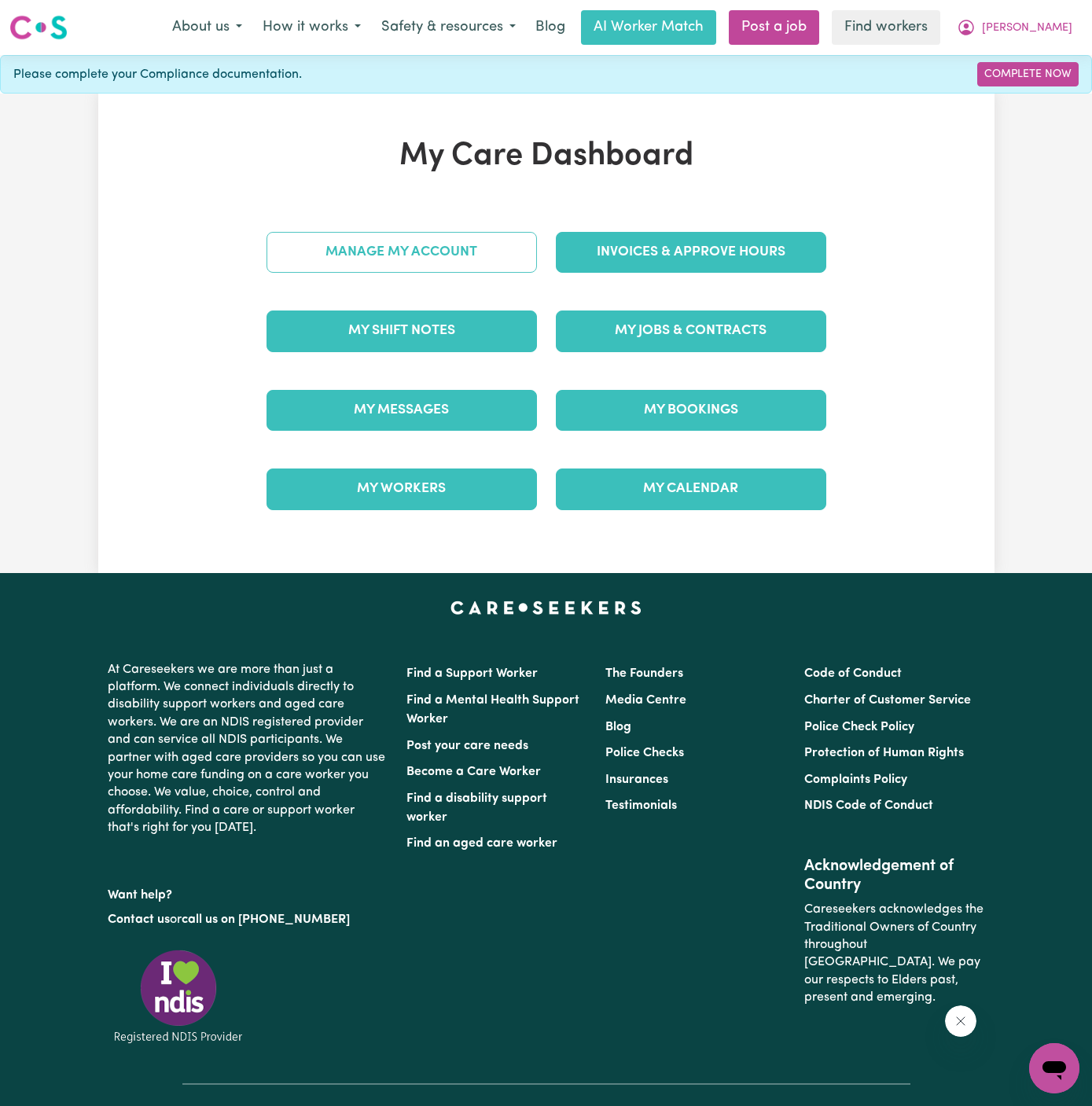
click at [462, 245] on link "Manage My Account" at bounding box center [401, 252] width 270 height 41
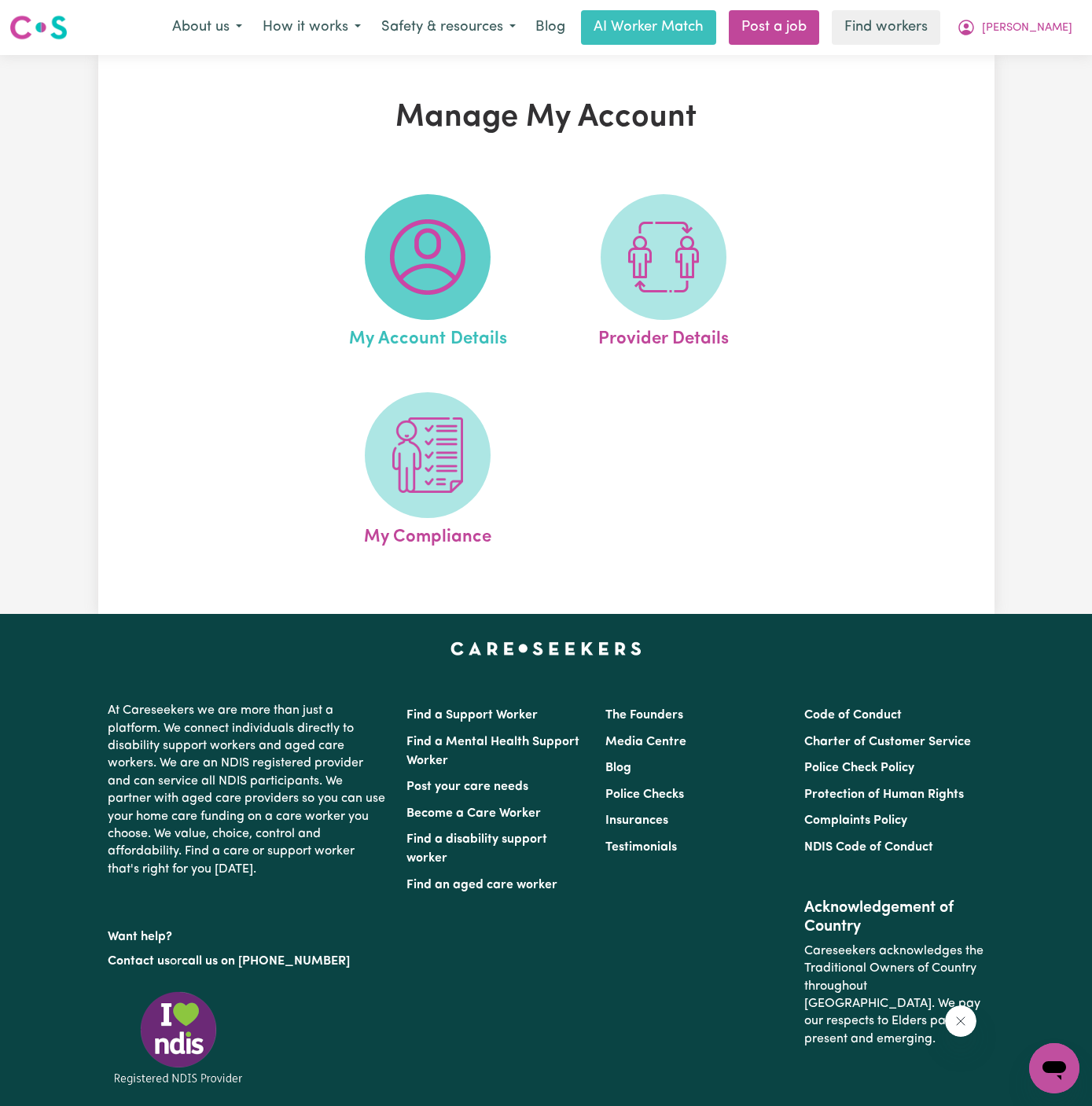
click at [408, 254] on img at bounding box center [427, 256] width 76 height 76
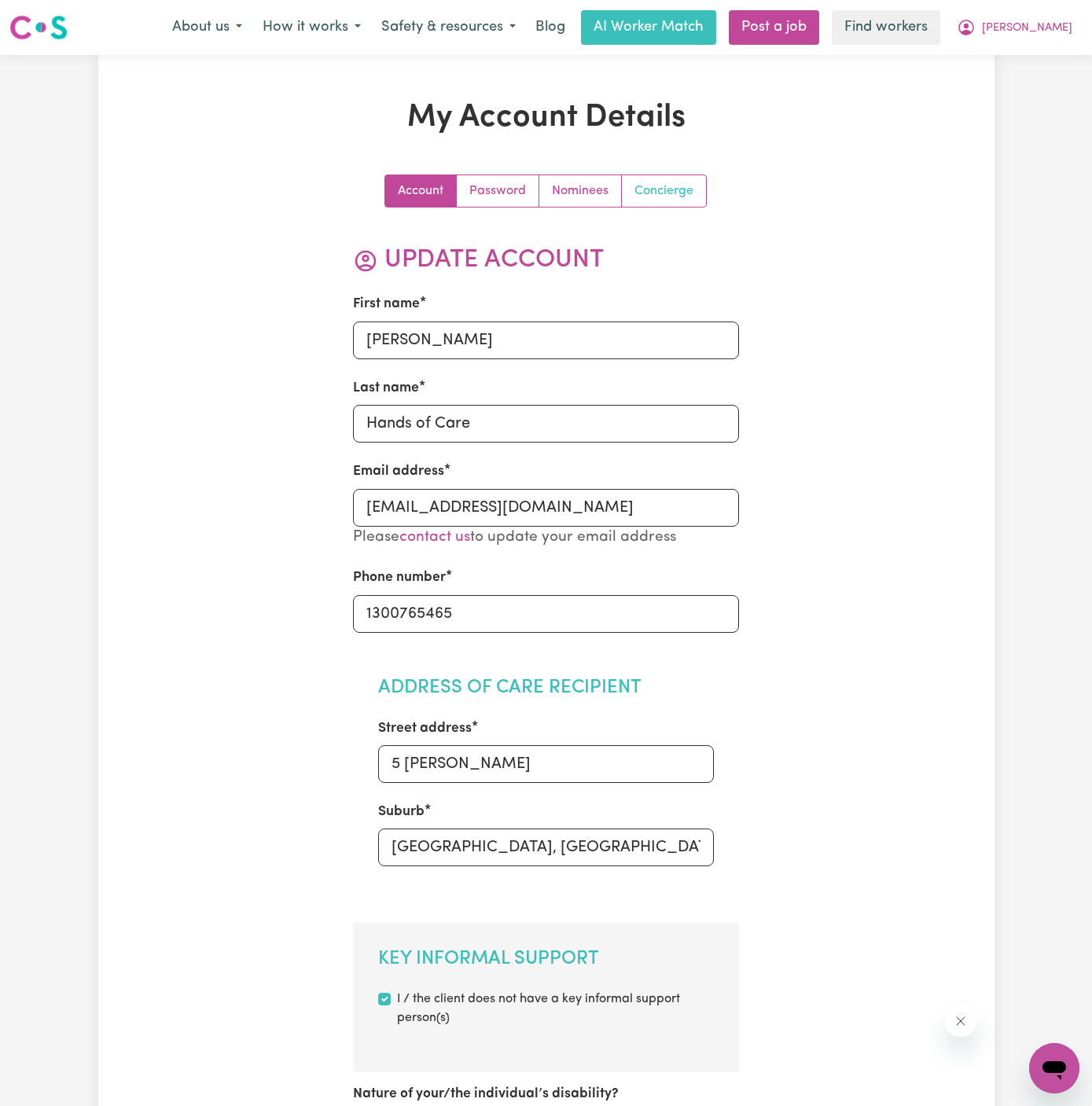
click at [672, 179] on link "Concierge" at bounding box center [664, 192] width 84 height 31
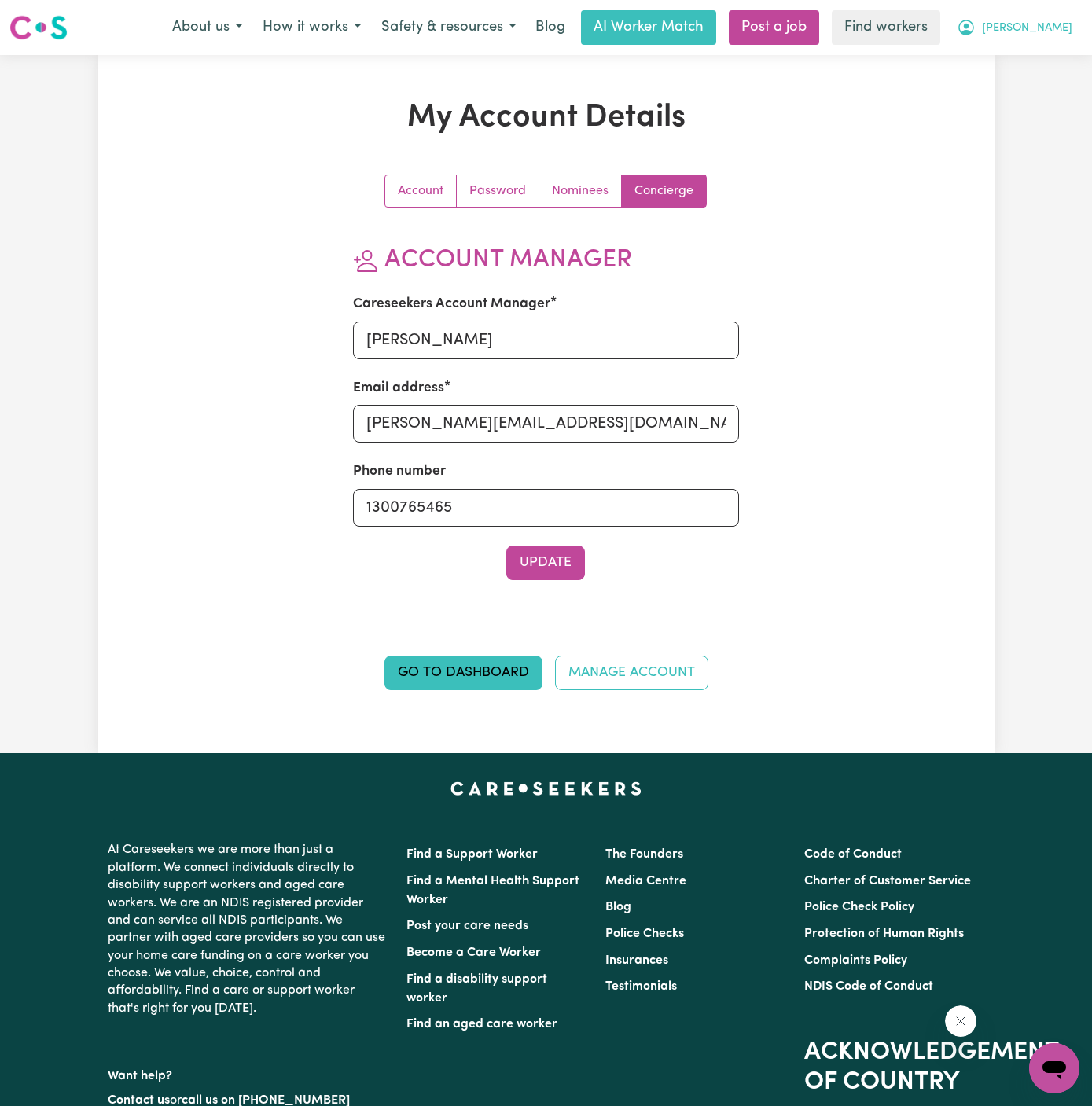
click at [1069, 29] on span "[PERSON_NAME]" at bounding box center [1027, 28] width 90 height 18
click at [1025, 91] on link "Logout" at bounding box center [1019, 90] width 124 height 29
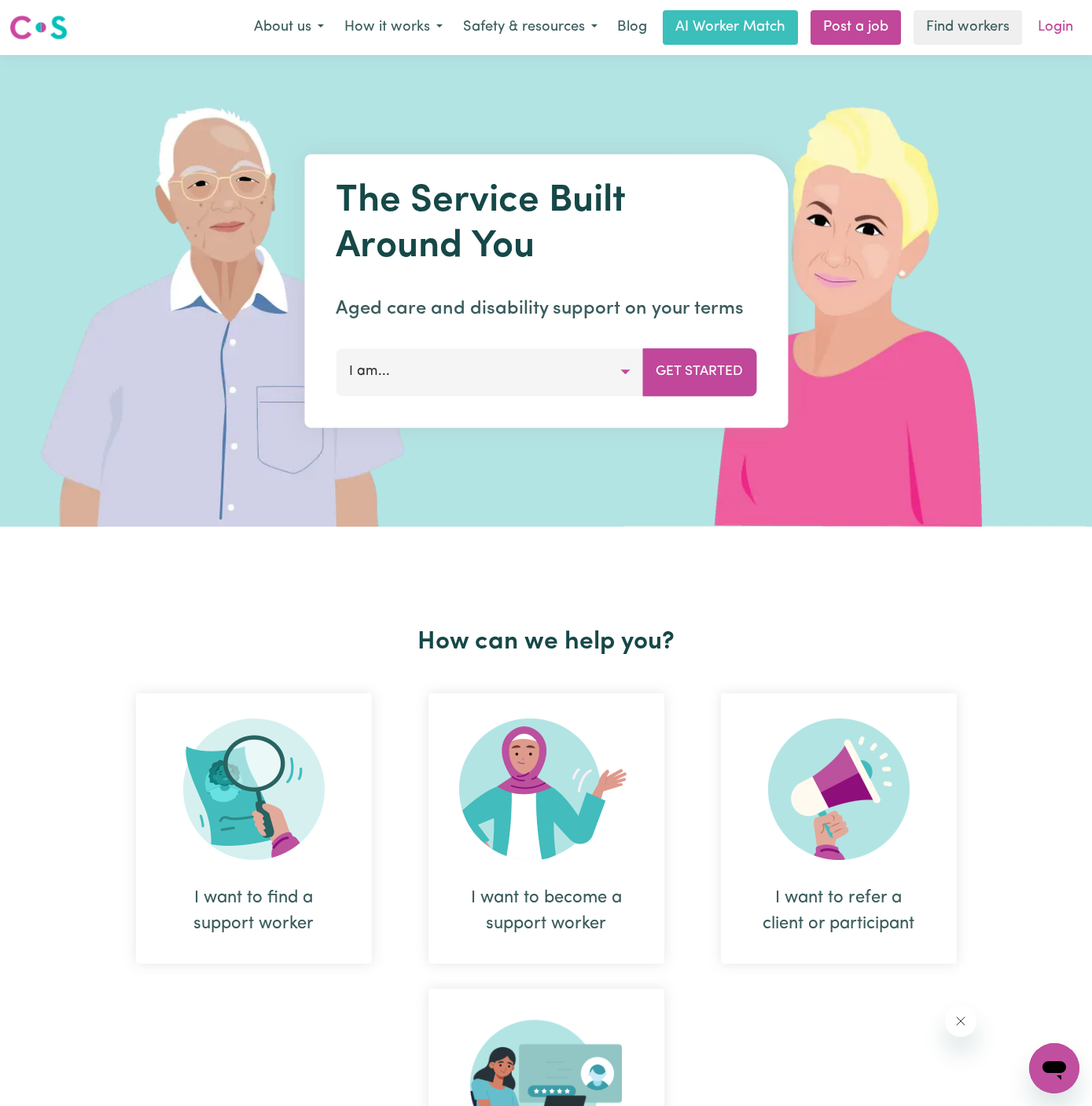
click at [1056, 29] on link "Login" at bounding box center [1055, 27] width 54 height 34
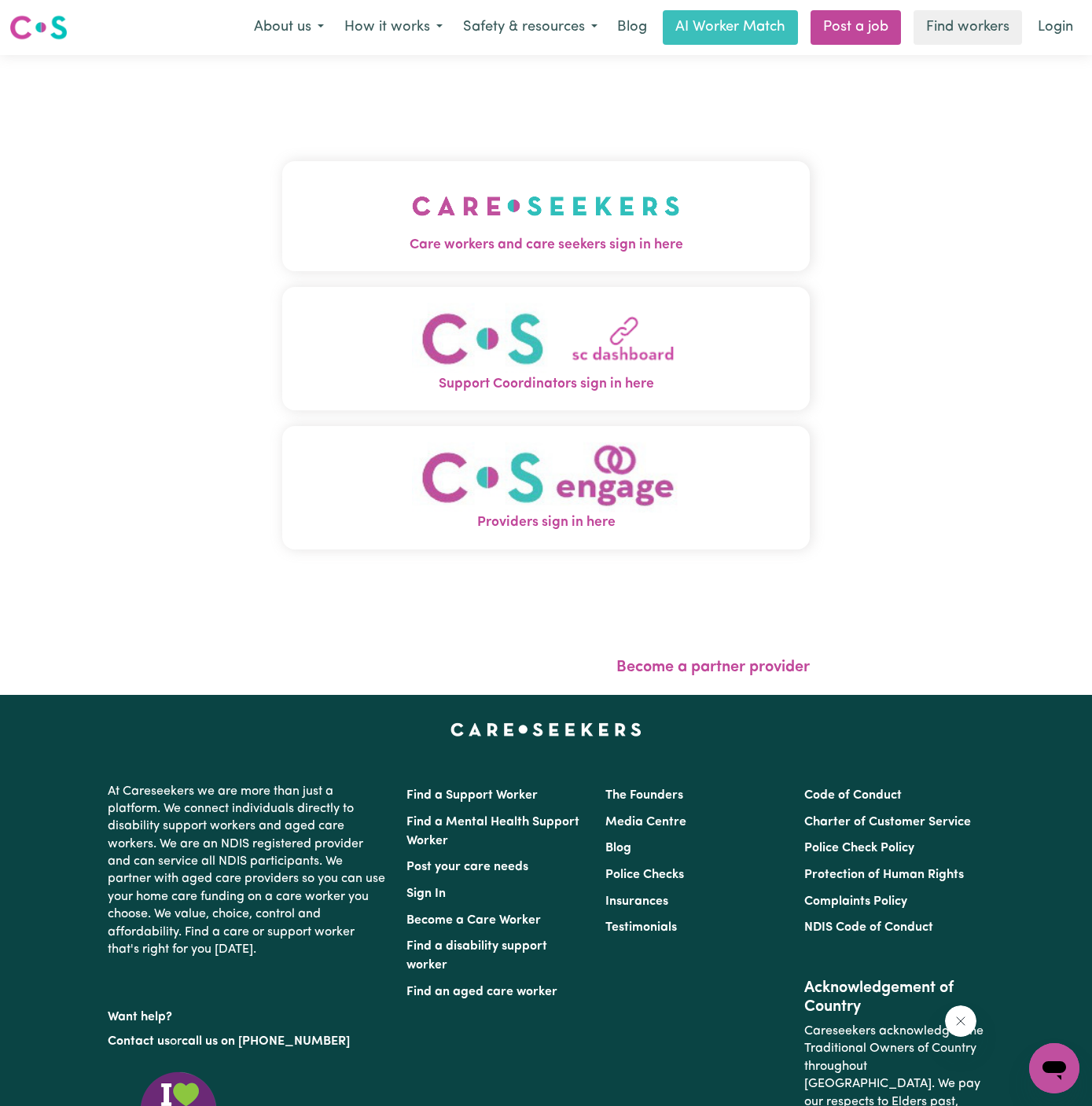
click at [559, 231] on img "Care workers and care seekers sign in here" at bounding box center [545, 205] width 268 height 58
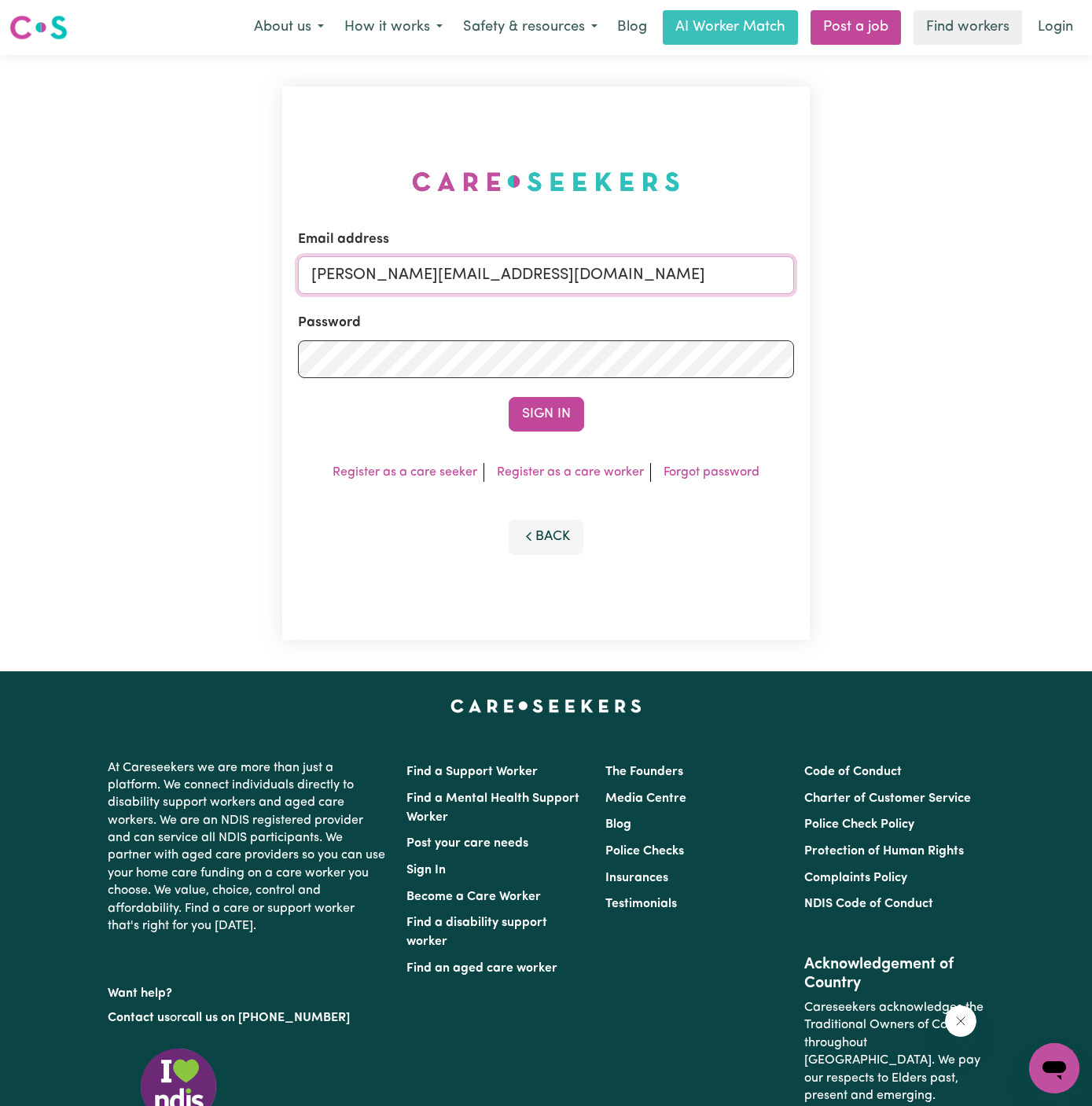
click at [691, 267] on input "dyan@careseekers.com.au" at bounding box center [545, 275] width 496 height 37
drag, startPoint x: 392, startPoint y: 279, endPoint x: 1007, endPoint y: 278, distance: 615.0
click at [1007, 278] on div "Email address superuser~AlbeyMtColahALC@careseekers.com.au Password Sign In Reg…" at bounding box center [546, 363] width 1092 height 617
type input "superuser~SarwanRoopraPAWA@careseekers.com.au"
click at [566, 426] on button "Sign In" at bounding box center [546, 414] width 76 height 34
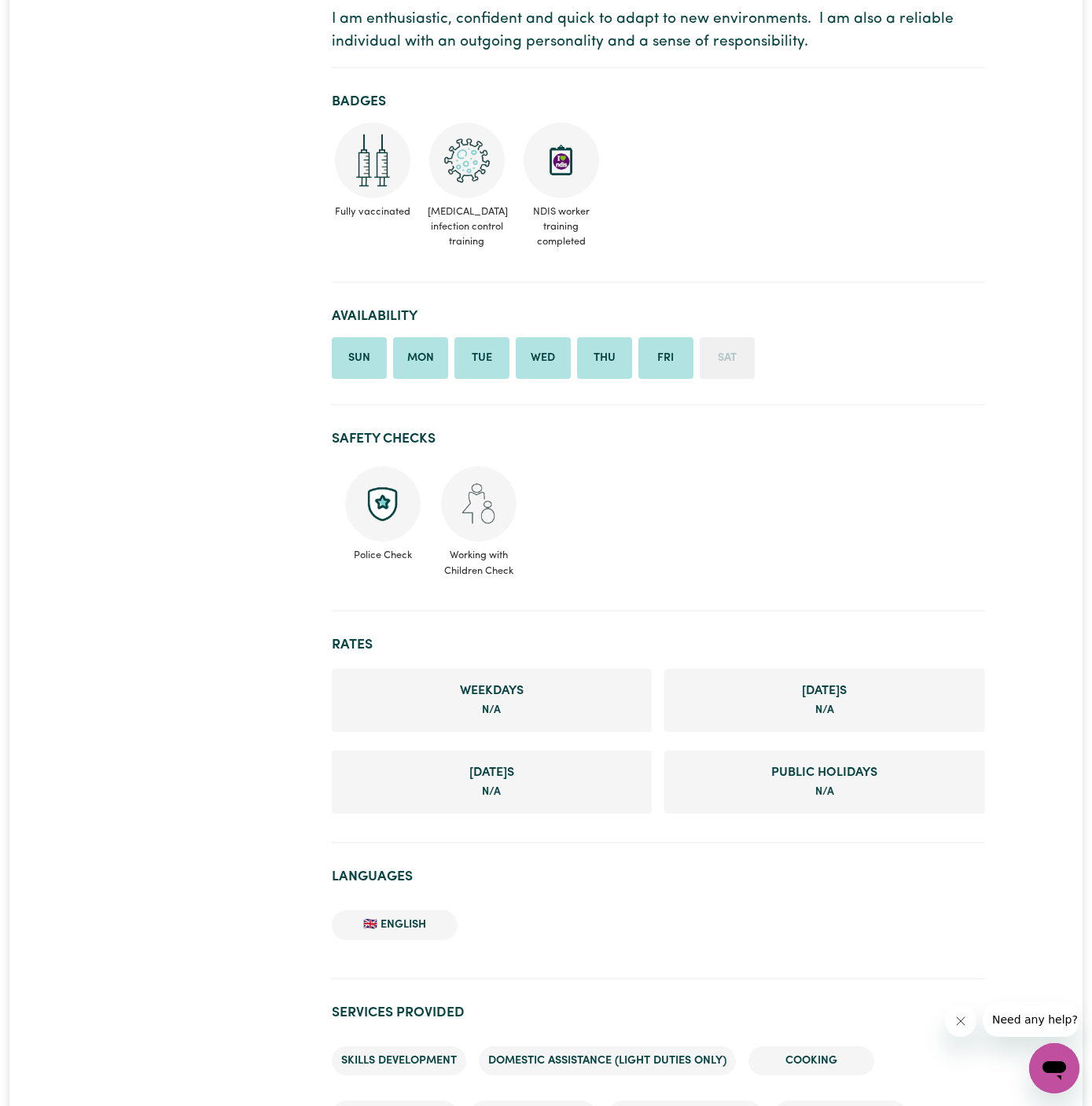
scroll to position [1047, 0]
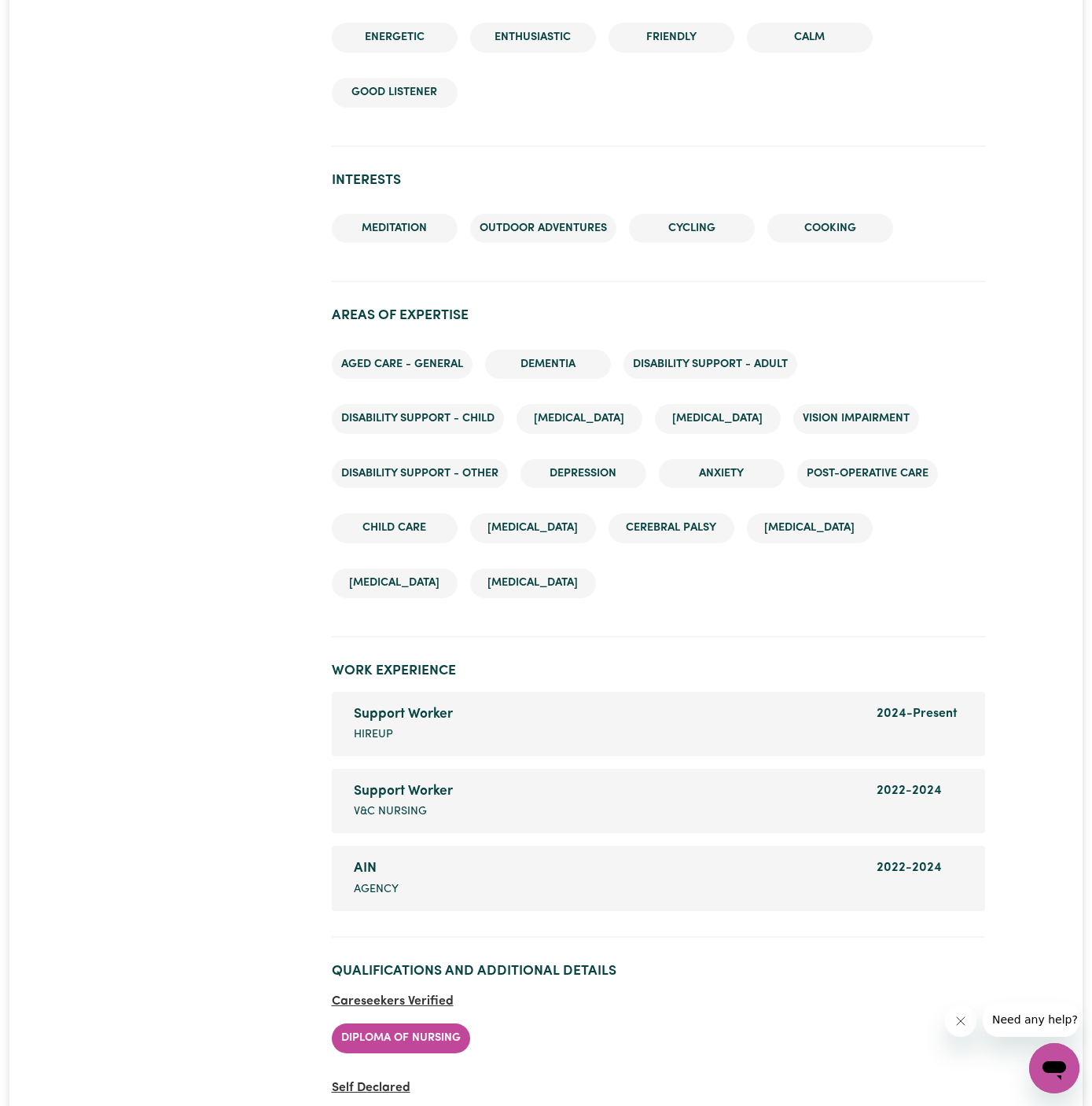
scroll to position [2571, 0]
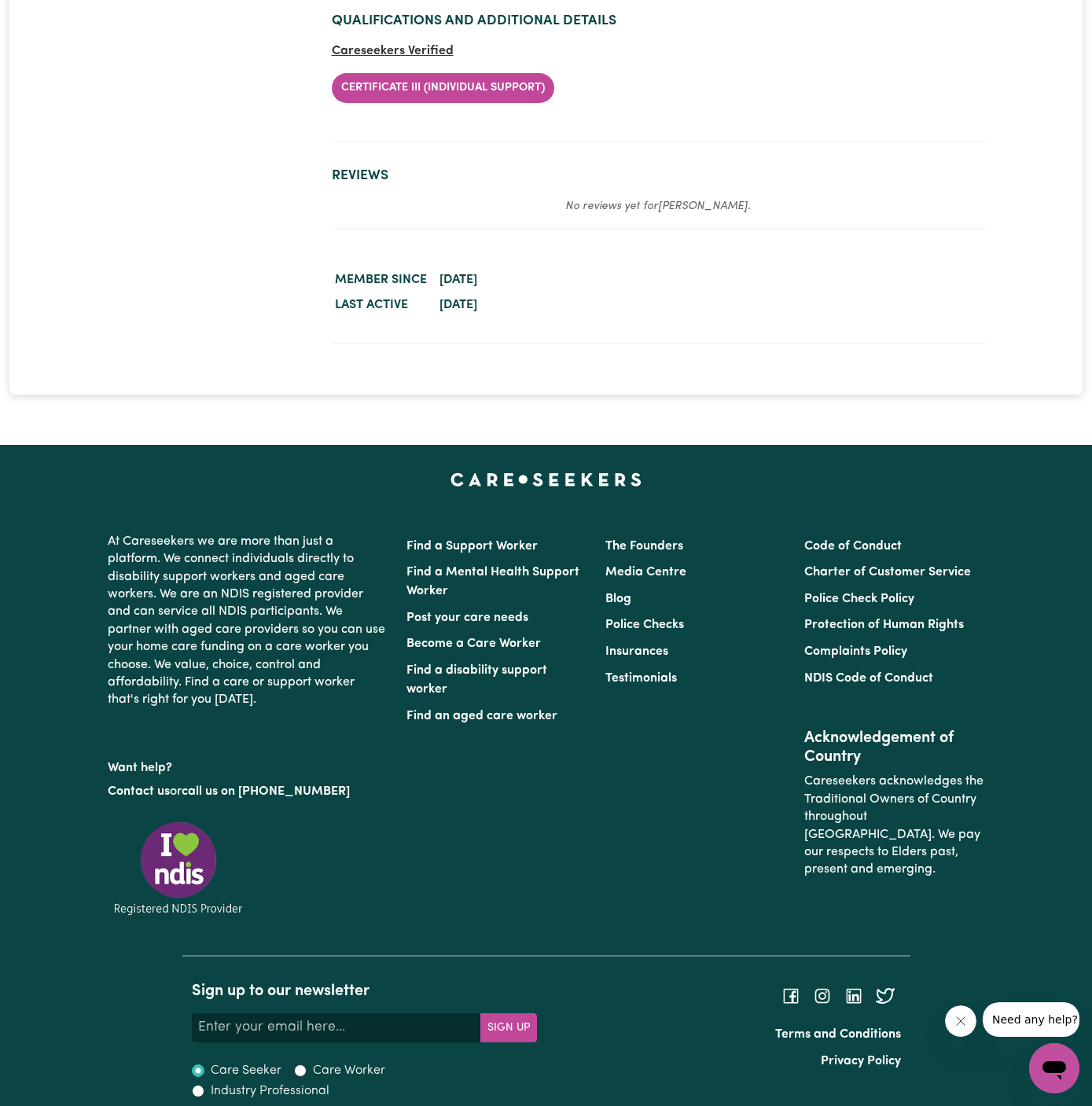
scroll to position [3324, 0]
